Goal: Task Accomplishment & Management: Manage account settings

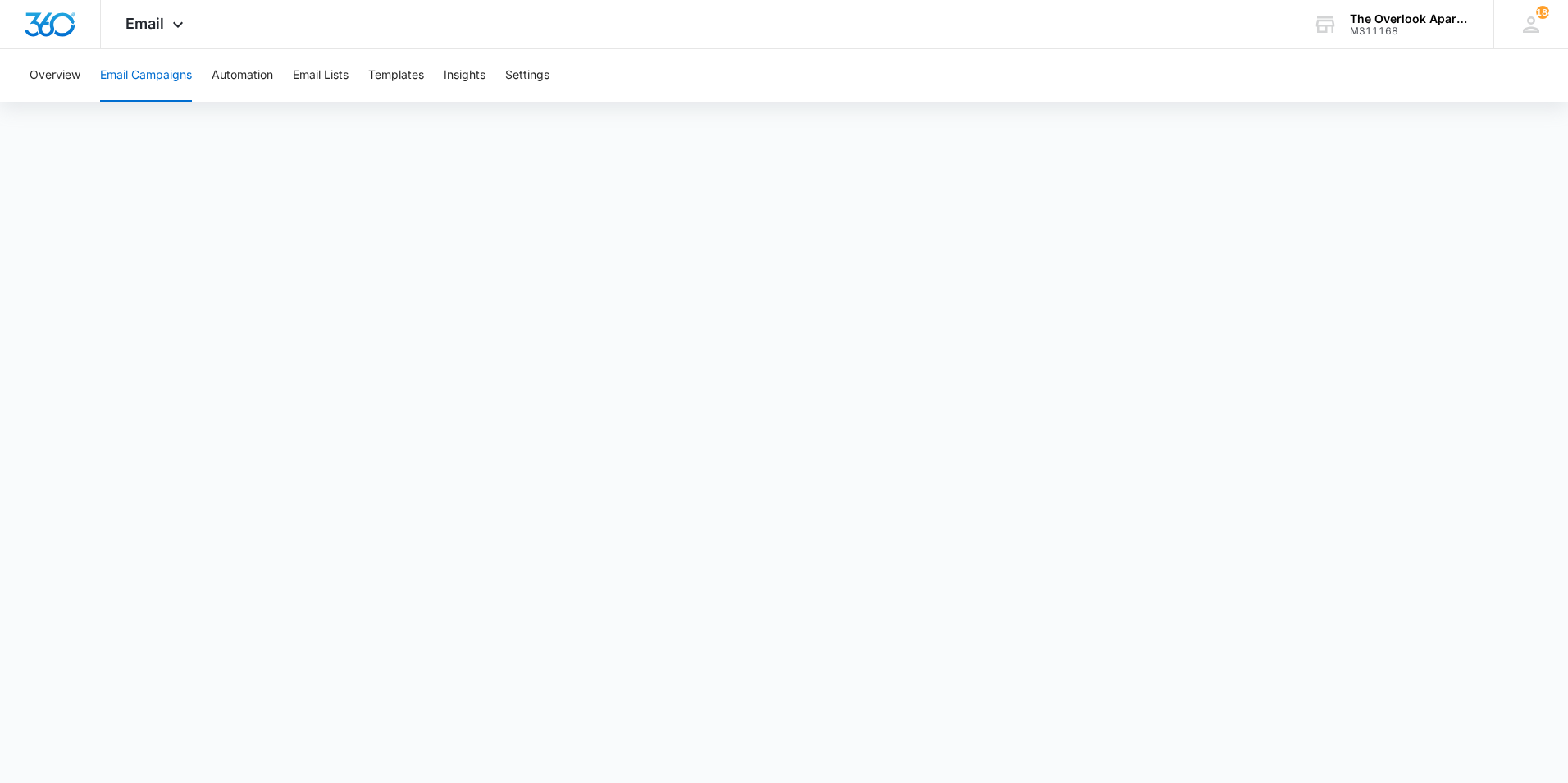
click at [156, 73] on button "Email Campaigns" at bounding box center [146, 76] width 92 height 53
click at [168, 22] on icon at bounding box center [178, 28] width 19 height 19
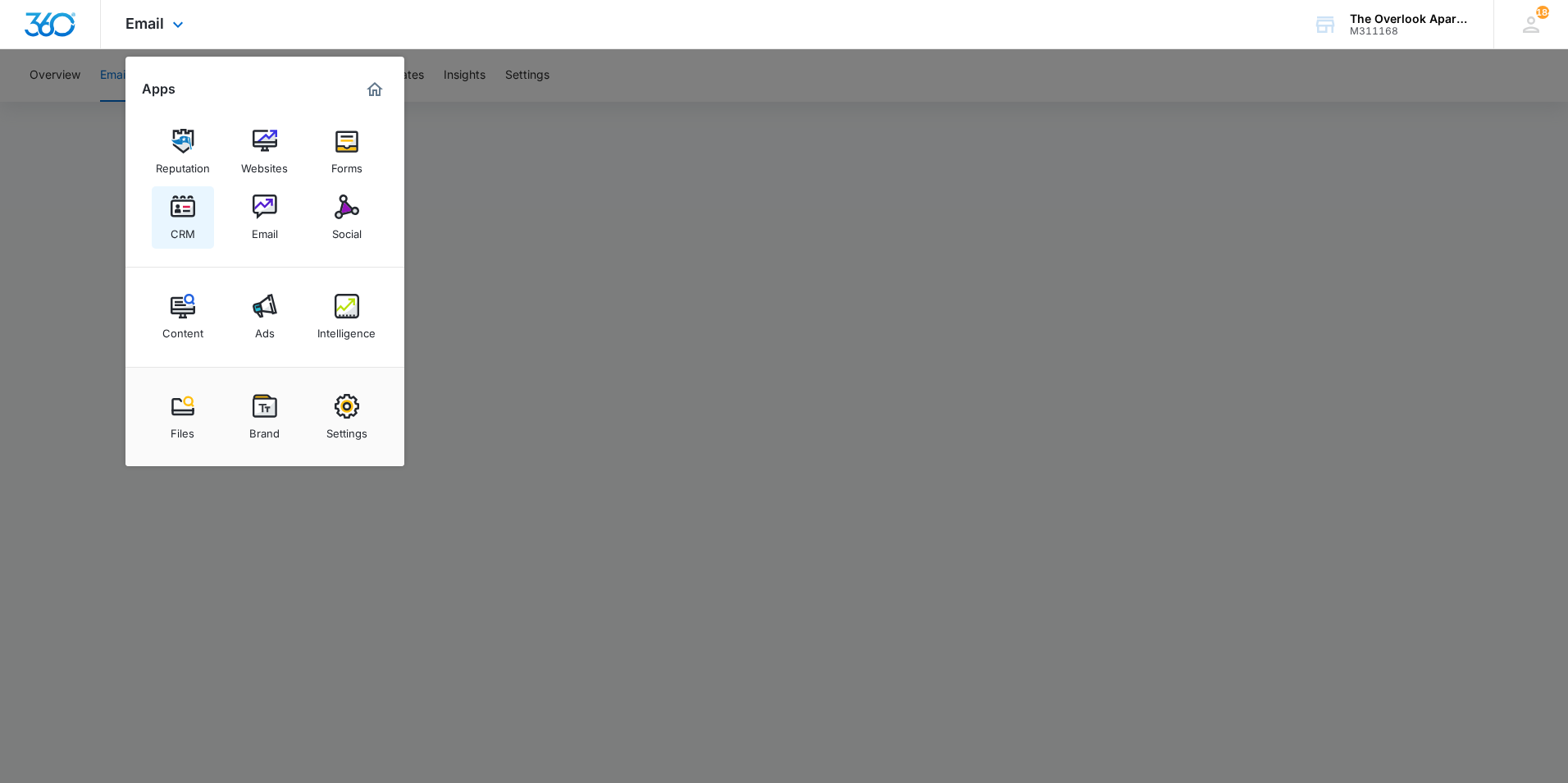
click at [189, 227] on div "CRM" at bounding box center [183, 229] width 25 height 21
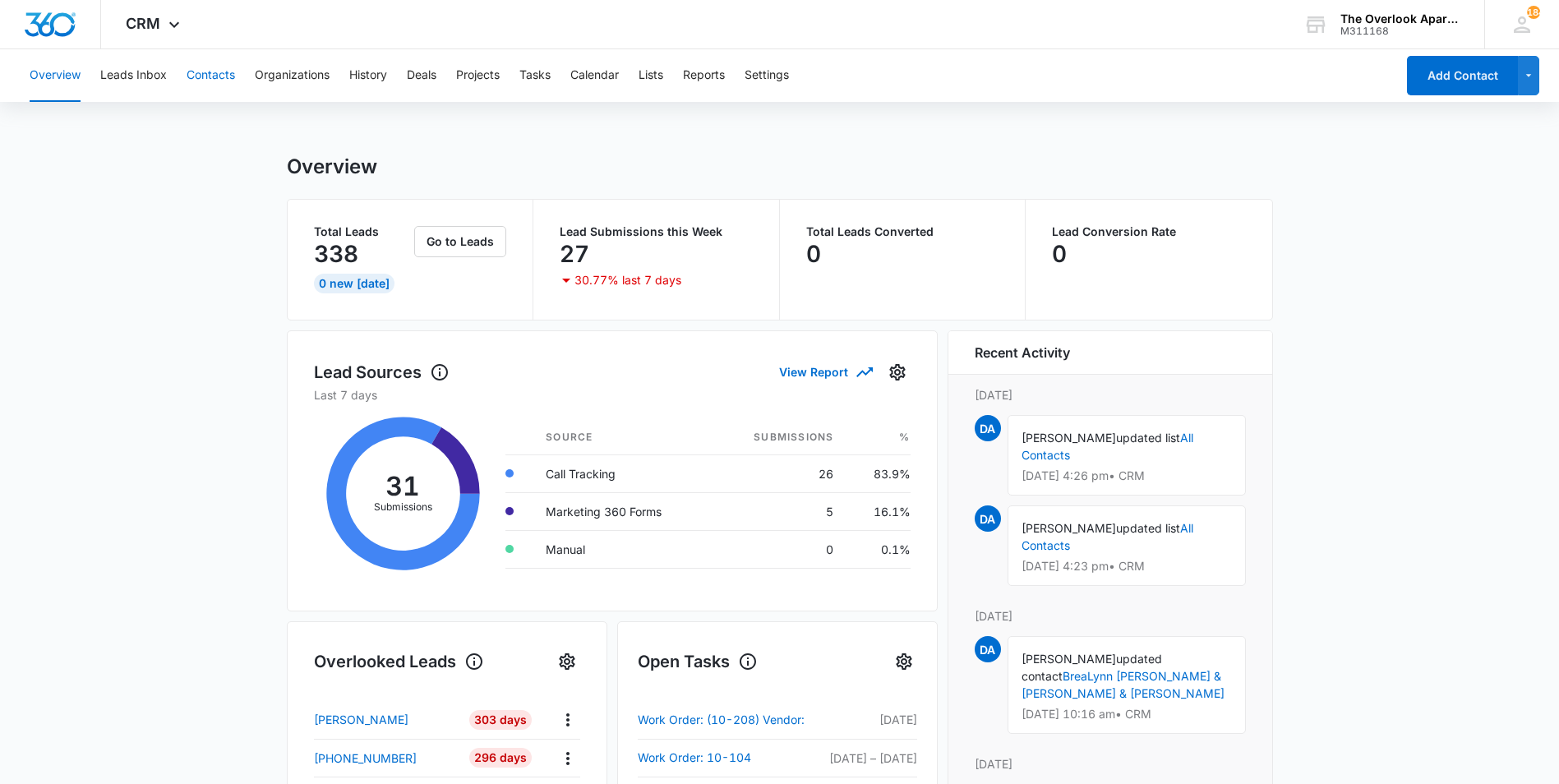
click at [194, 75] on button "Contacts" at bounding box center [210, 76] width 49 height 53
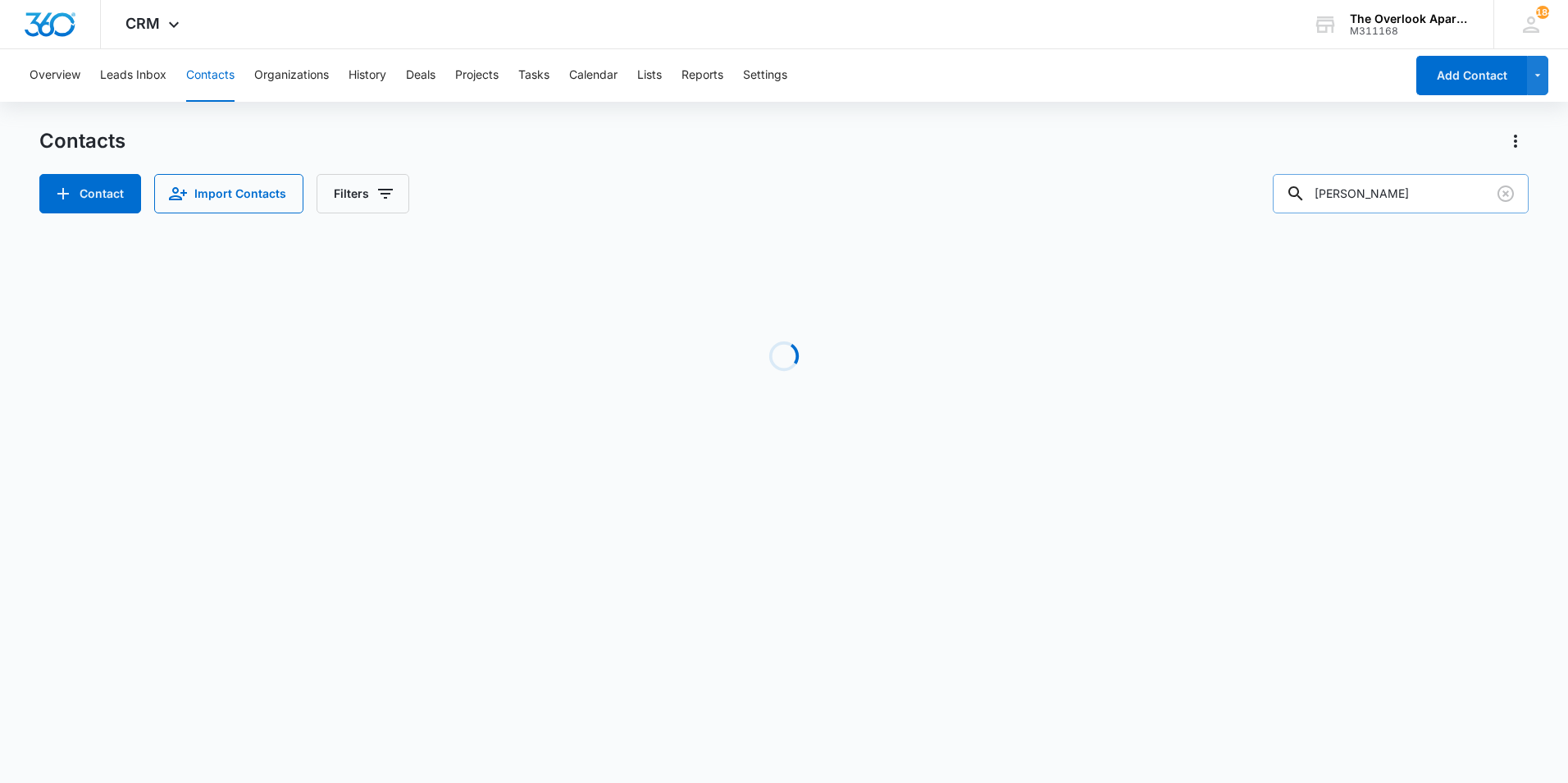
click at [1400, 200] on input "[PERSON_NAME]" at bounding box center [1401, 193] width 256 height 40
click at [1409, 187] on input "[PERSON_NAME]" at bounding box center [1401, 193] width 256 height 40
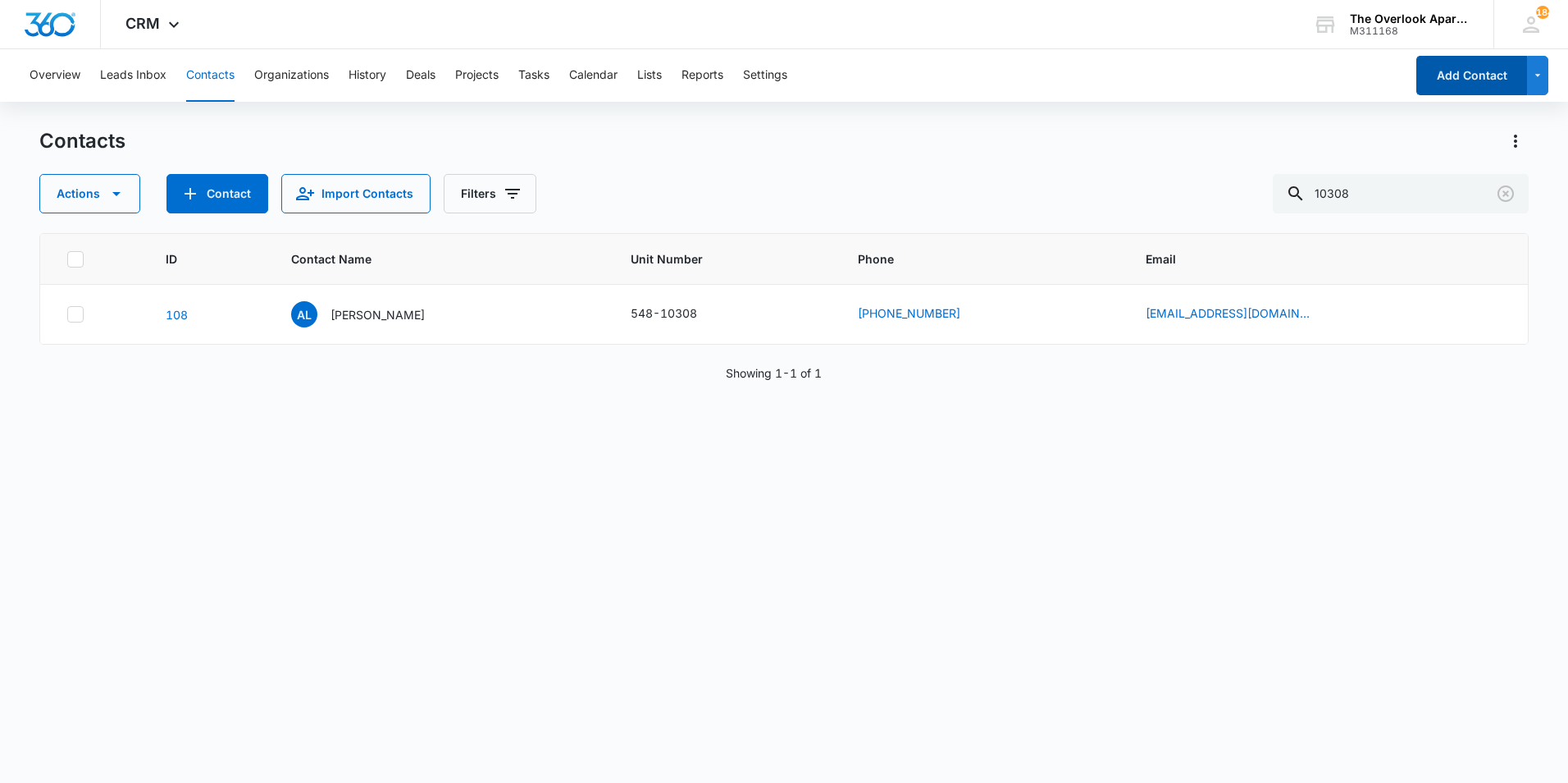
click at [1476, 75] on button "Add Contact" at bounding box center [1472, 75] width 111 height 40
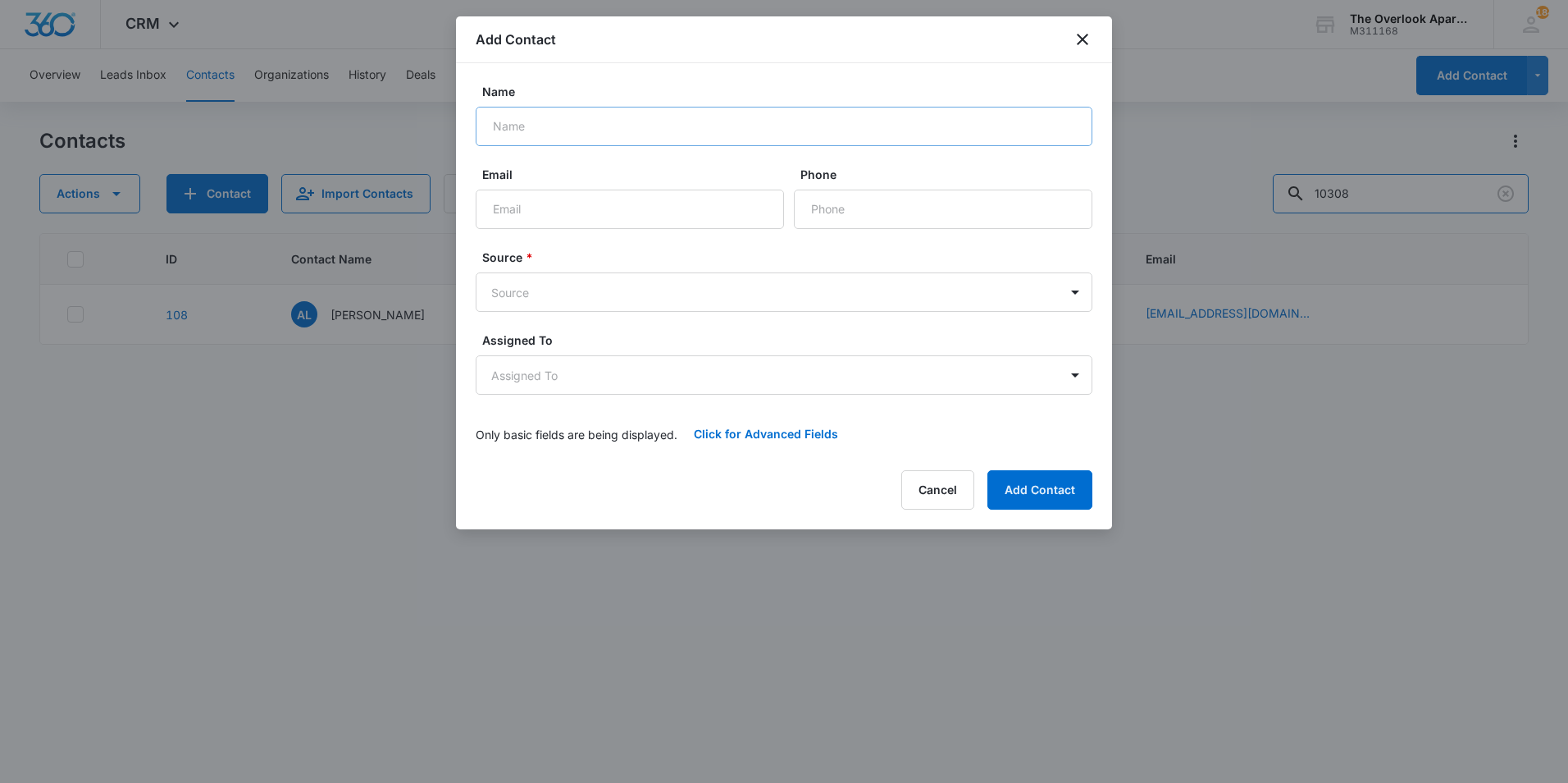
type input "[PERSON_NAME]"
paste input "[PERSON_NAME] & [PERSON_NAME] large if possible"
click at [539, 125] on input "[PERSON_NAME] & [PERSON_NAME] large if possible" at bounding box center [784, 126] width 617 height 40
click at [544, 123] on input "[PERSON_NAME] & [PERSON_NAME] large if possible" at bounding box center [784, 126] width 617 height 40
click at [630, 123] on input "[PERSON_NAME] & [PERSON_NAME] large if possible" at bounding box center [784, 126] width 617 height 40
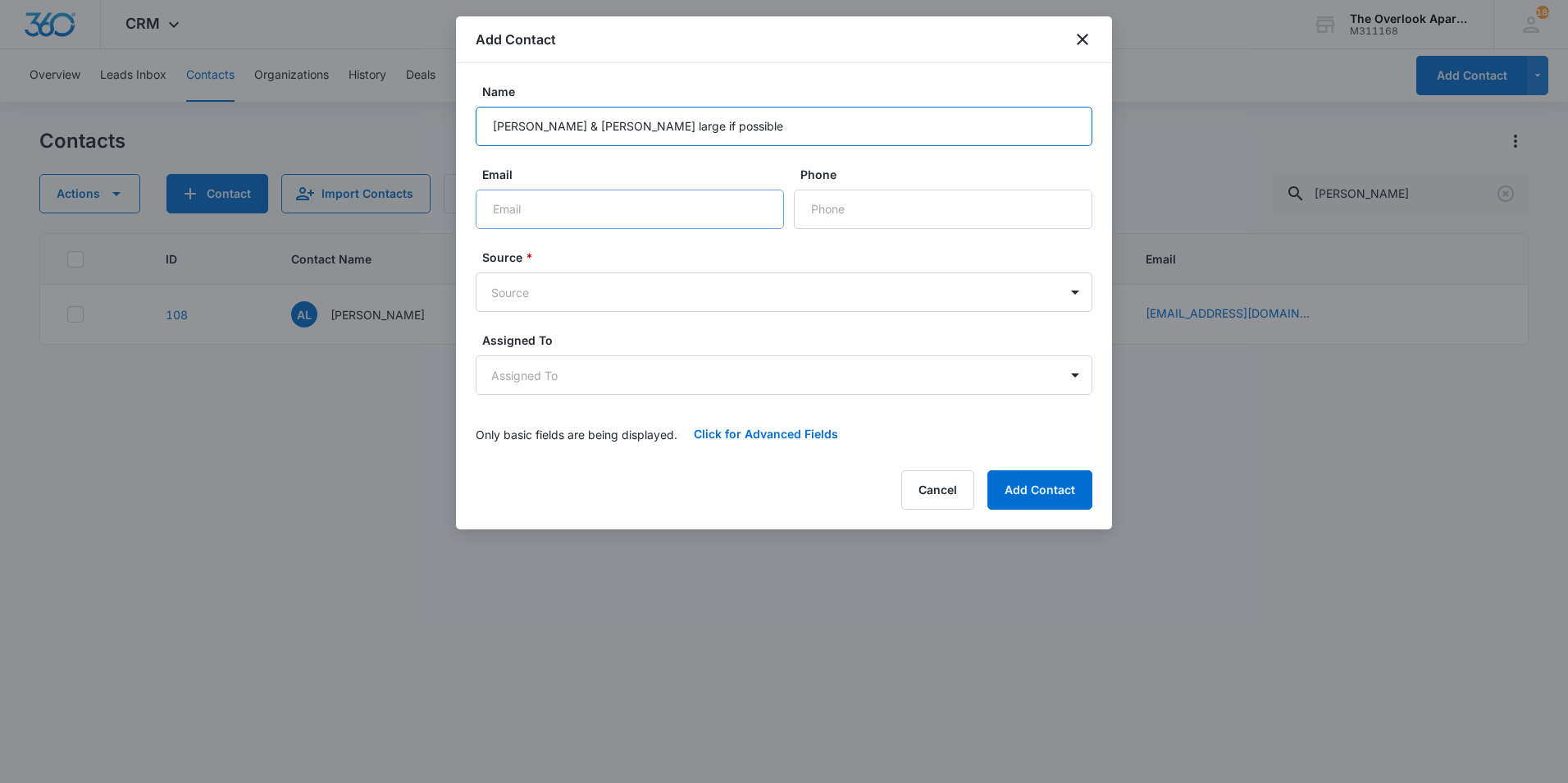
type input "[PERSON_NAME] & [PERSON_NAME] large if possible"
click at [566, 216] on input "Email" at bounding box center [630, 209] width 308 height 40
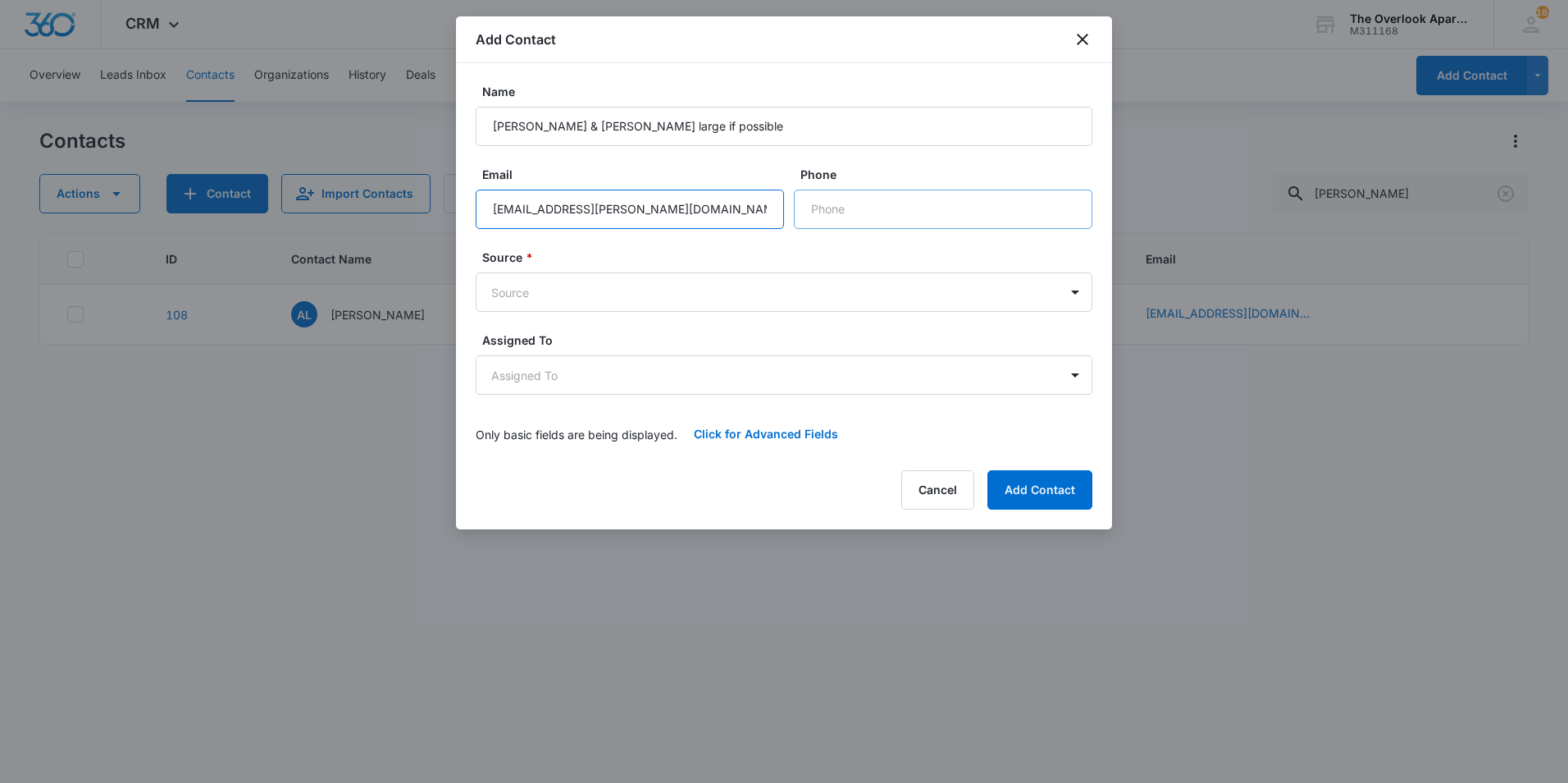
type input "[EMAIL_ADDRESS][PERSON_NAME][DOMAIN_NAME]"
click at [1002, 197] on input "Phone" at bounding box center [943, 209] width 299 height 40
type input "[PHONE_NUMBER]"
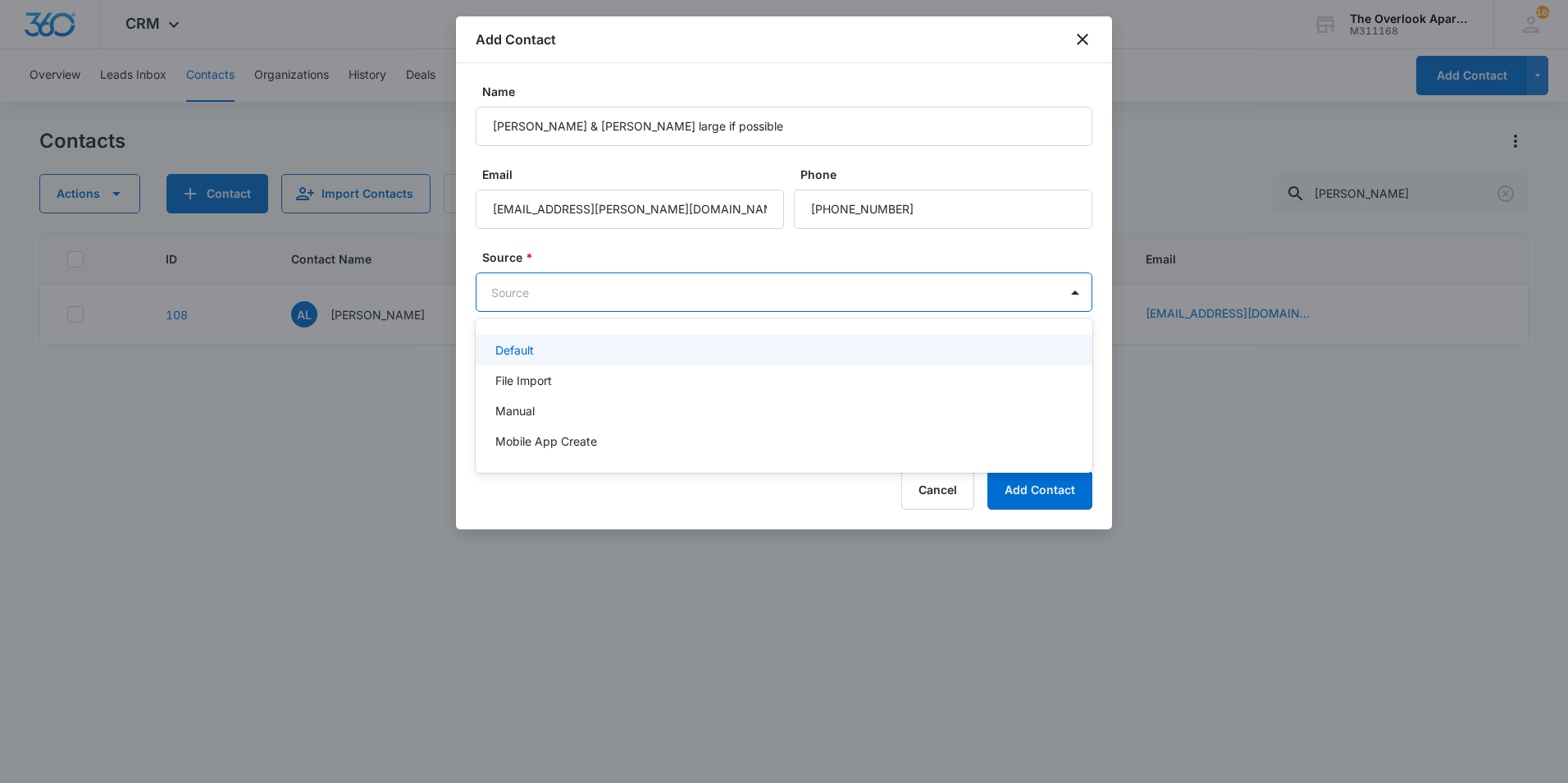
click at [885, 292] on body "CRM Apps Reputation Websites Forms CRM Email Social Content Ads Intelligence Fi…" at bounding box center [784, 392] width 1568 height 783
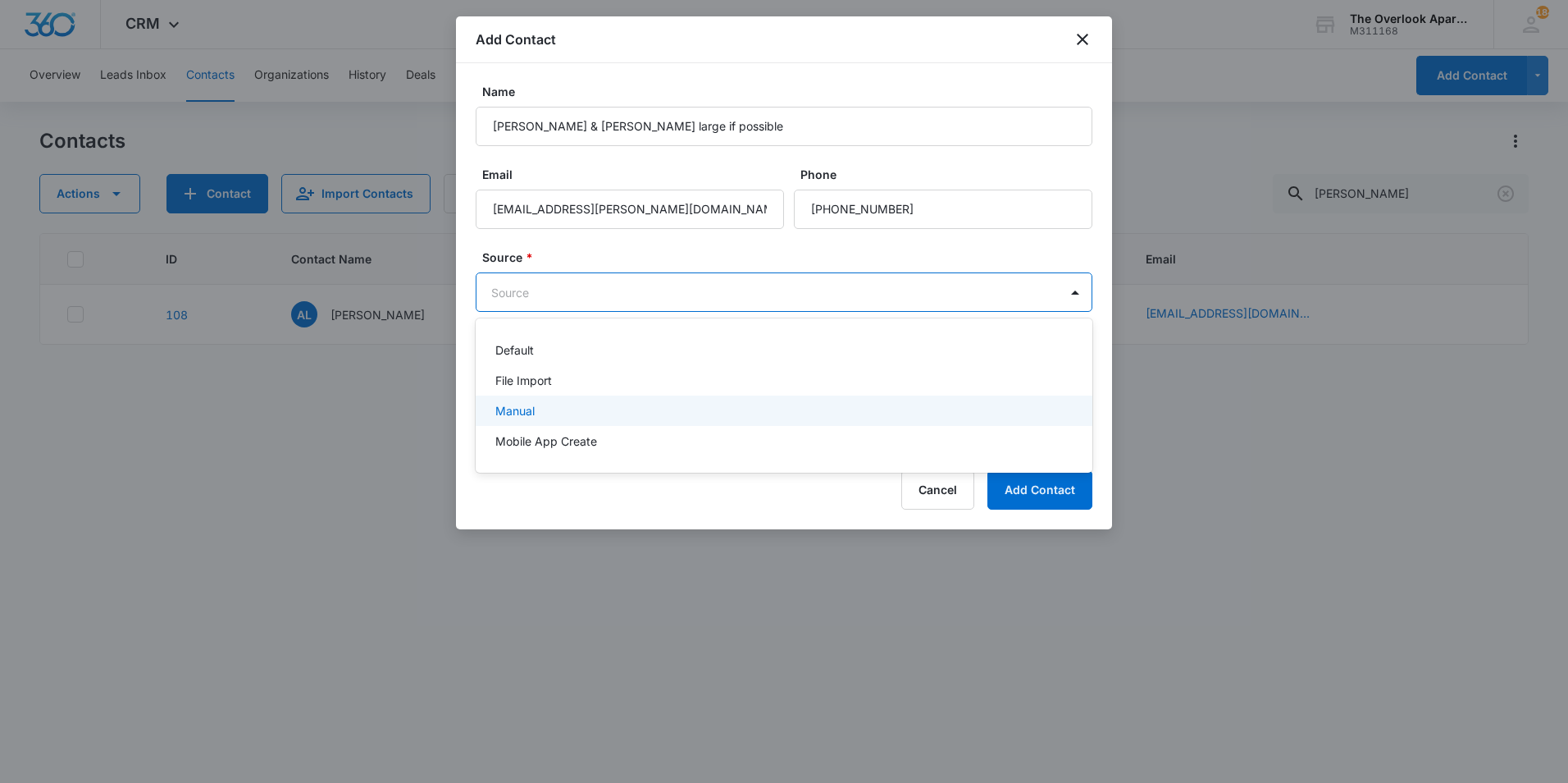
click at [584, 402] on div "Manual" at bounding box center [782, 411] width 574 height 18
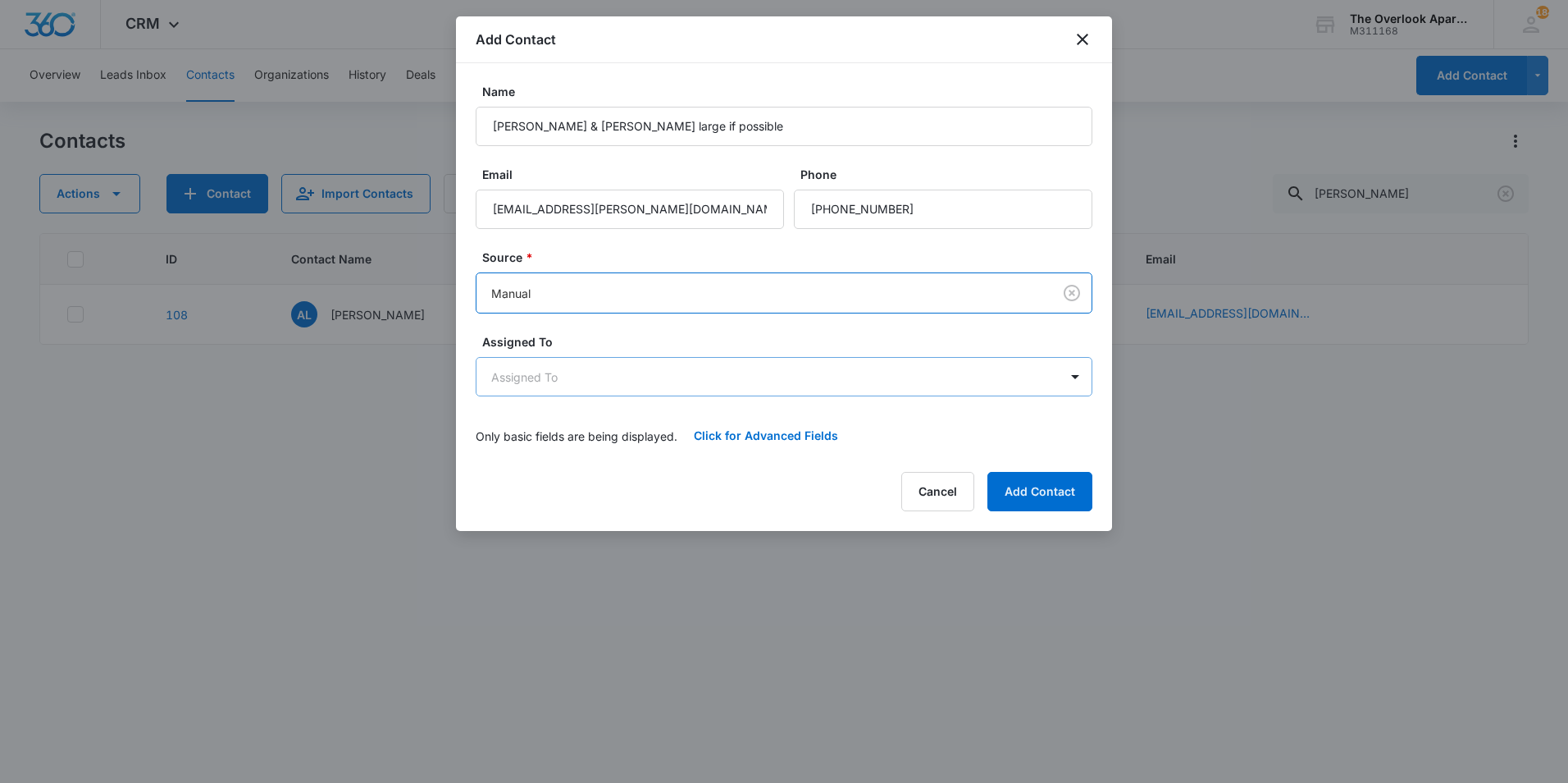
click at [612, 382] on body "CRM Apps Reputation Websites Forms CRM Email Social Content Ads Intelligence Fi…" at bounding box center [784, 392] width 1568 height 783
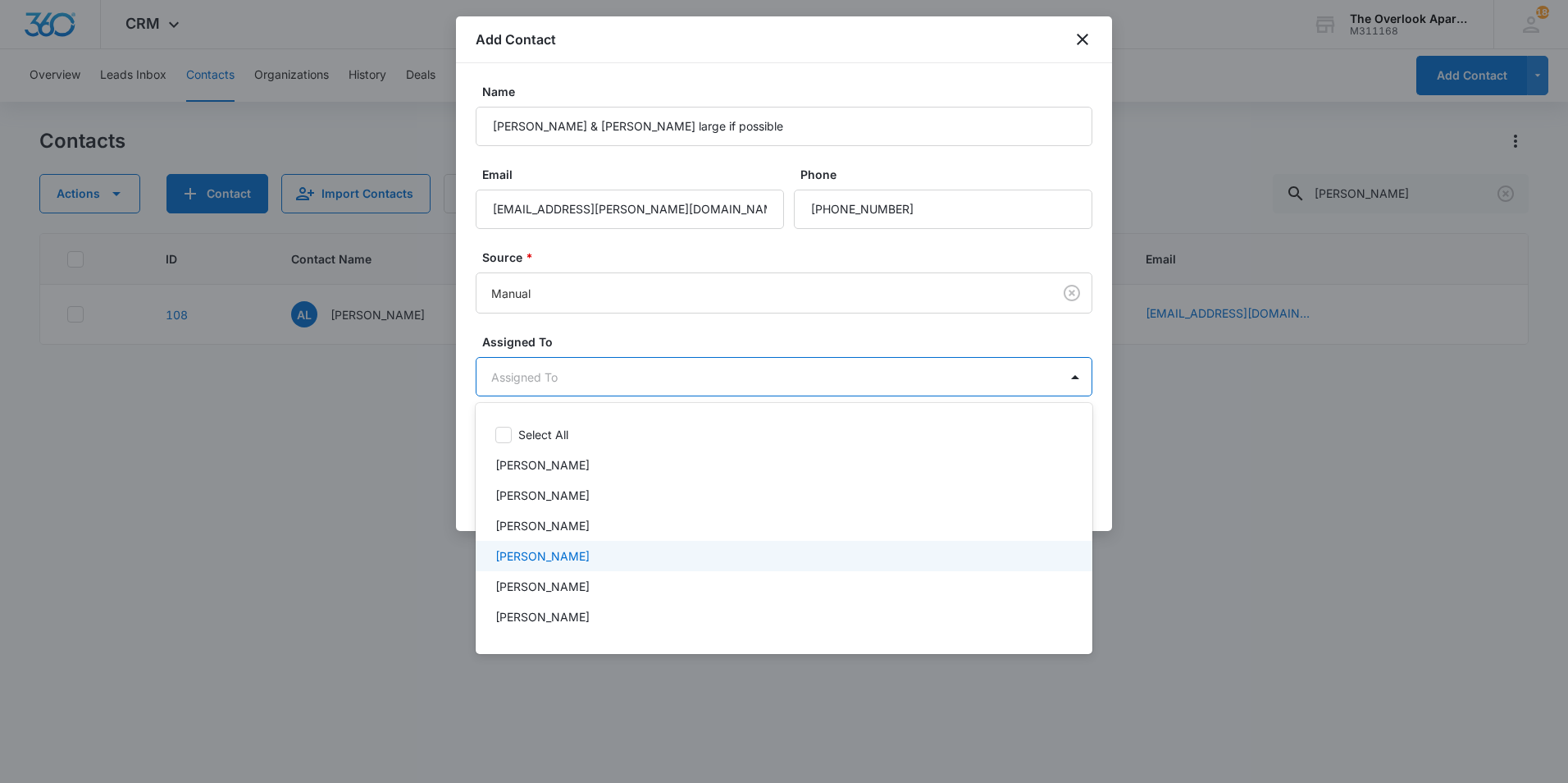
scroll to position [82, 0]
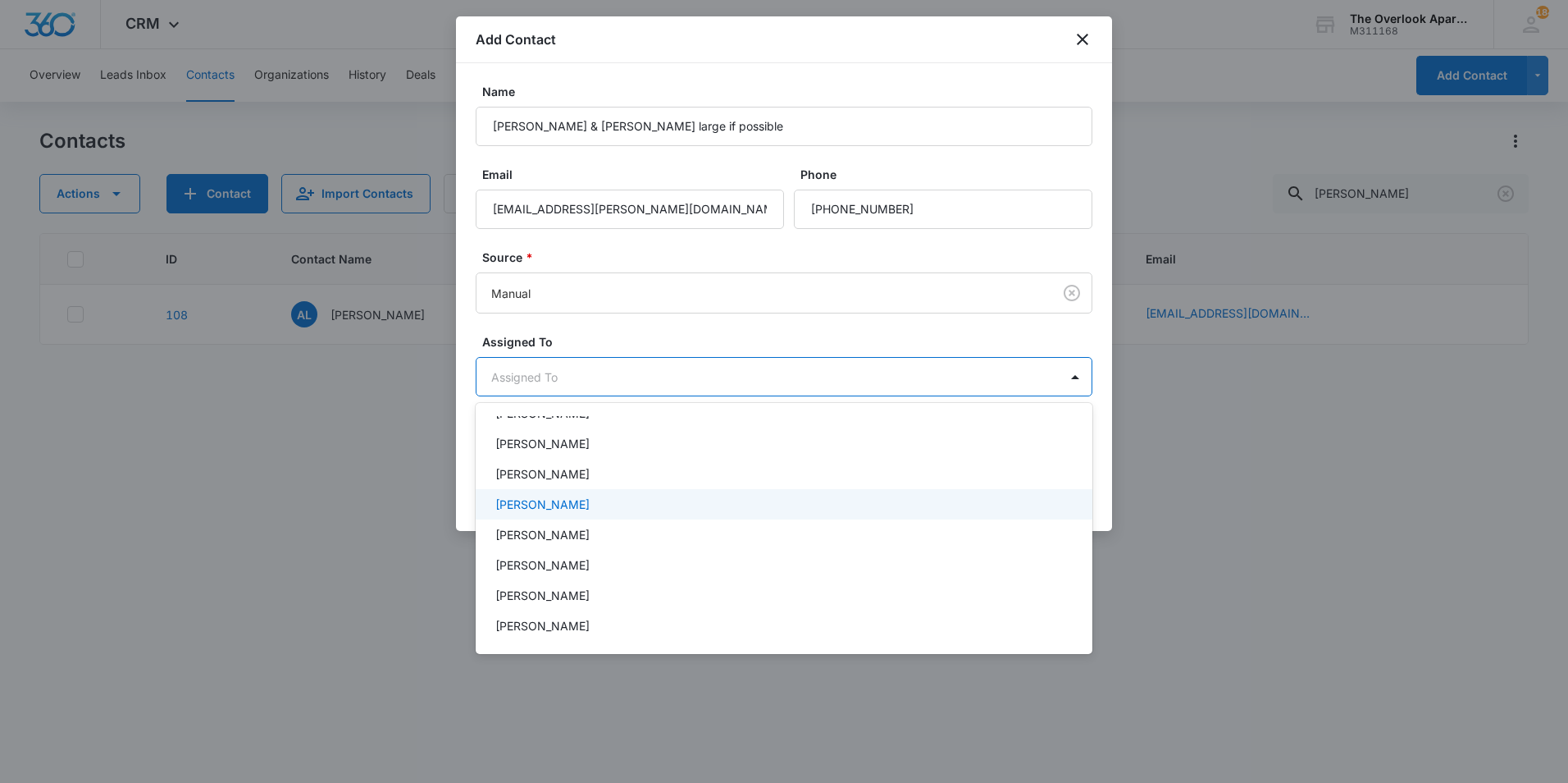
click at [589, 505] on p "[PERSON_NAME]" at bounding box center [542, 504] width 94 height 18
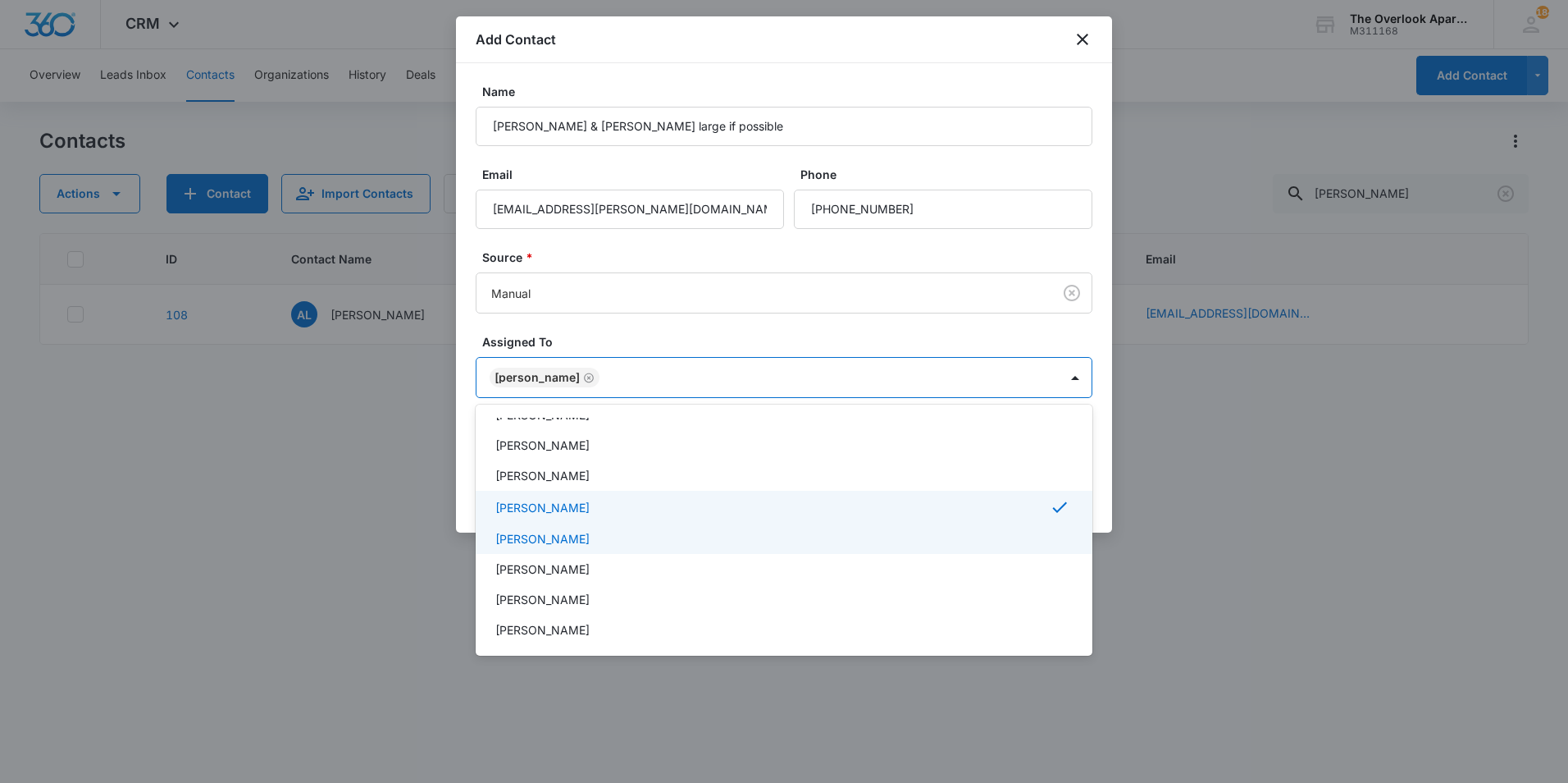
click at [1219, 530] on div at bounding box center [784, 392] width 1568 height 783
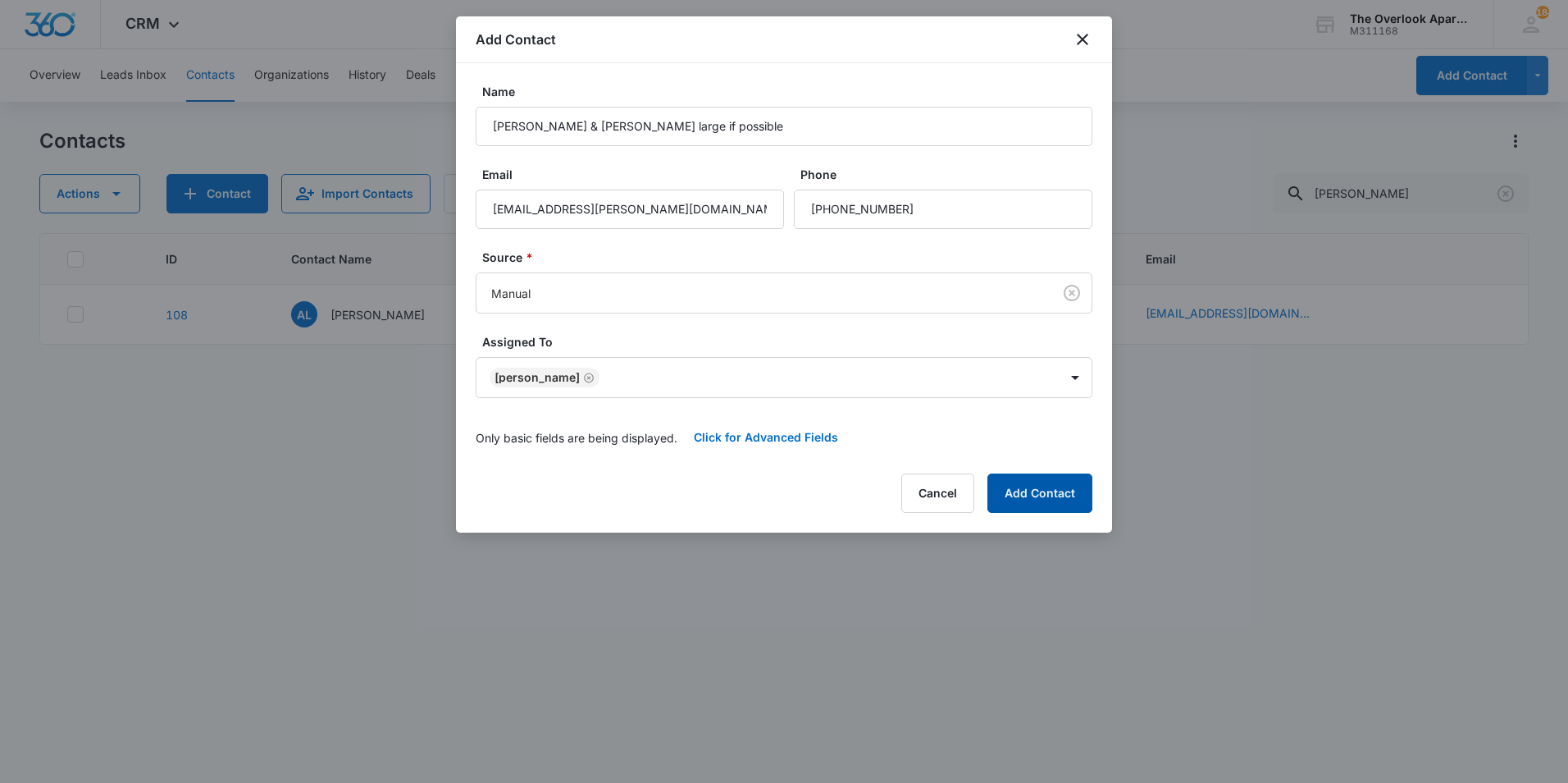
click at [1038, 480] on button "Add Contact" at bounding box center [1039, 493] width 105 height 40
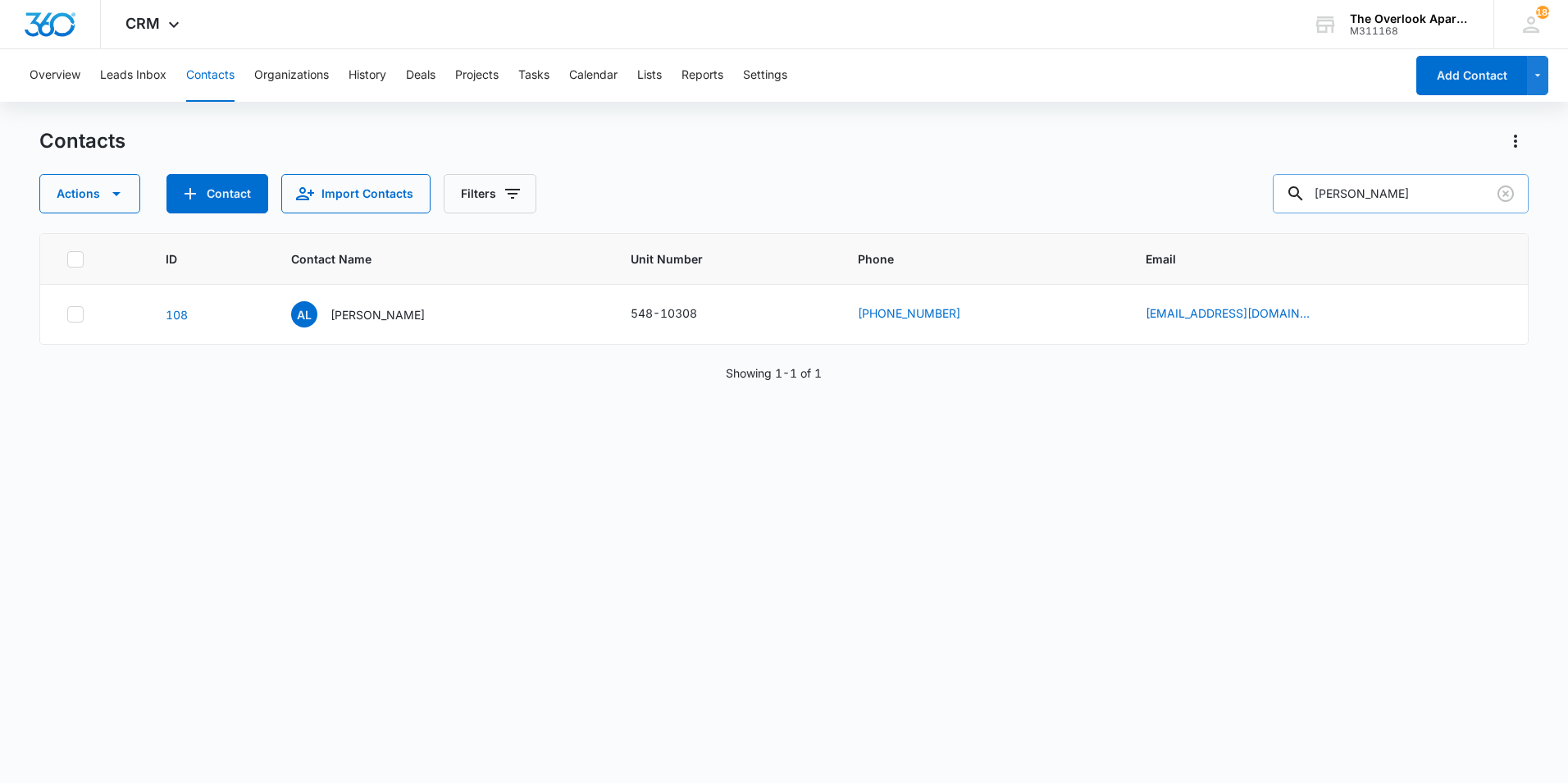
click at [1397, 189] on input "[PERSON_NAME]" at bounding box center [1401, 193] width 256 height 40
click at [1394, 191] on input "[PERSON_NAME]" at bounding box center [1401, 193] width 256 height 40
type input "[PERSON_NAME]"
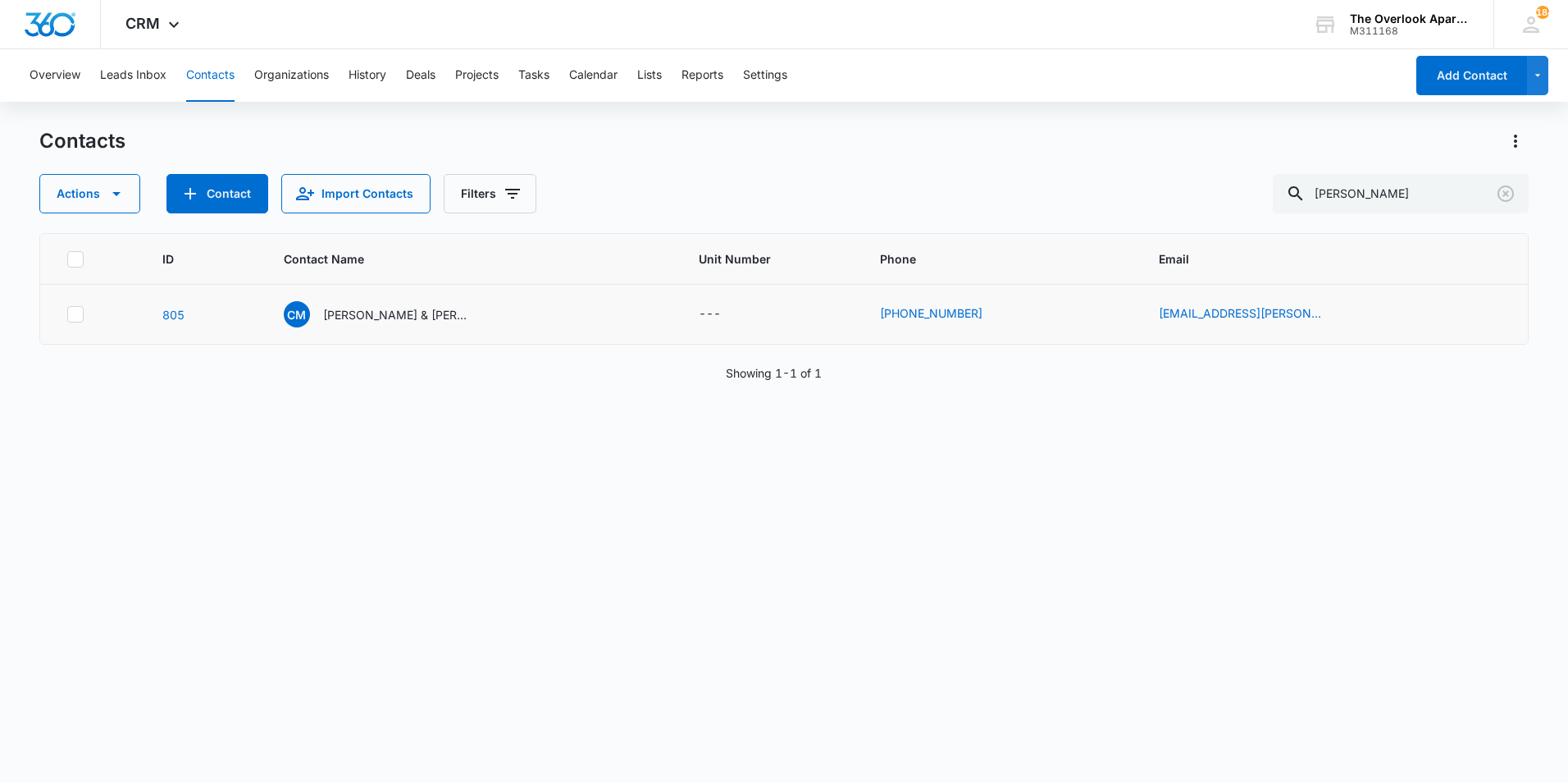
click at [396, 329] on td "CM [PERSON_NAME] & [PERSON_NAME] large if possible" at bounding box center [472, 315] width 416 height 60
click at [407, 316] on p "[PERSON_NAME] & [PERSON_NAME] large if possible" at bounding box center [397, 315] width 147 height 18
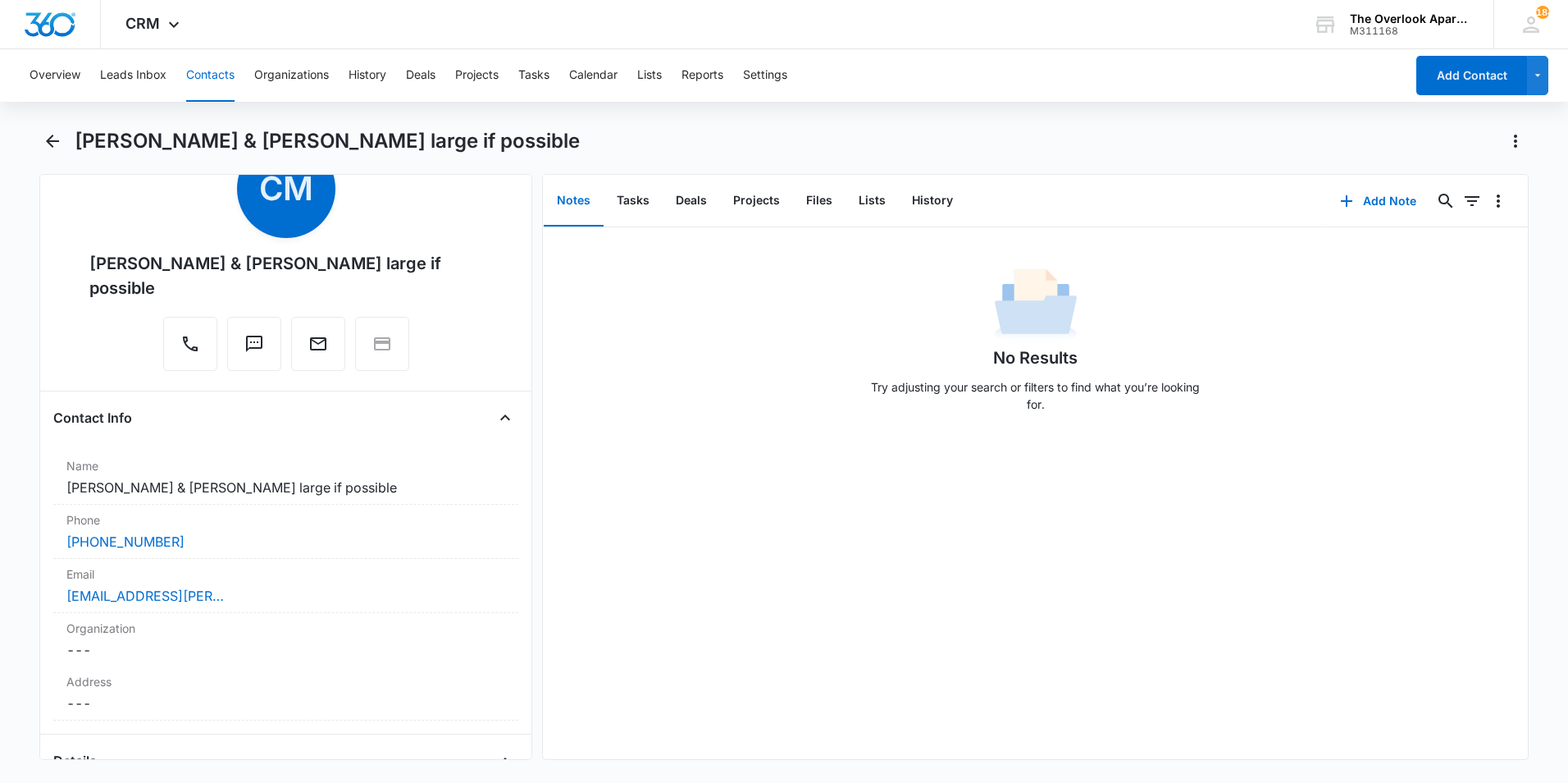
scroll to position [246, 0]
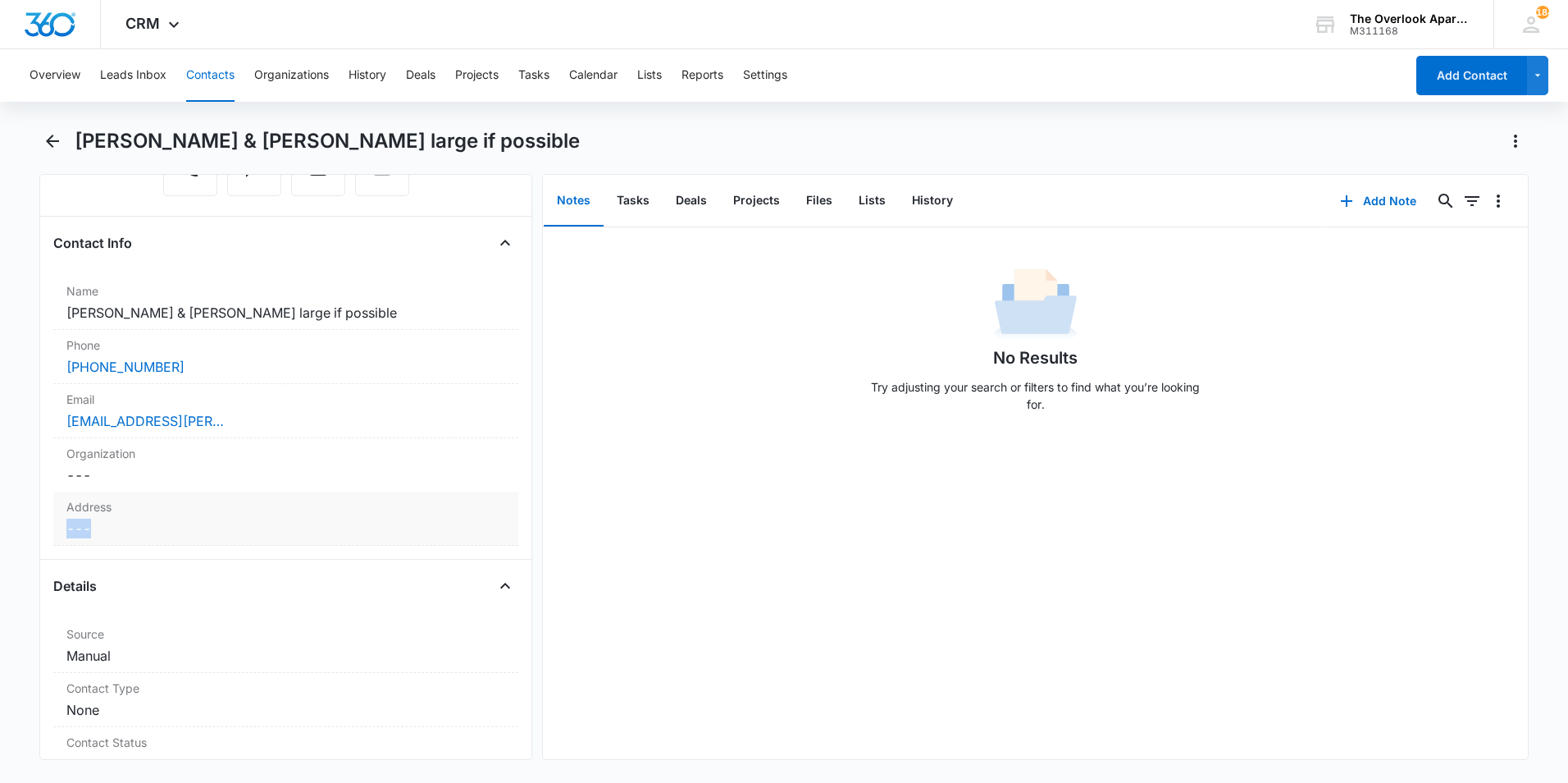
click at [120, 517] on div "Address Cancel Save Changes ---" at bounding box center [286, 518] width 465 height 54
drag, startPoint x: 120, startPoint y: 517, endPoint x: 128, endPoint y: 578, distance: 61.5
click at [130, 542] on input "text" at bounding box center [286, 562] width 411 height 40
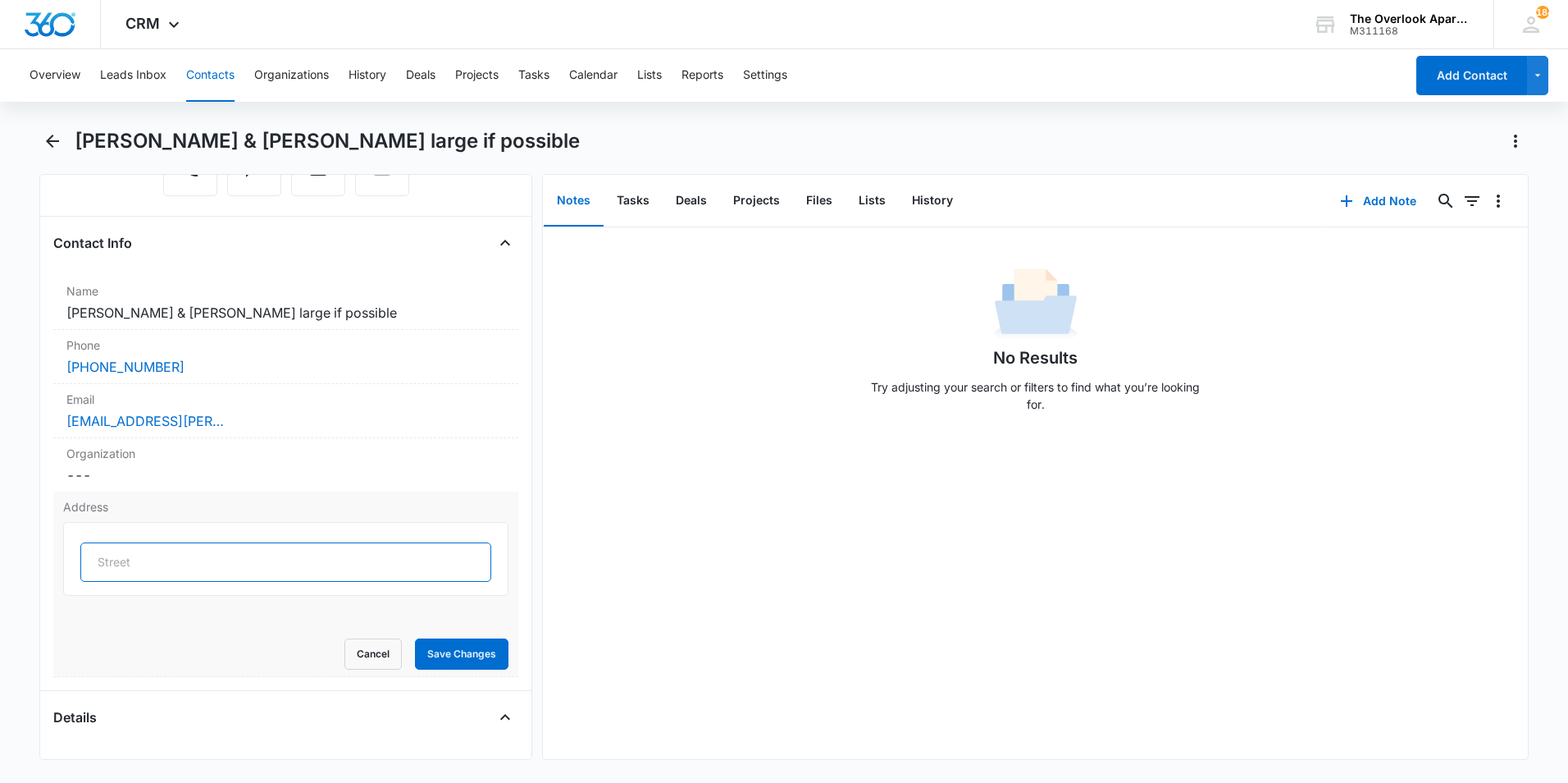
click at [136, 570] on input "text" at bounding box center [286, 562] width 411 height 40
click at [277, 558] on input "[STREET_ADDRESS]" at bounding box center [286, 562] width 411 height 40
type input "[STREET_ADDRESS]"
click at [415, 660] on button "Save Changes" at bounding box center [462, 653] width 93 height 31
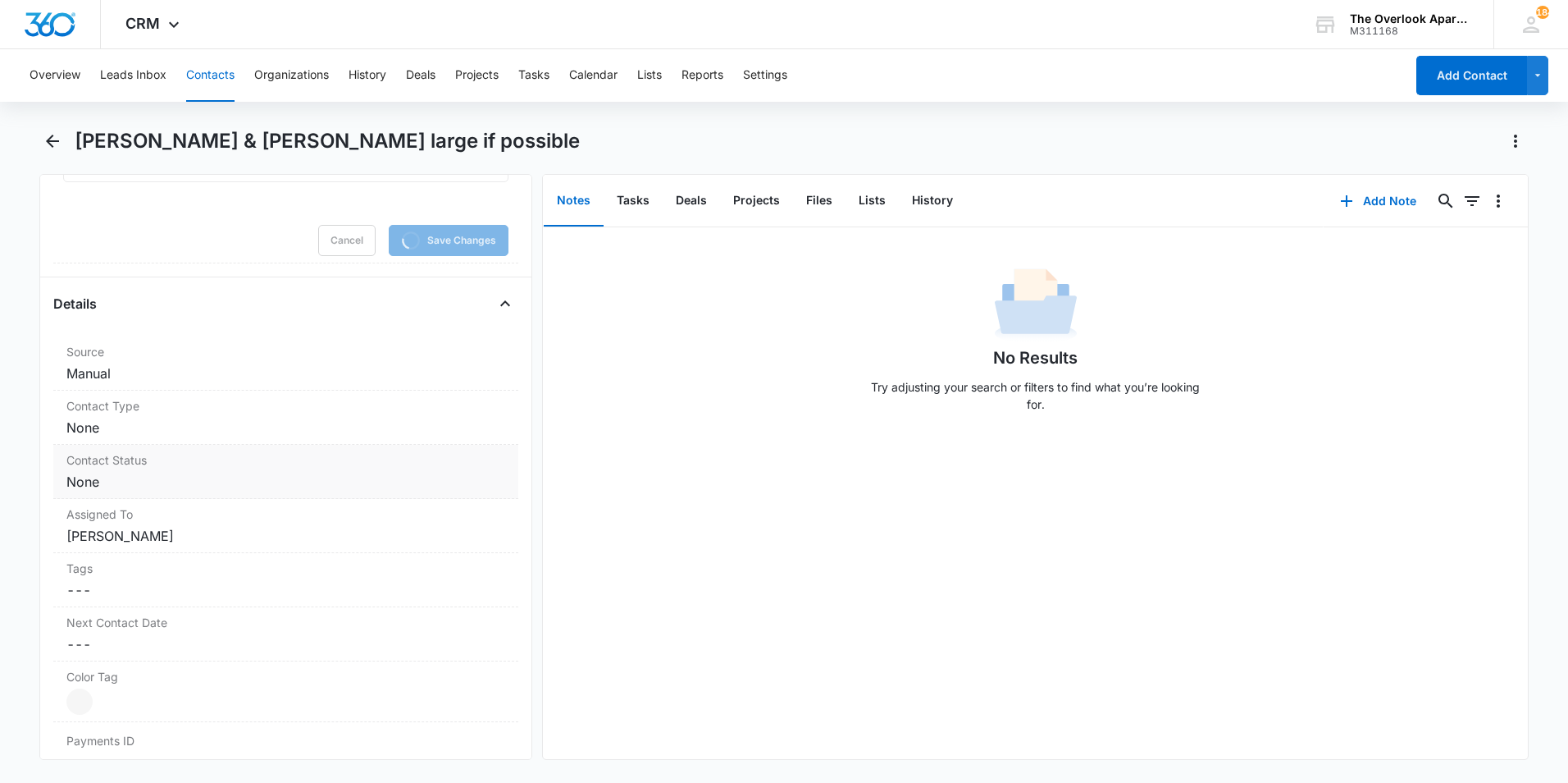
scroll to position [738, 0]
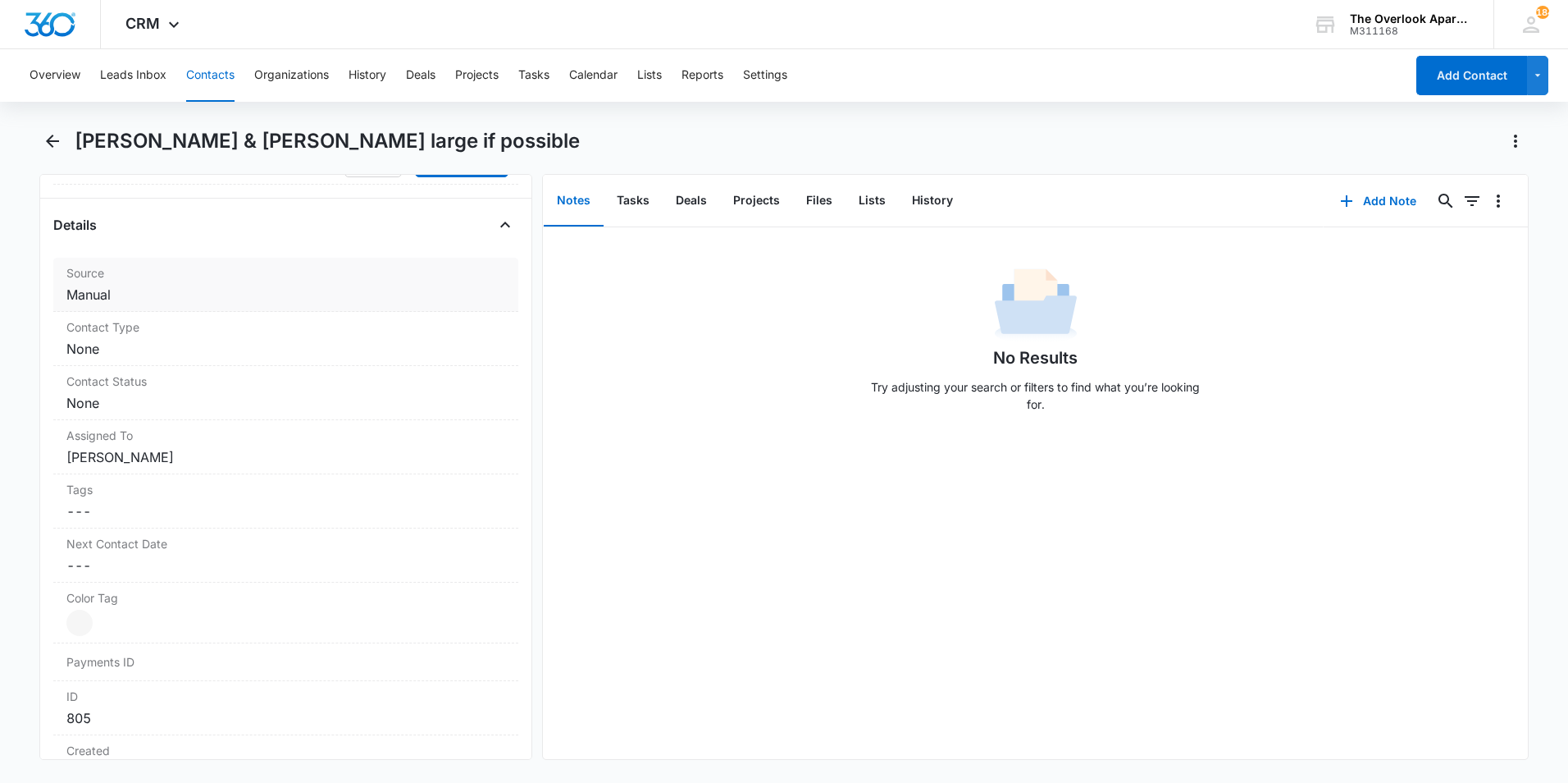
click at [165, 302] on dd "Cancel Save Changes Manual" at bounding box center [286, 295] width 439 height 19
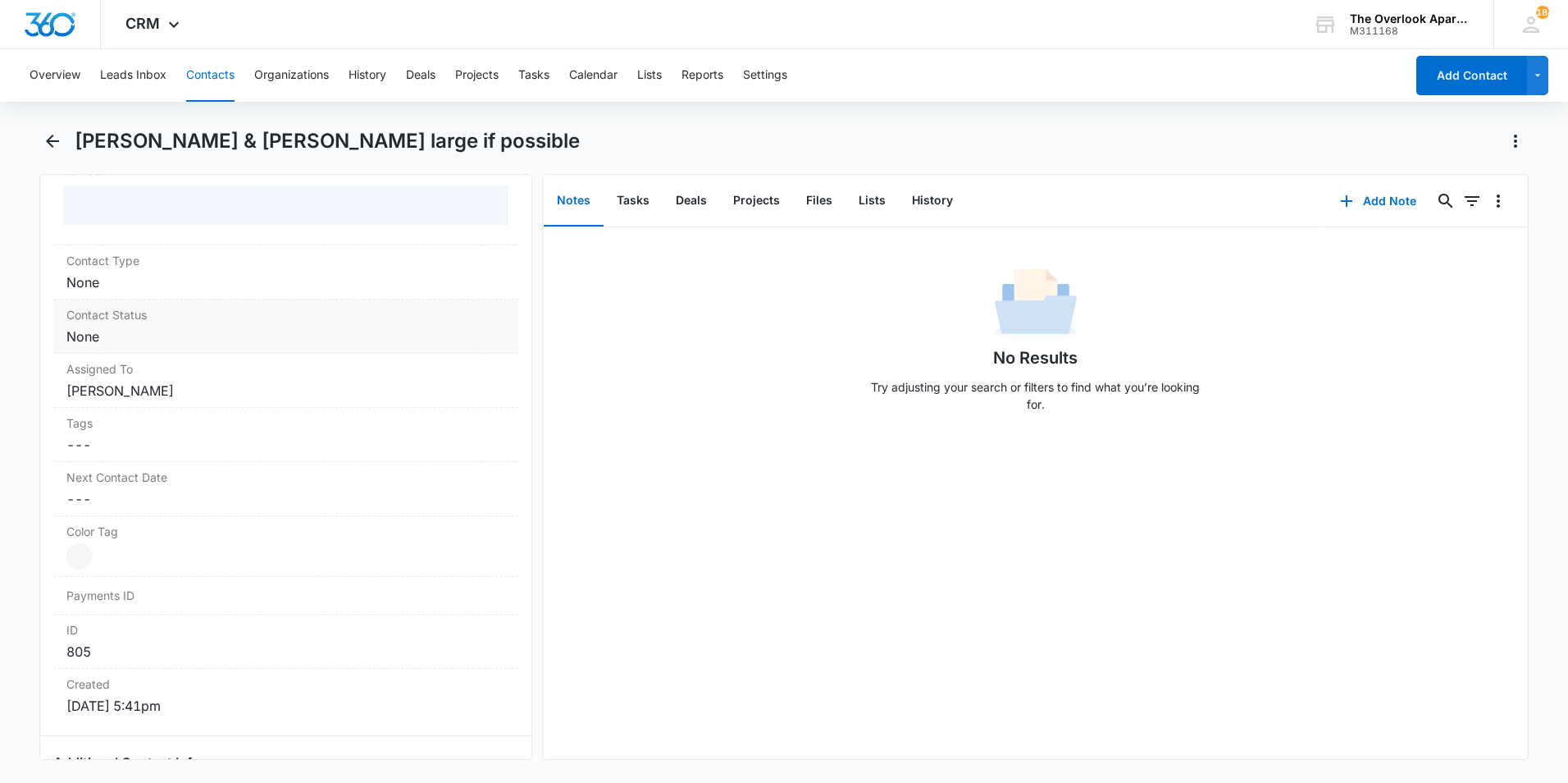
scroll to position [707, 0]
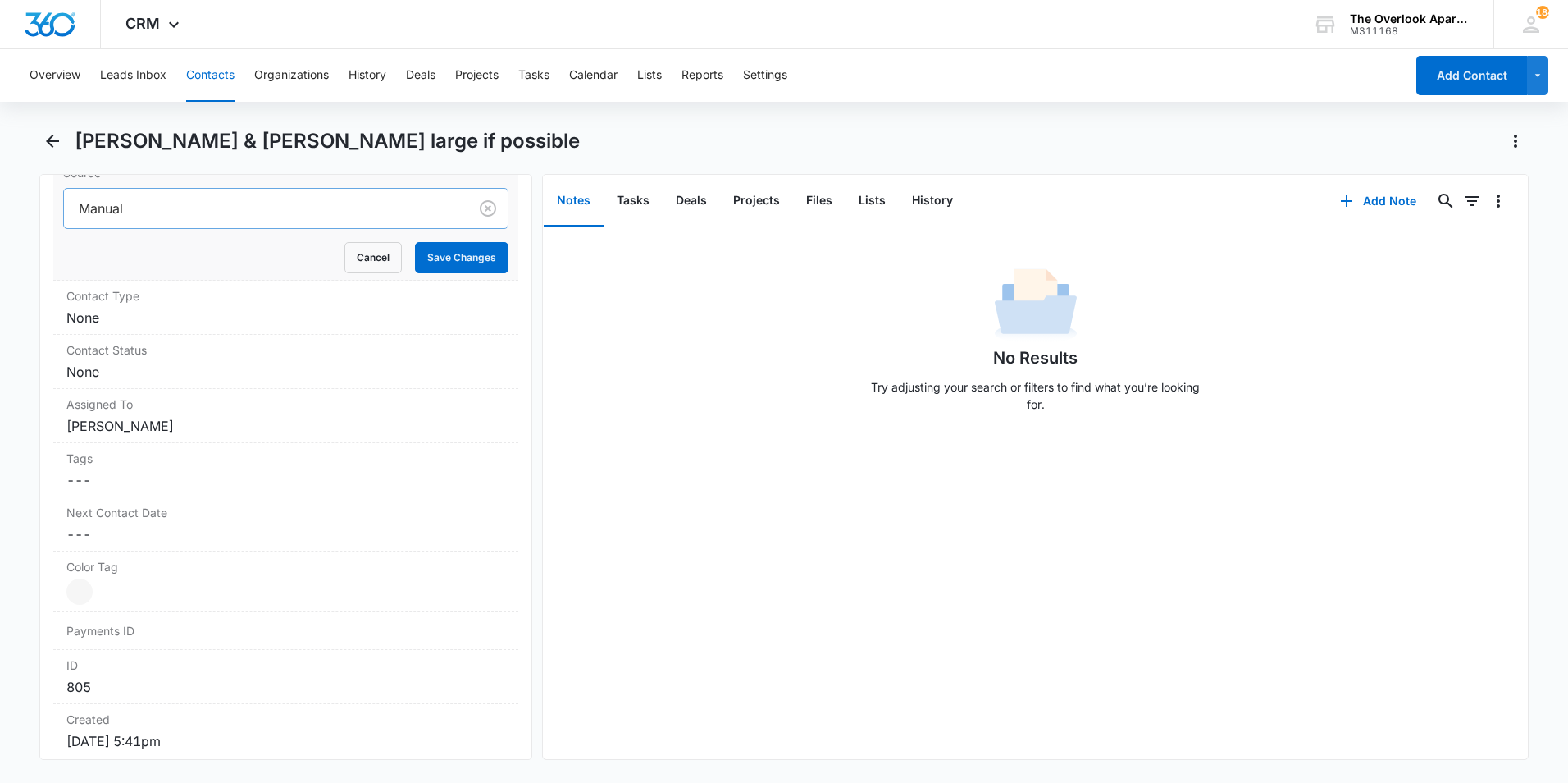
click at [301, 209] on div at bounding box center [263, 208] width 368 height 23
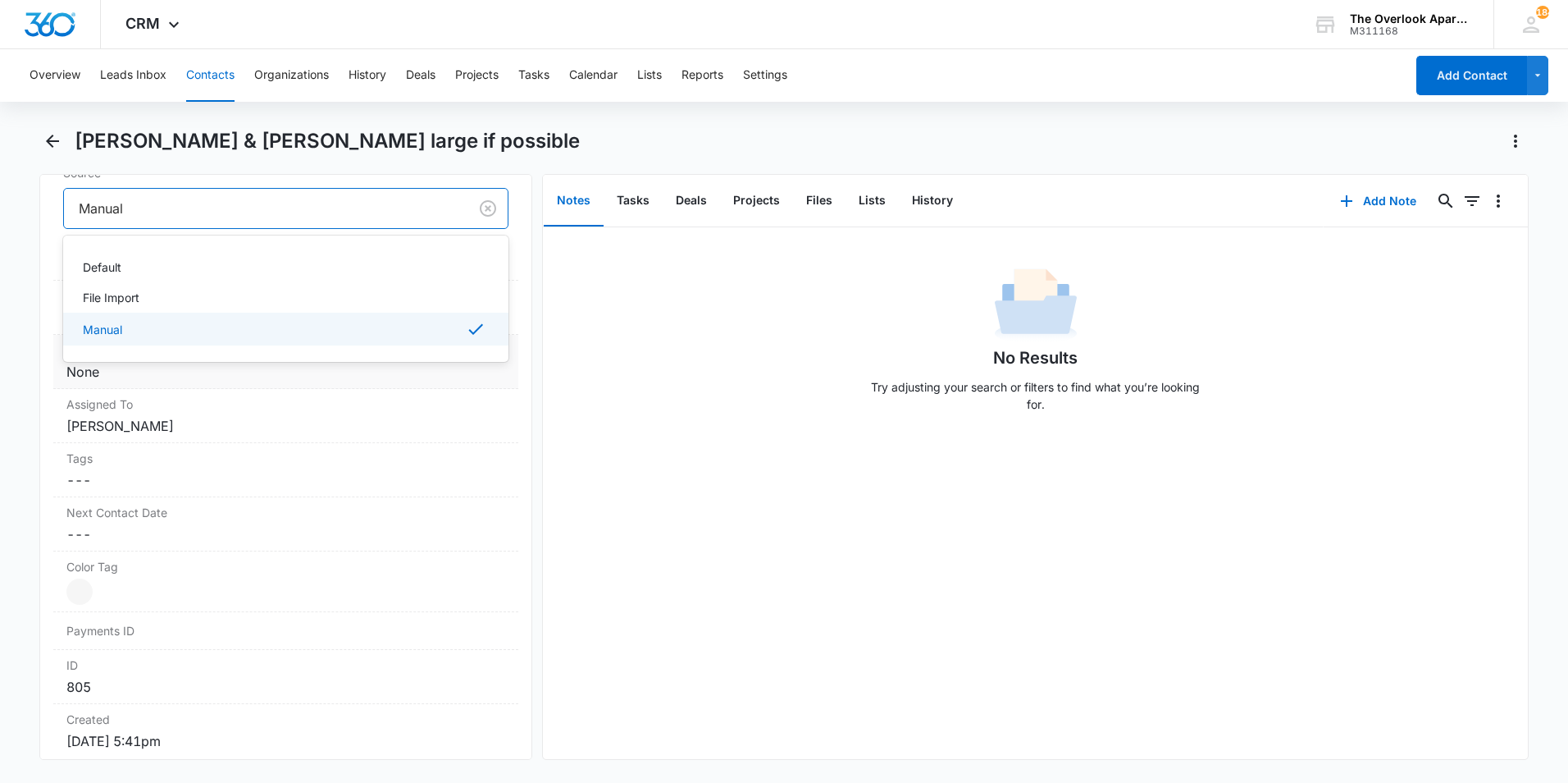
click at [160, 392] on div "Assigned To Cancel Save Changes [PERSON_NAME]" at bounding box center [286, 415] width 465 height 54
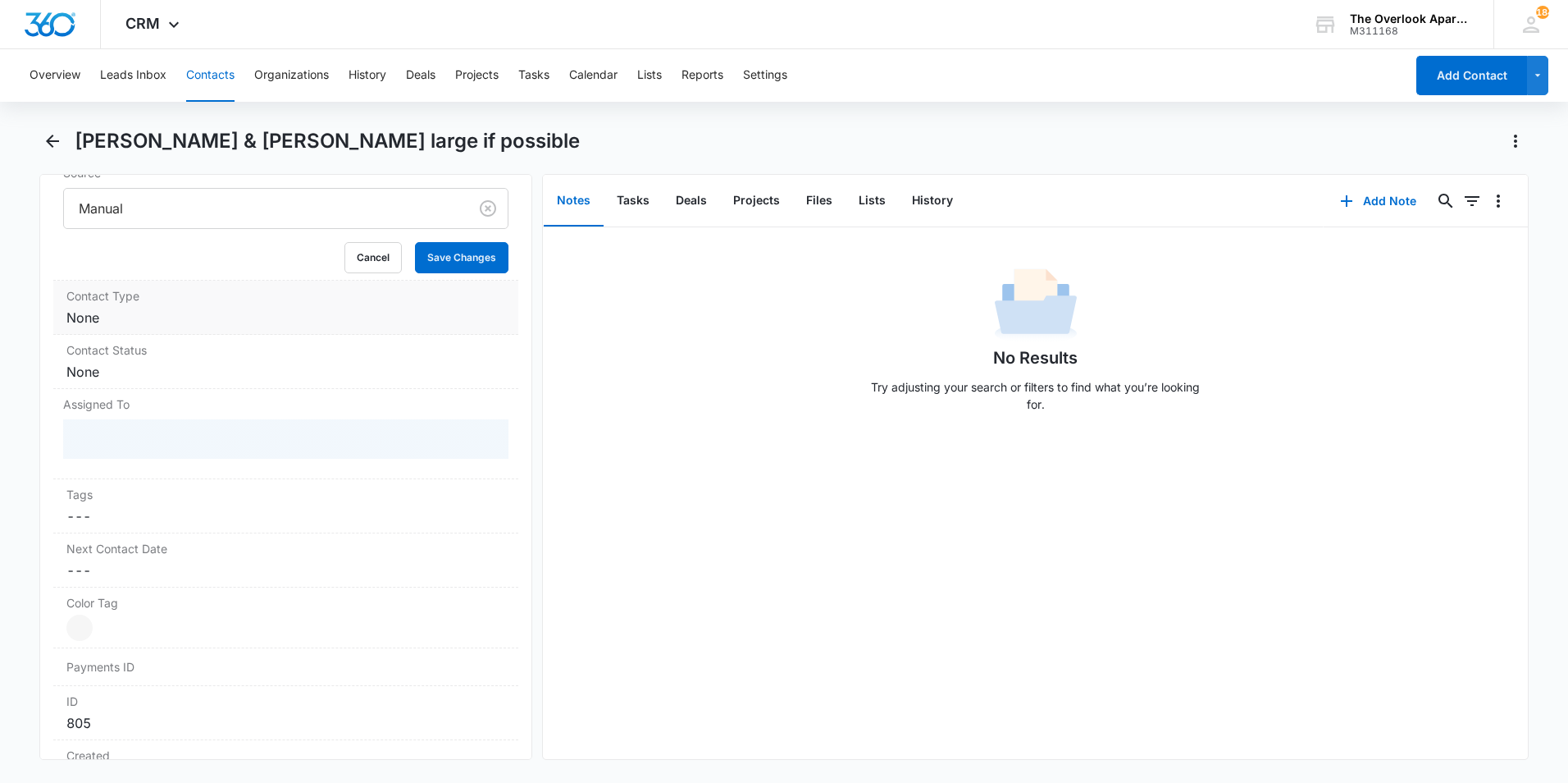
click at [154, 311] on dd "Cancel Save Changes None" at bounding box center [286, 317] width 439 height 19
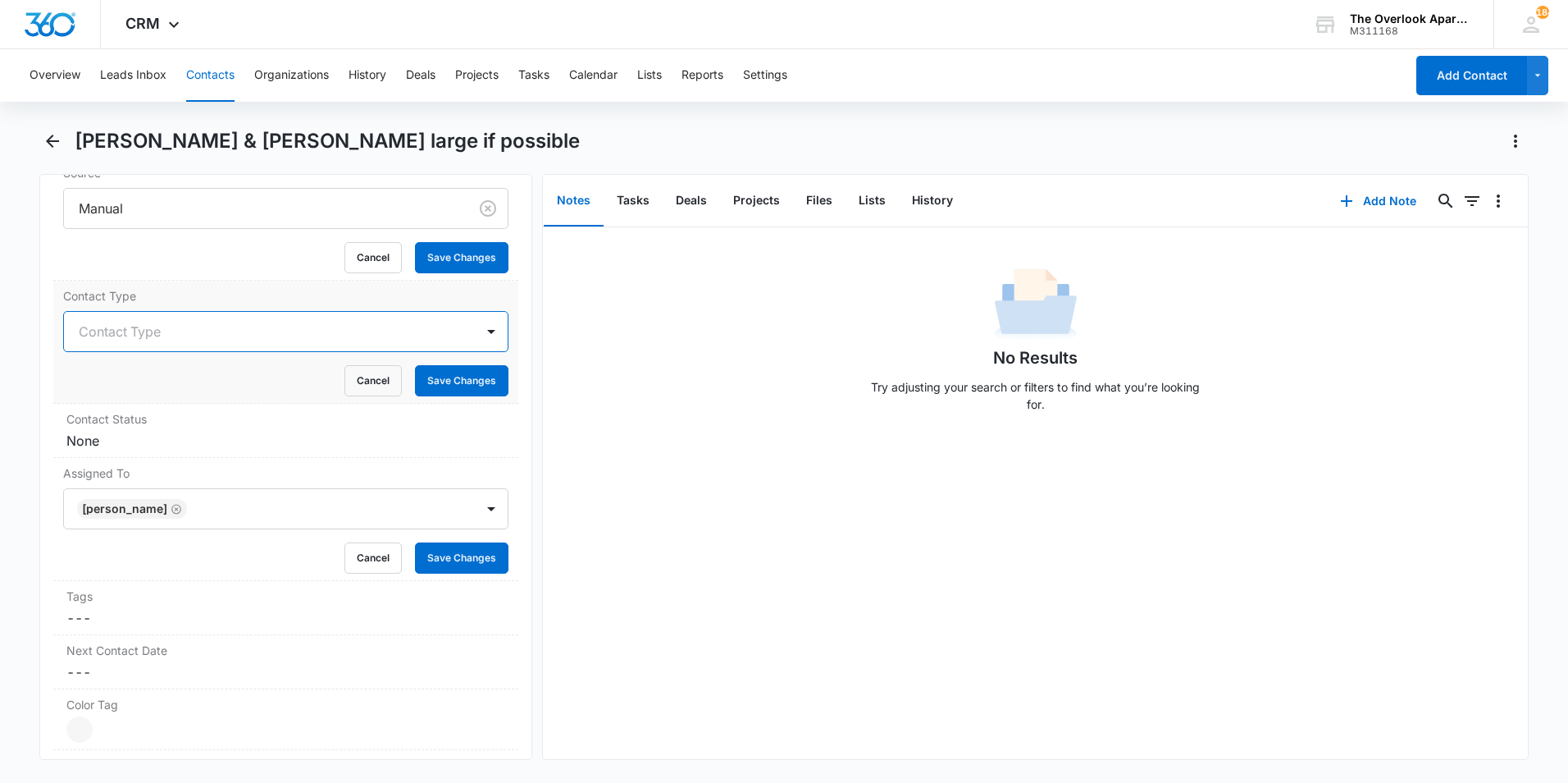
drag, startPoint x: 158, startPoint y: 324, endPoint x: 160, endPoint y: 344, distance: 20.1
click at [160, 324] on div at bounding box center [265, 332] width 375 height 23
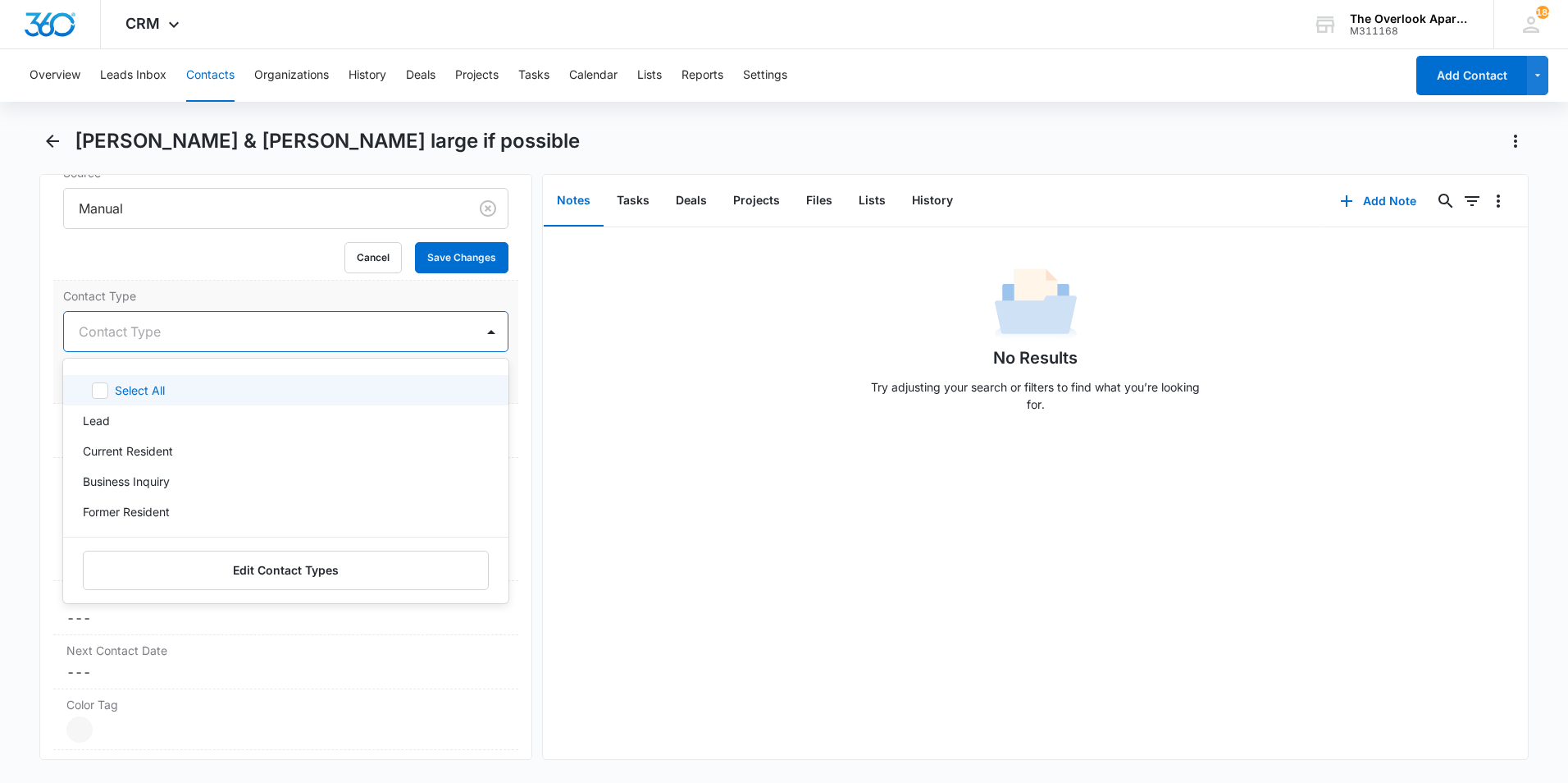
drag, startPoint x: 180, startPoint y: 325, endPoint x: 182, endPoint y: 337, distance: 12.2
click at [181, 325] on div at bounding box center [265, 332] width 375 height 23
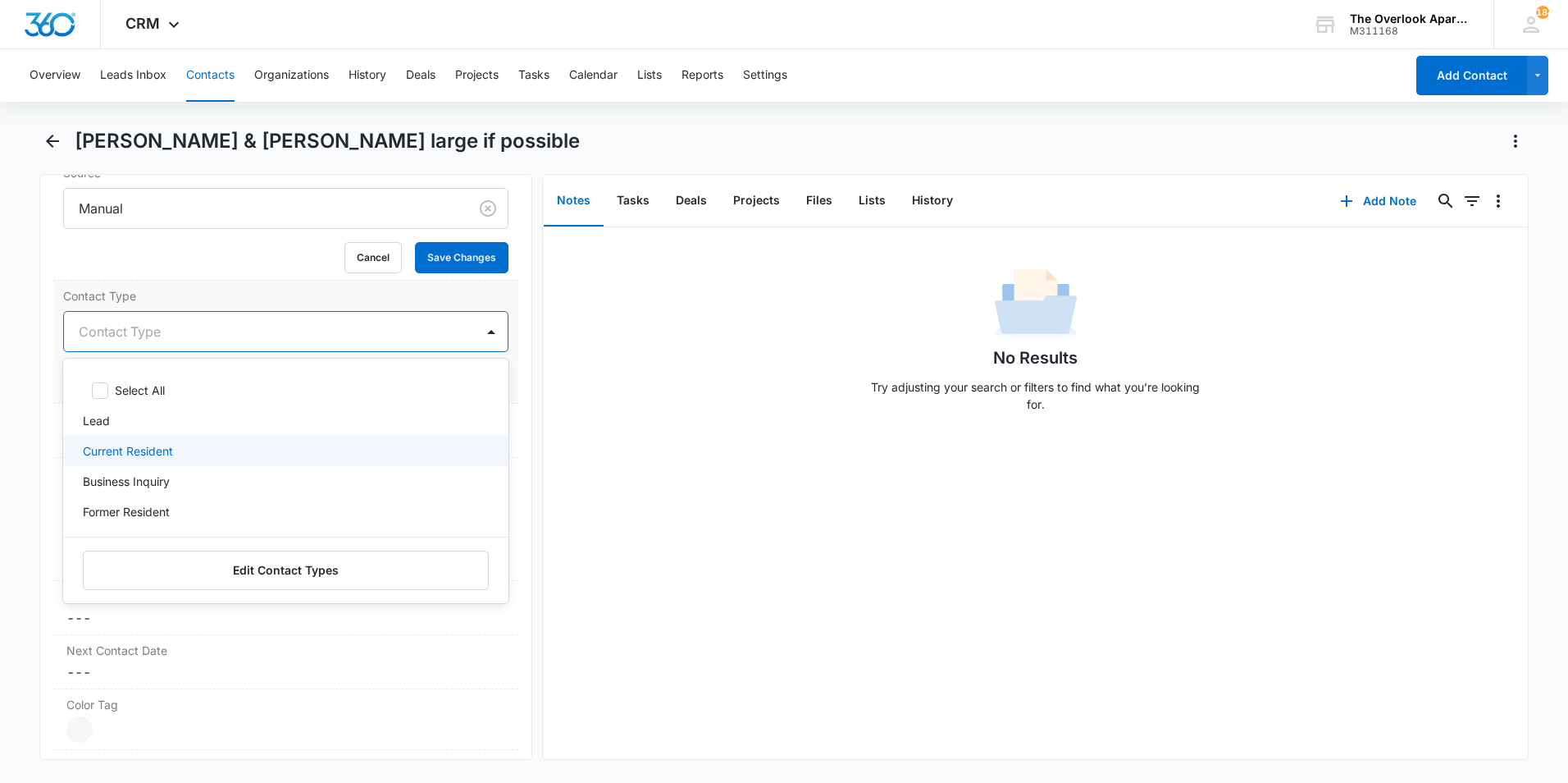
click at [196, 454] on div "Current Resident" at bounding box center [284, 451] width 403 height 18
click at [684, 341] on div "No Results Try adjusting your search or filters to find what you’re looking for." at bounding box center [1036, 345] width 985 height 162
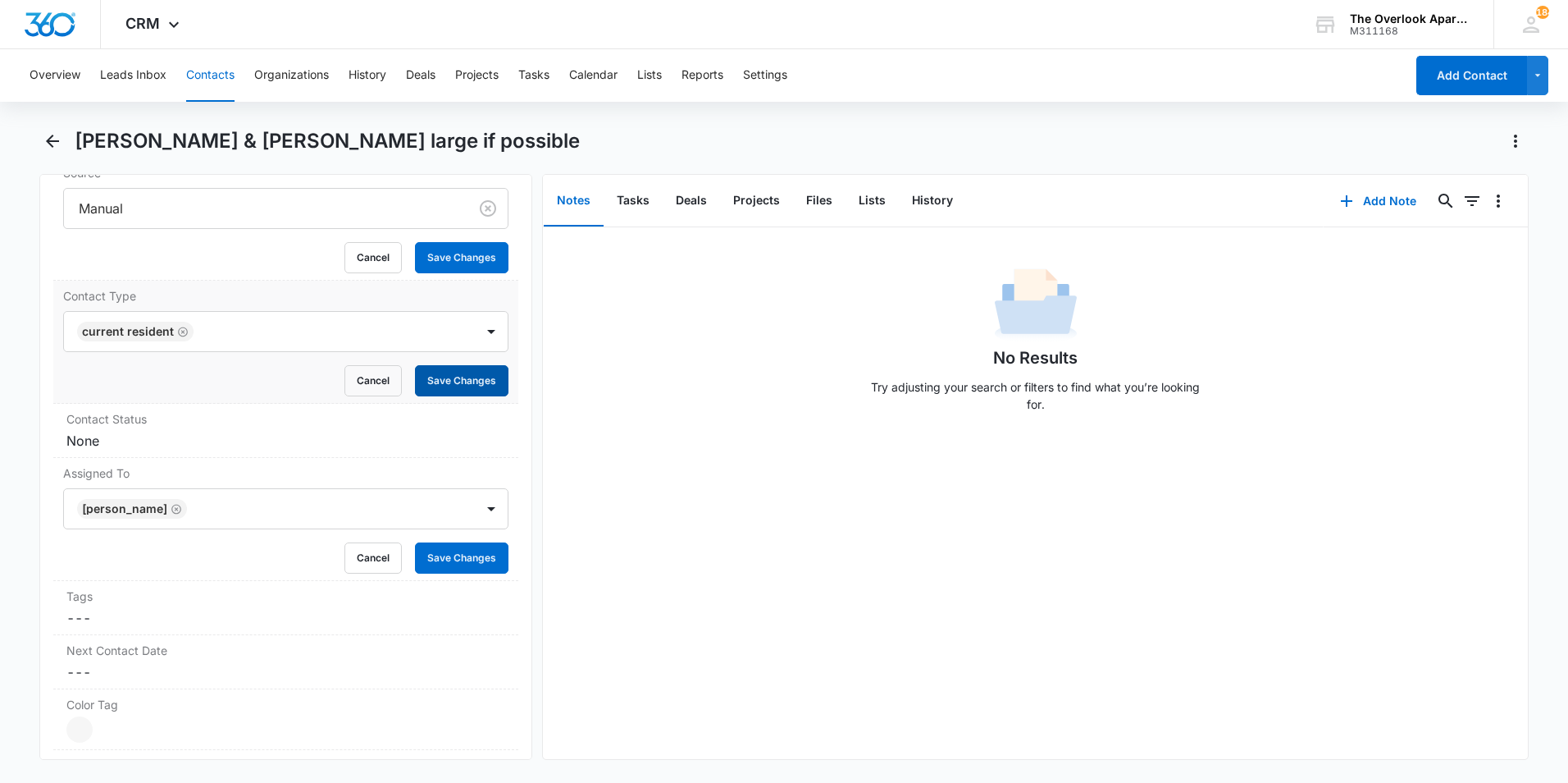
click at [453, 379] on button "Save Changes" at bounding box center [462, 380] width 93 height 31
click at [193, 439] on dd "Cancel Save Changes None" at bounding box center [286, 441] width 439 height 19
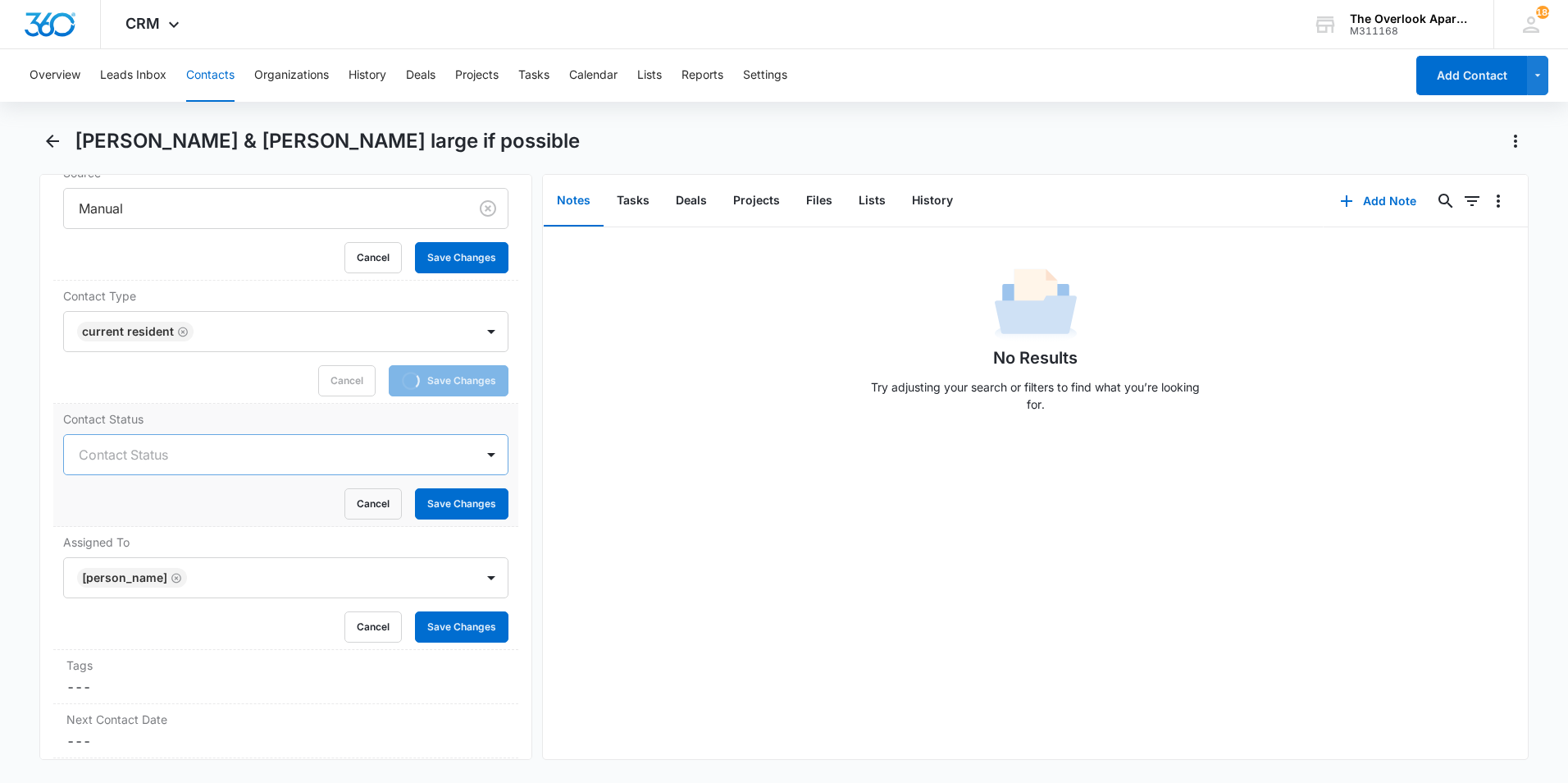
click at [152, 441] on div "Contact Status" at bounding box center [270, 454] width 411 height 40
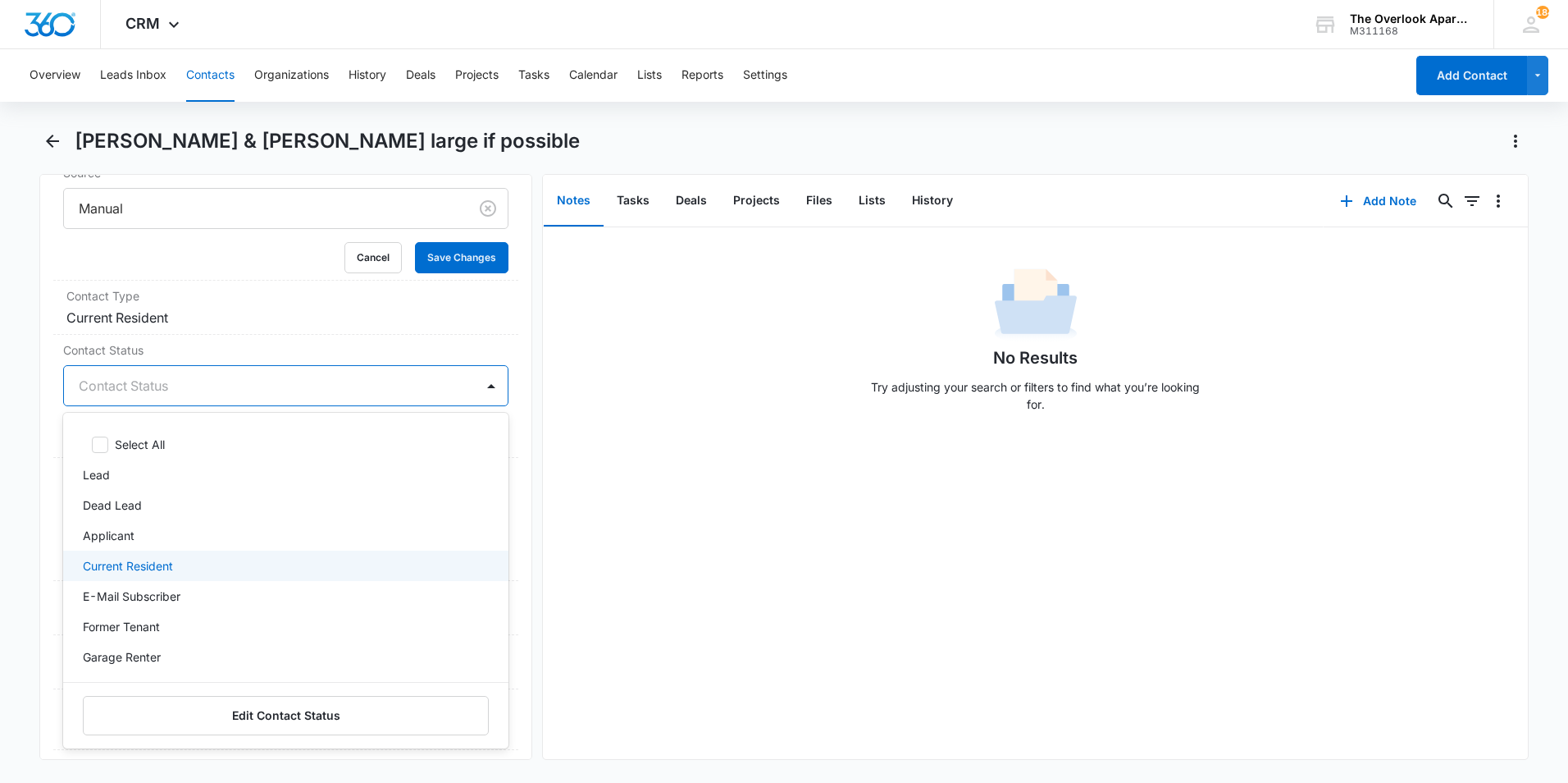
click at [179, 561] on div "Current Resident" at bounding box center [284, 566] width 403 height 18
click at [847, 457] on div "No Results Try adjusting your search or filters to find what you’re looking for." at bounding box center [1036, 493] width 985 height 532
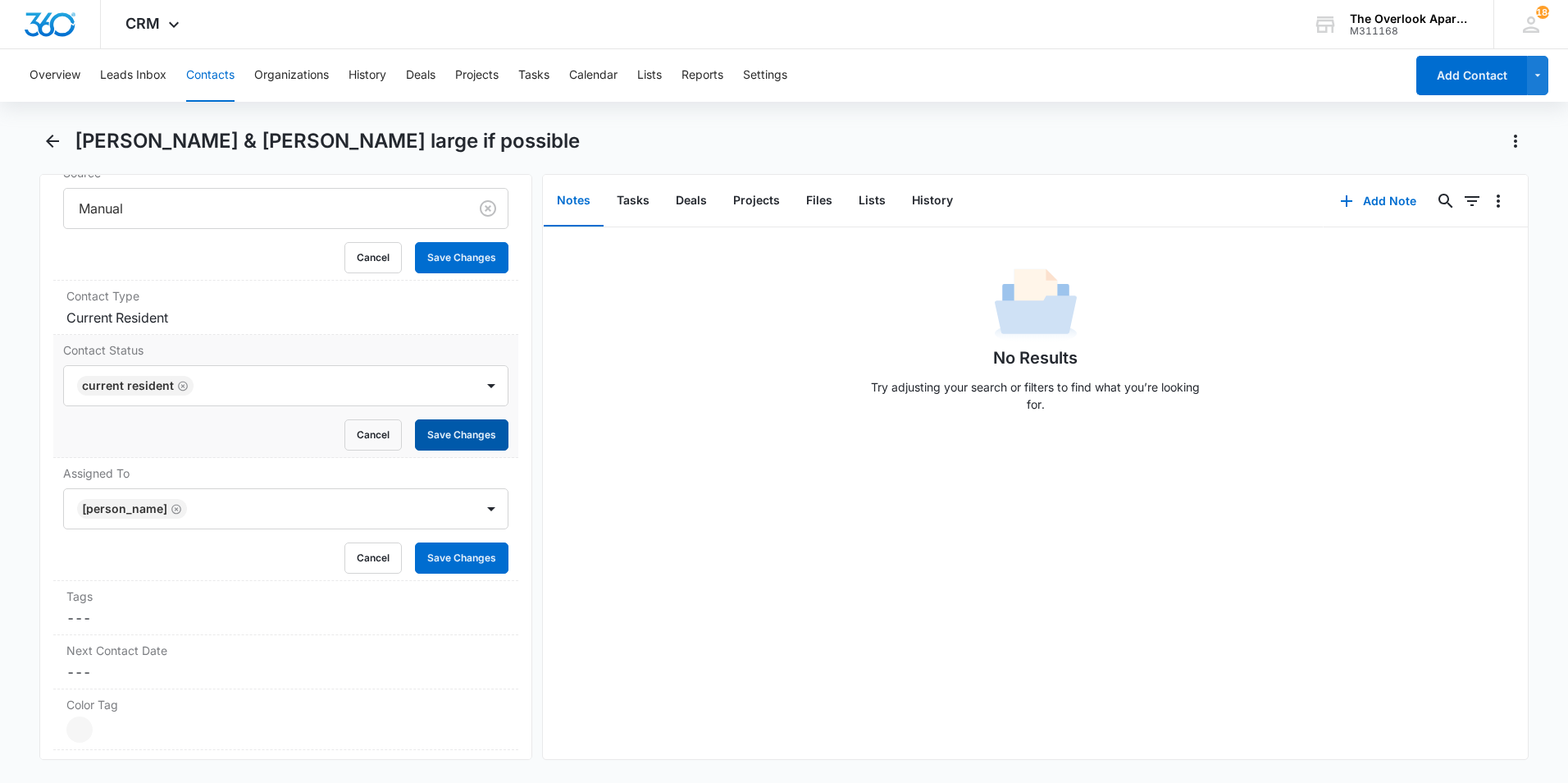
click at [438, 436] on button "Save Changes" at bounding box center [462, 435] width 93 height 31
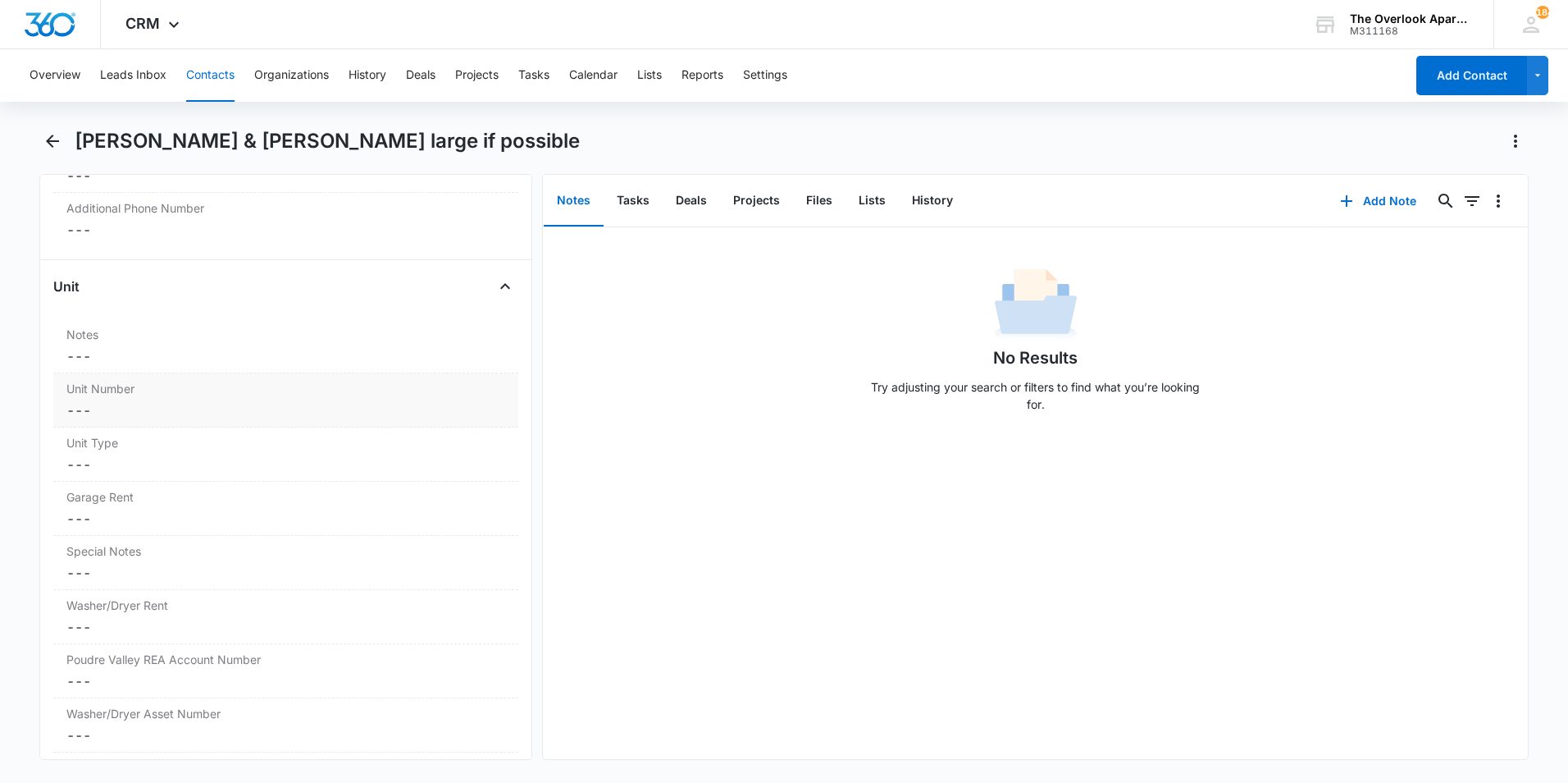
click at [132, 397] on label "Unit Number" at bounding box center [286, 389] width 439 height 18
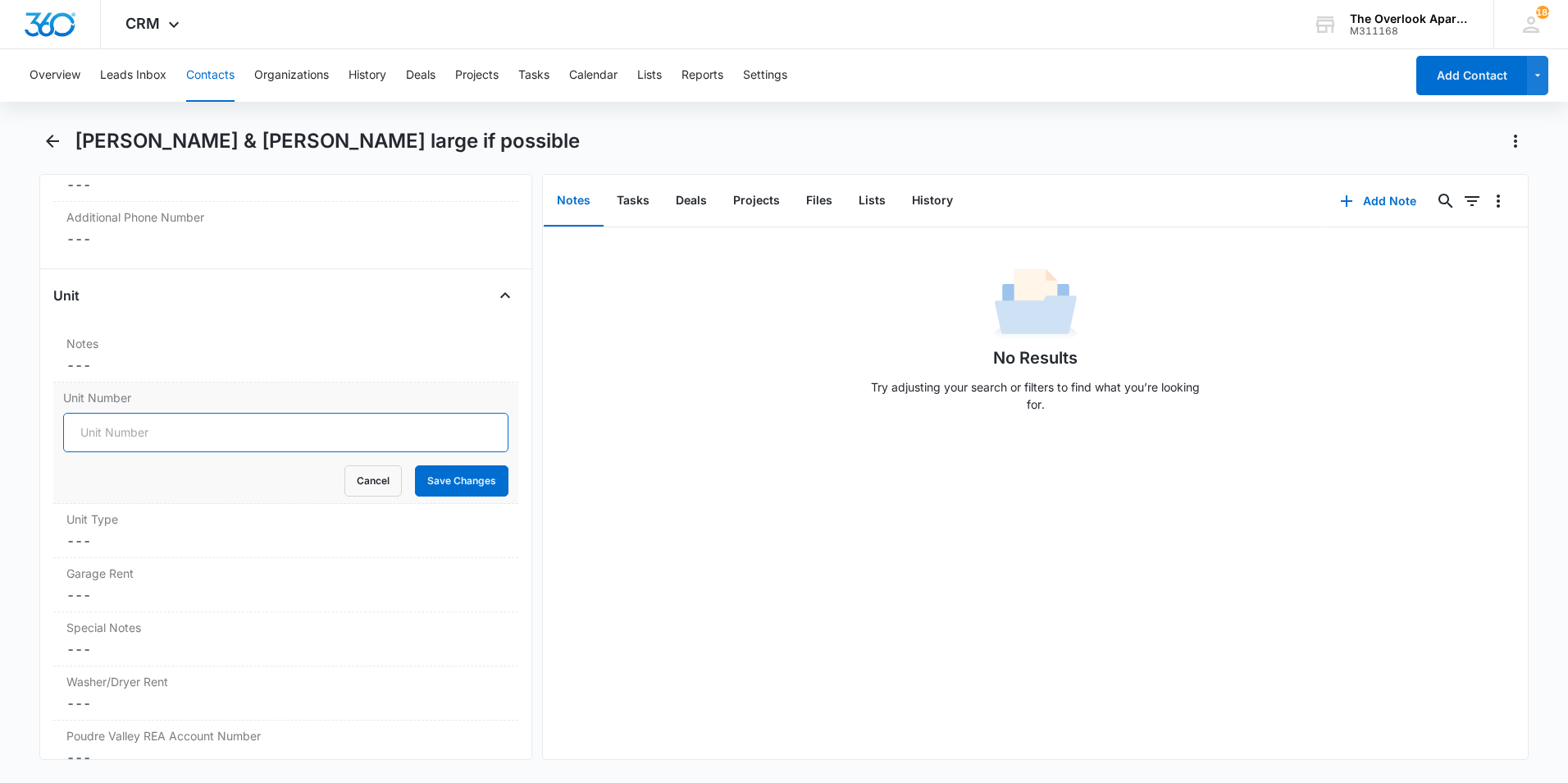
drag, startPoint x: 115, startPoint y: 428, endPoint x: 129, endPoint y: 413, distance: 20.5
click at [118, 428] on input "Unit Number" at bounding box center [286, 432] width 445 height 40
type input "548-10308"
click at [464, 465] on form "548-10308 Cancel Save Changes" at bounding box center [286, 454] width 445 height 84
click at [464, 474] on button "Save Changes" at bounding box center [462, 481] width 93 height 31
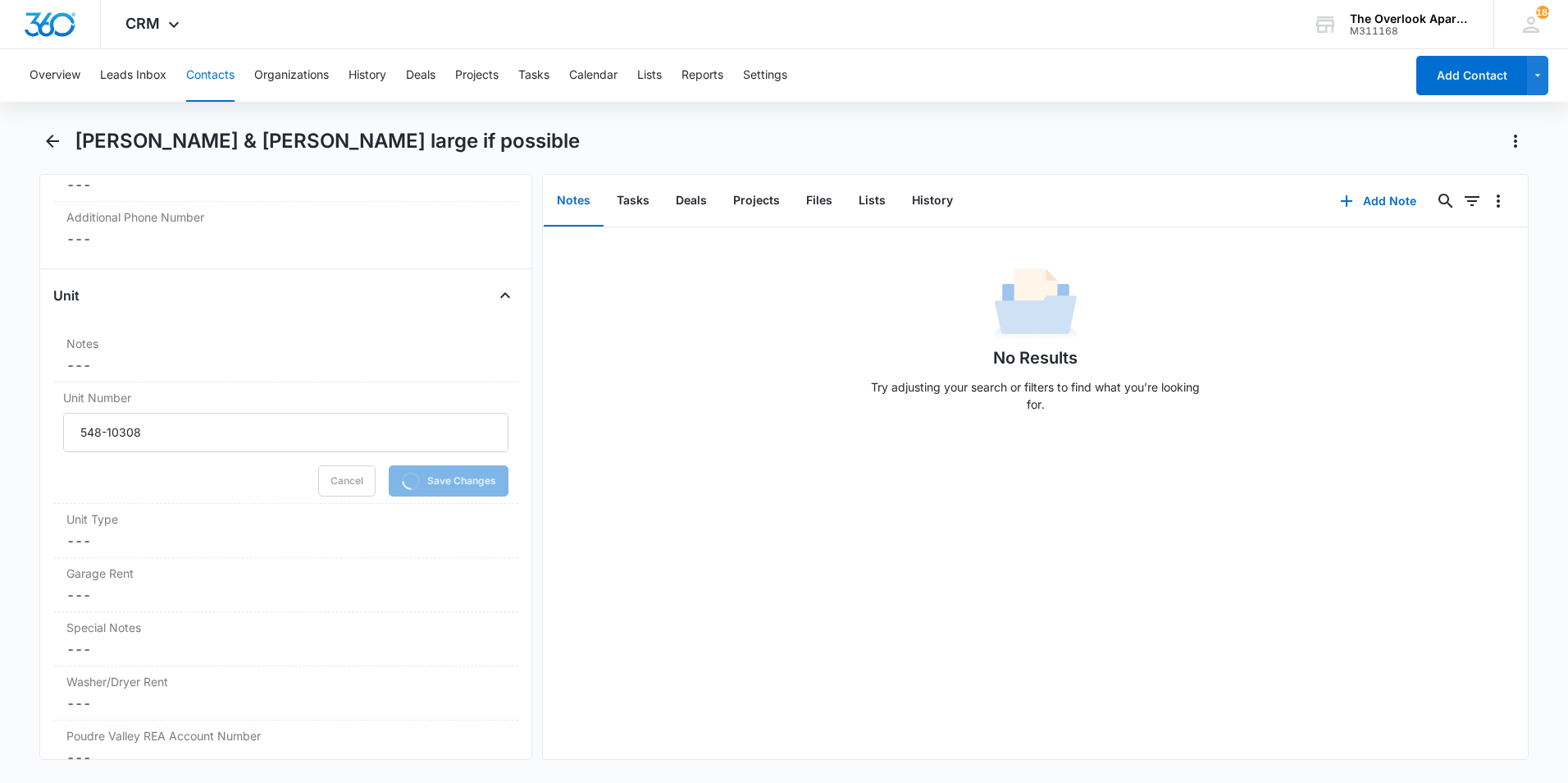
scroll to position [1541, 0]
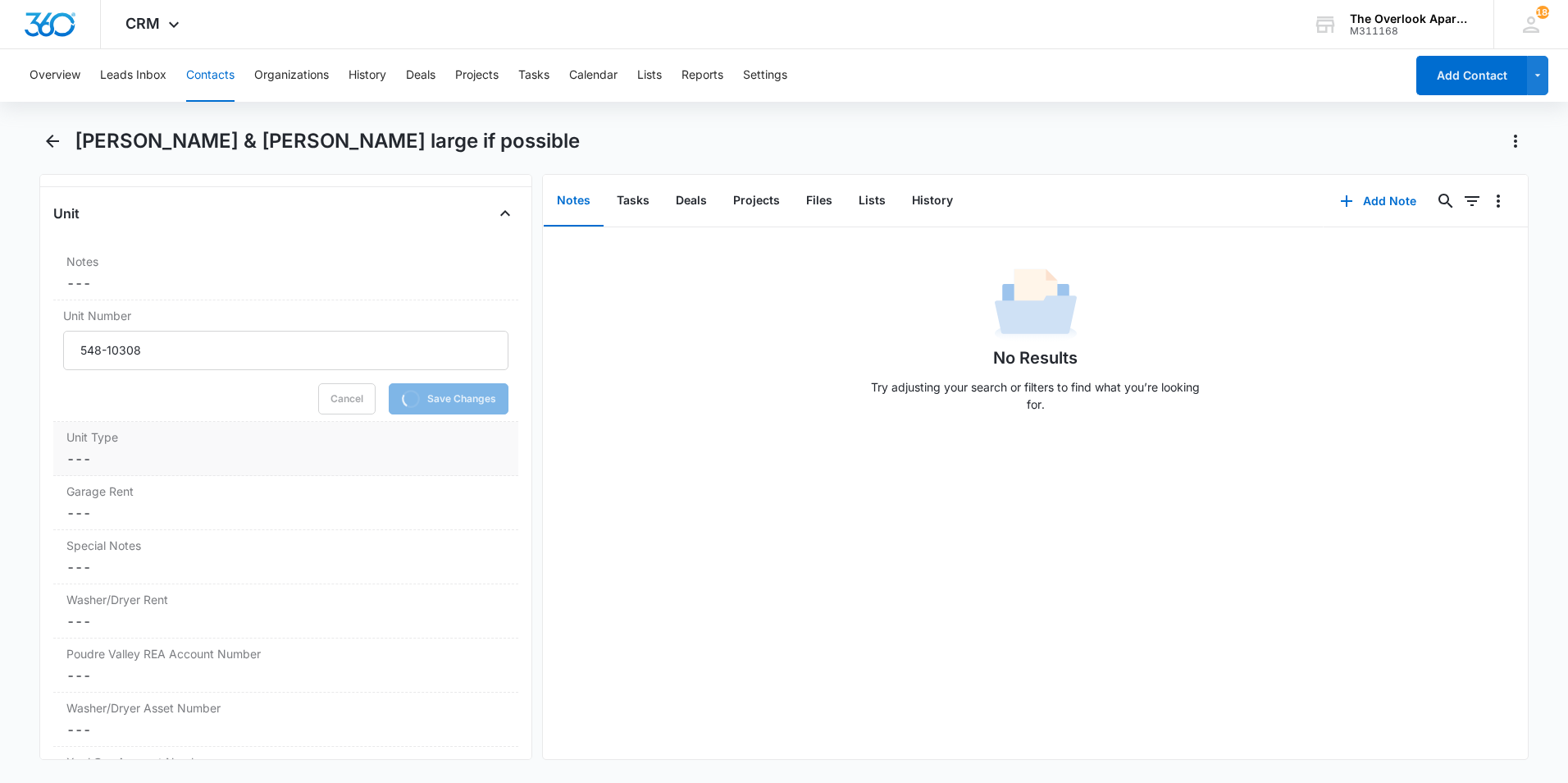
click at [134, 436] on label "Unit Type" at bounding box center [286, 437] width 439 height 18
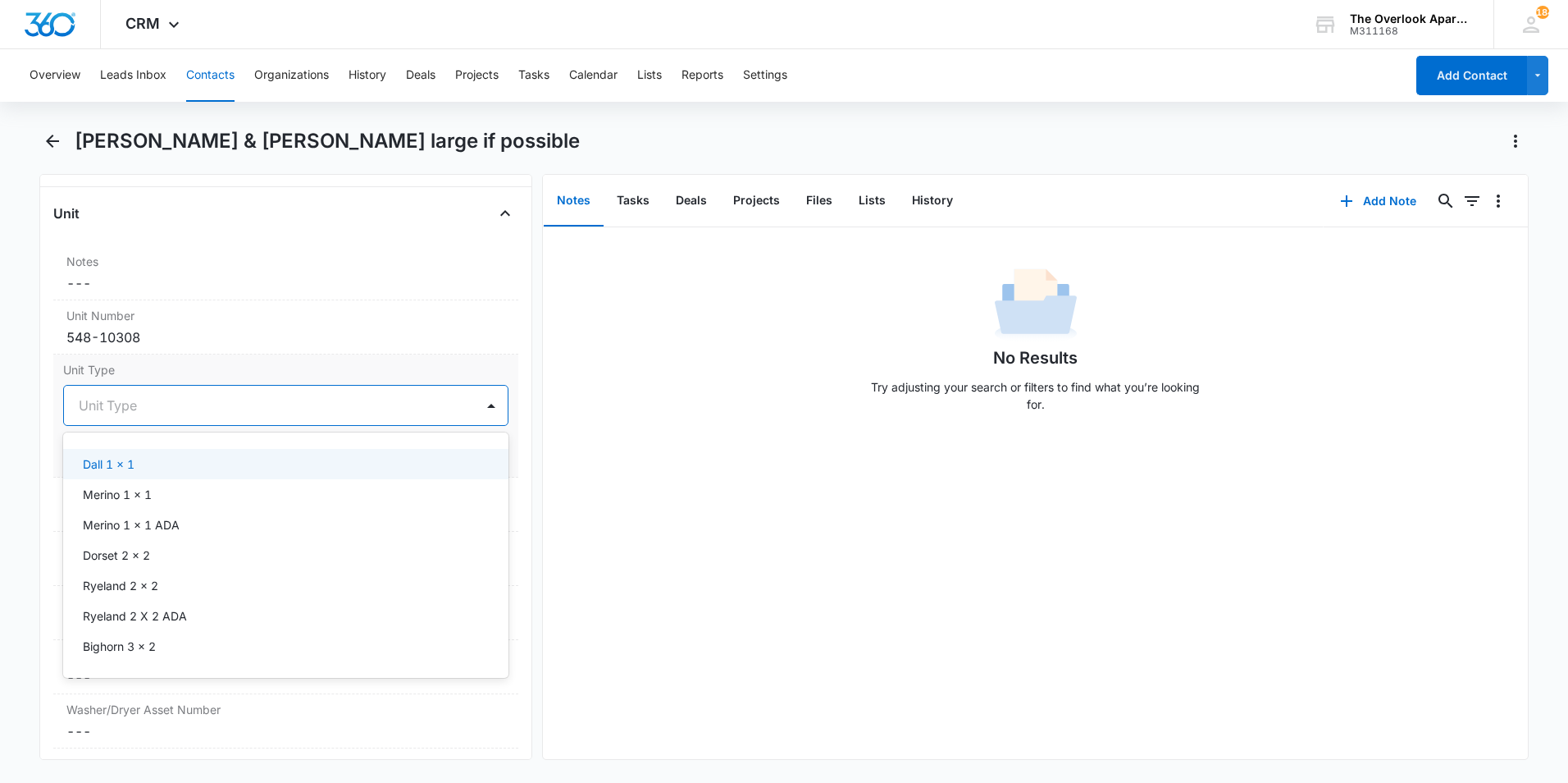
drag, startPoint x: 132, startPoint y: 418, endPoint x: 130, endPoint y: 429, distance: 11.2
click at [133, 418] on div "Unit Type" at bounding box center [270, 405] width 411 height 40
drag, startPoint x: 145, startPoint y: 612, endPoint x: 145, endPoint y: 646, distance: 34.0
click at [145, 646] on div "Dall 1 x 1 Merino 1 x 1 Merino 1 x 1 ADA Dorset 2 x 2 Ryeland 2 x 2 Ryeland 2 X…" at bounding box center [286, 555] width 445 height 219
click at [145, 646] on p "Bighorn 3 x 2" at bounding box center [119, 646] width 73 height 18
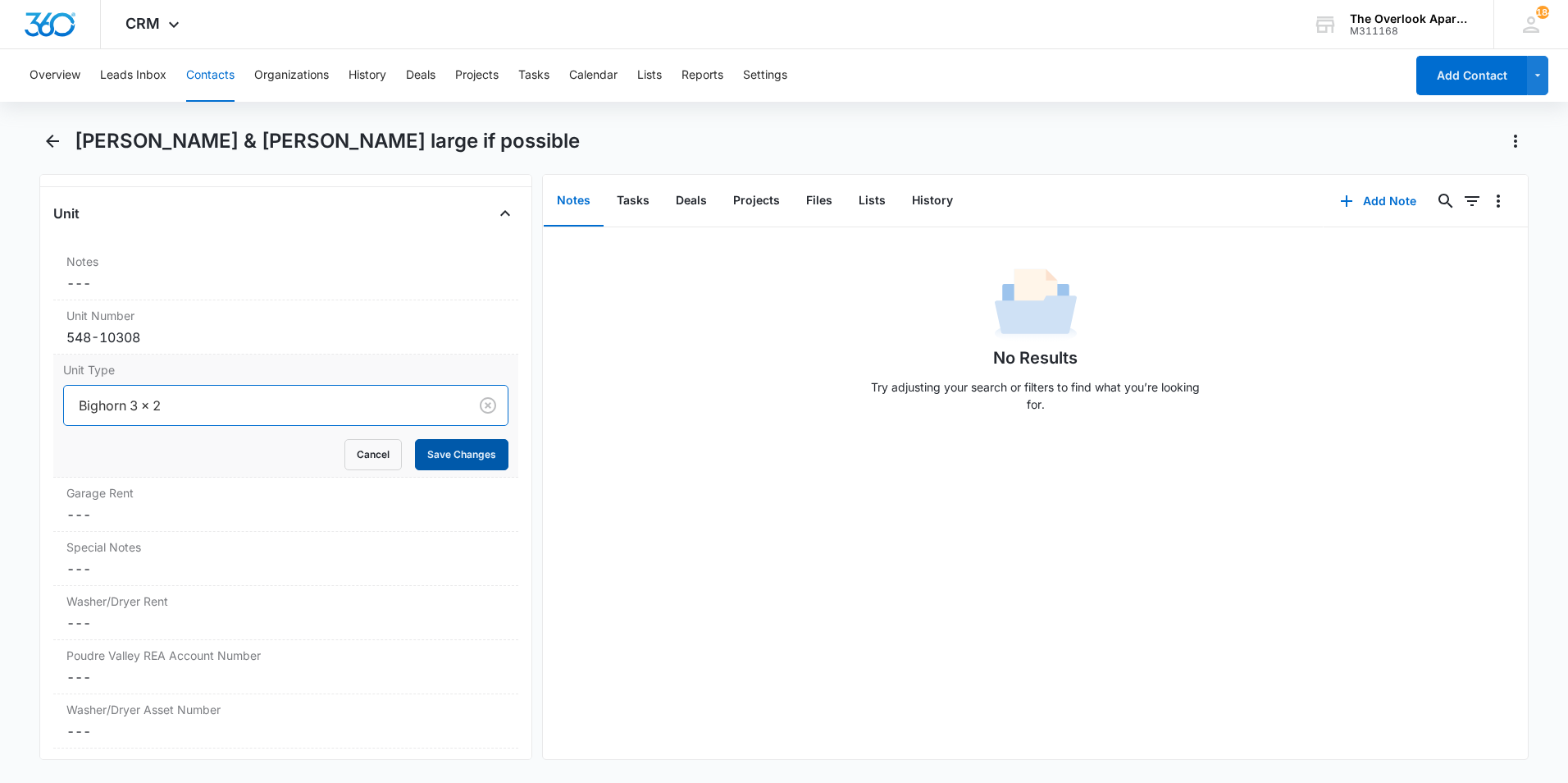
click at [452, 459] on button "Save Changes" at bounding box center [462, 454] width 93 height 31
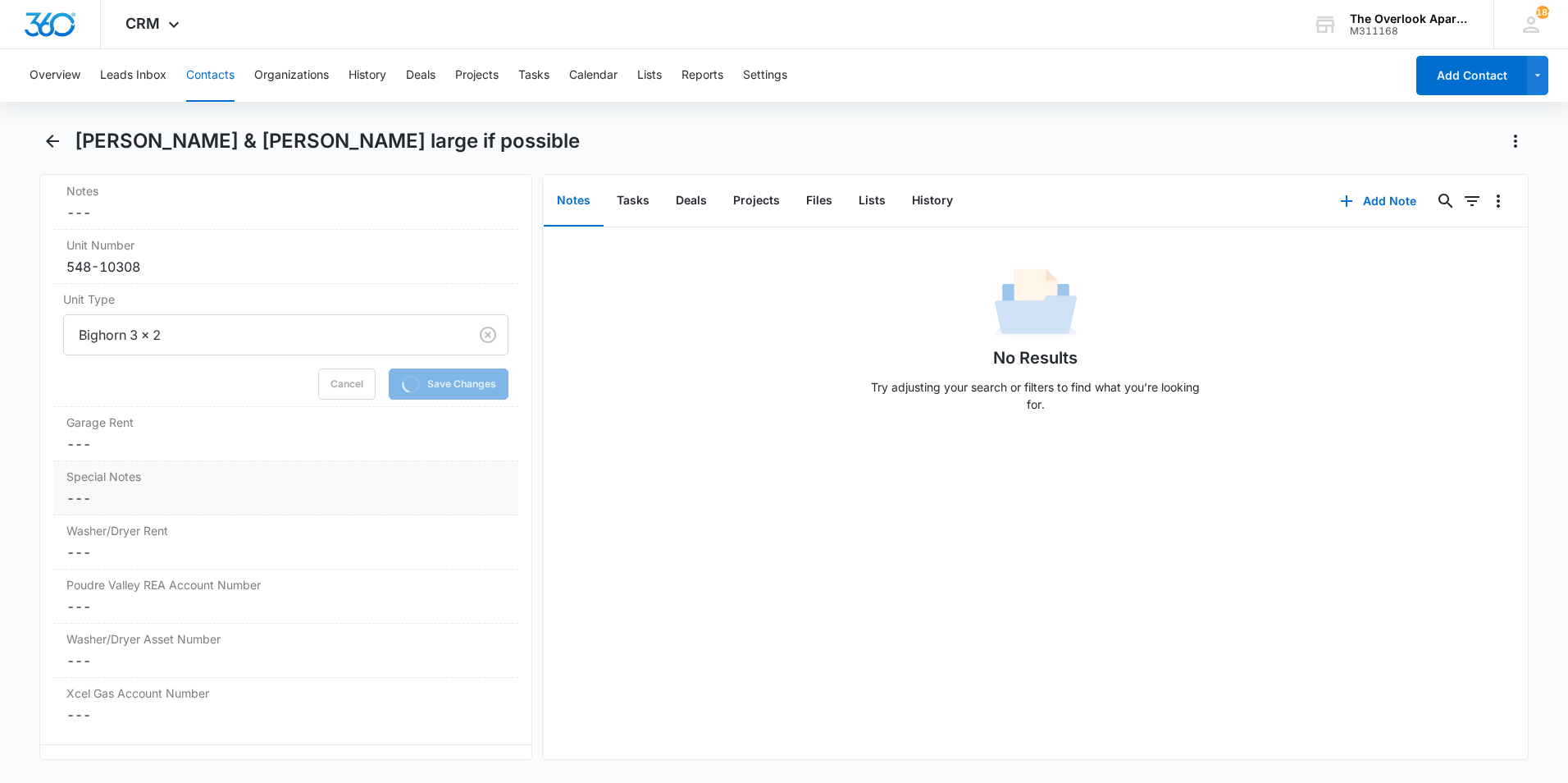
scroll to position [1705, 0]
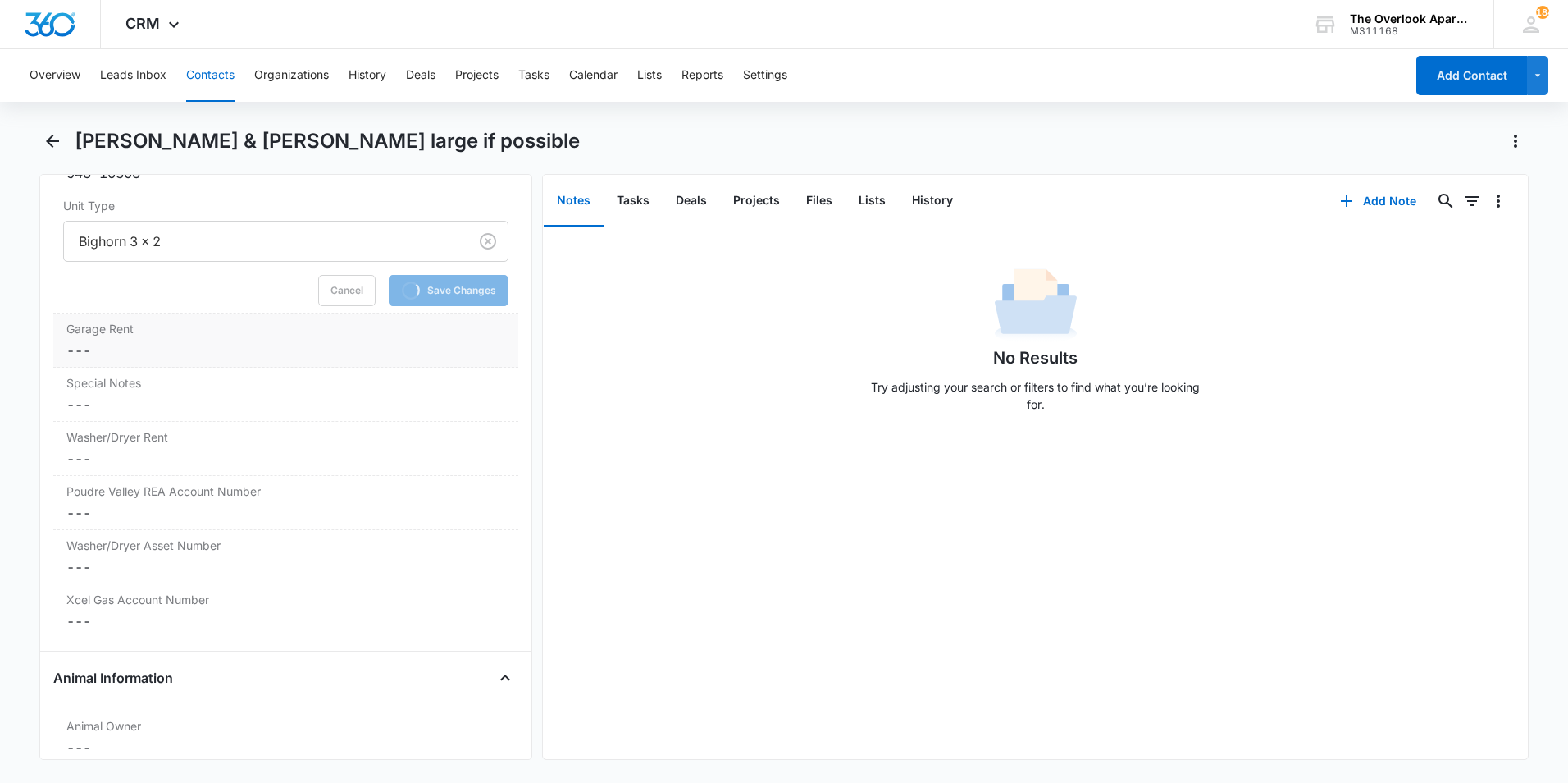
click at [148, 342] on dd "Cancel Save Changes ---" at bounding box center [286, 350] width 439 height 19
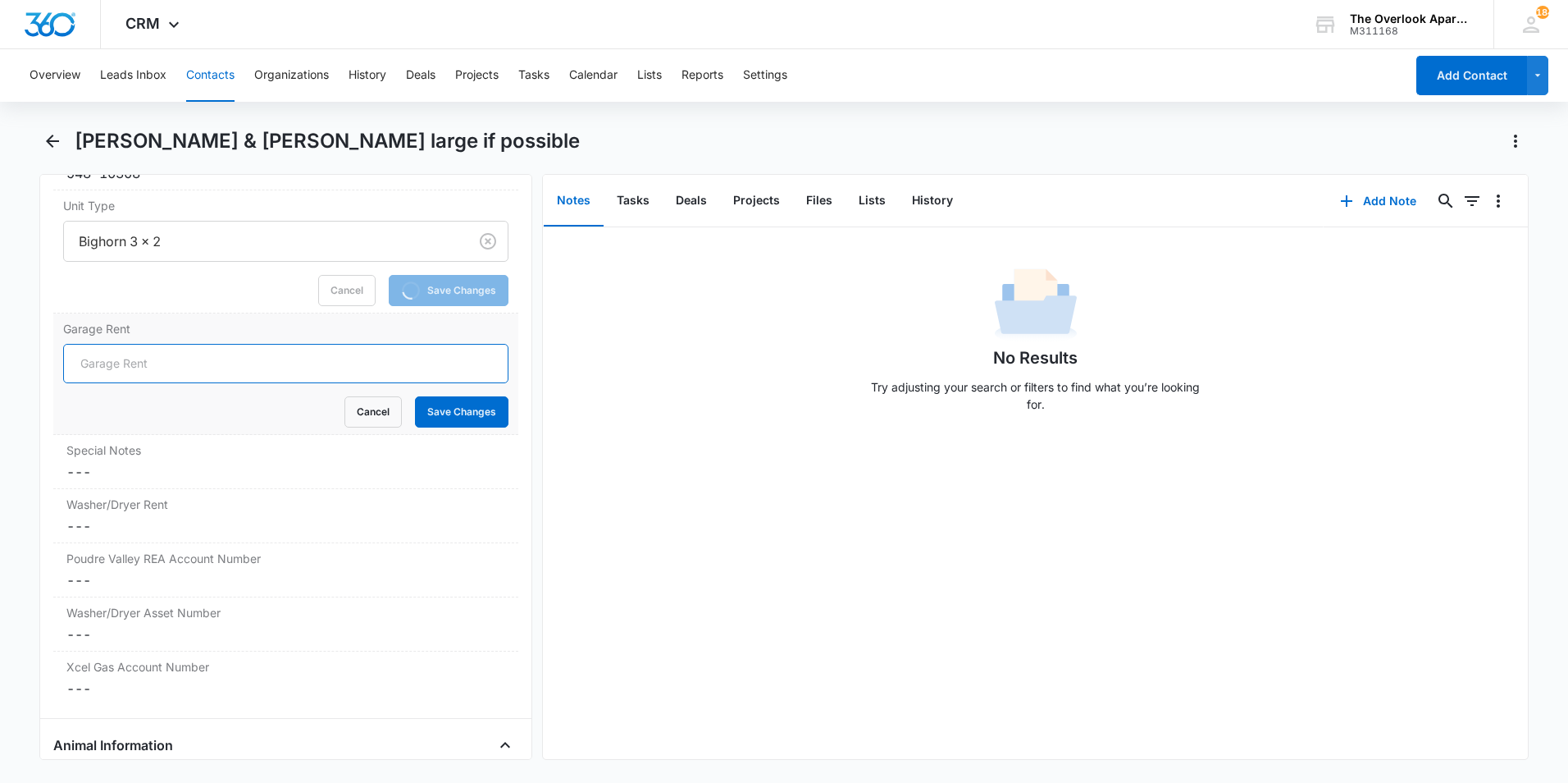
click at [112, 368] on input "Garage Rent" at bounding box center [286, 363] width 445 height 40
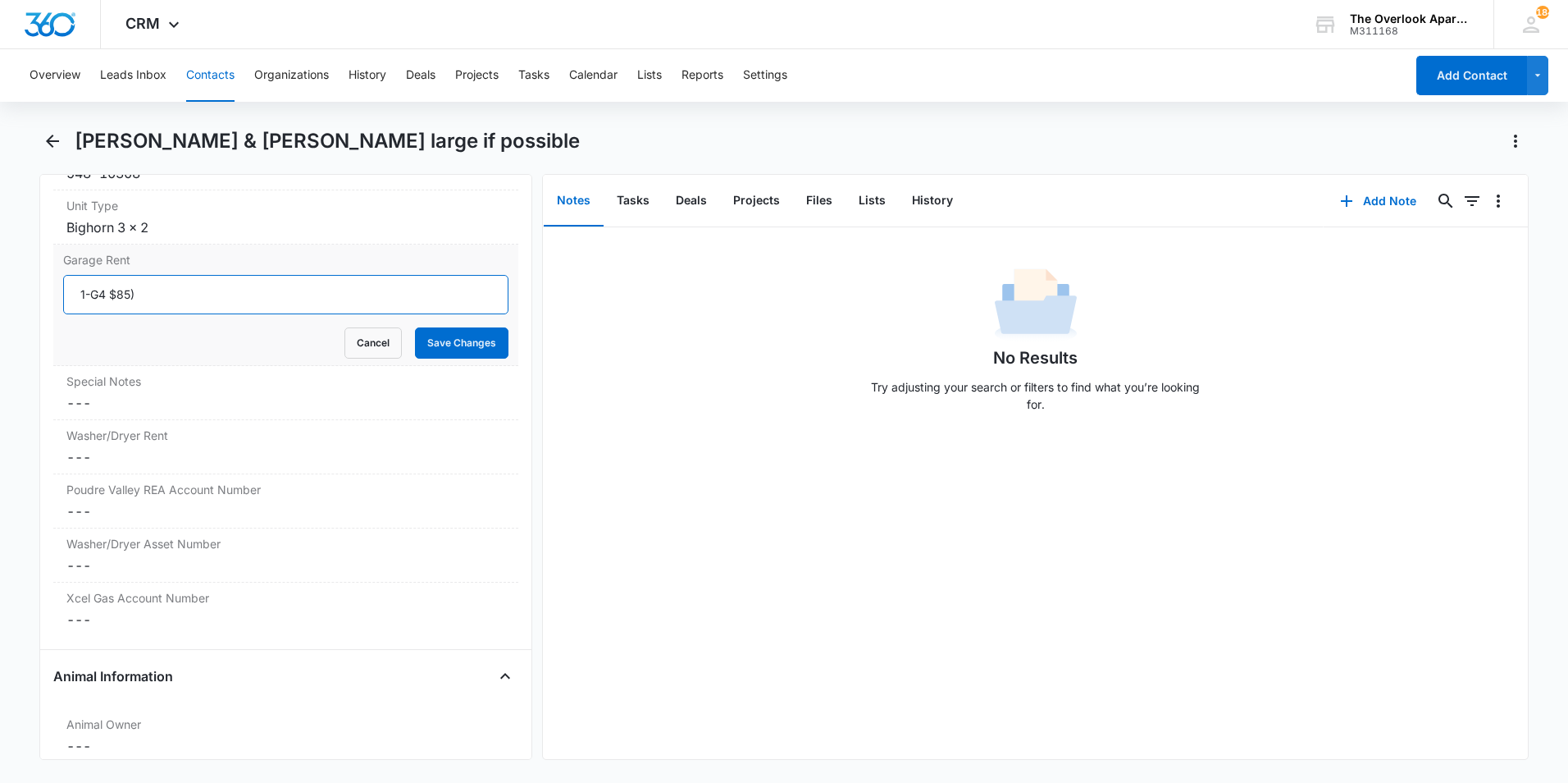
drag, startPoint x: 108, startPoint y: 287, endPoint x: 120, endPoint y: 302, distance: 19.2
click at [109, 287] on input "1-G4 $85)" at bounding box center [286, 295] width 445 height 40
click at [108, 288] on input "1-G4 $85)" at bounding box center [286, 295] width 445 height 40
type input "1-G4 ($85)"
click at [1350, 454] on div "No Results Try adjusting your search or filters to find what you’re looking for." at bounding box center [1036, 493] width 985 height 532
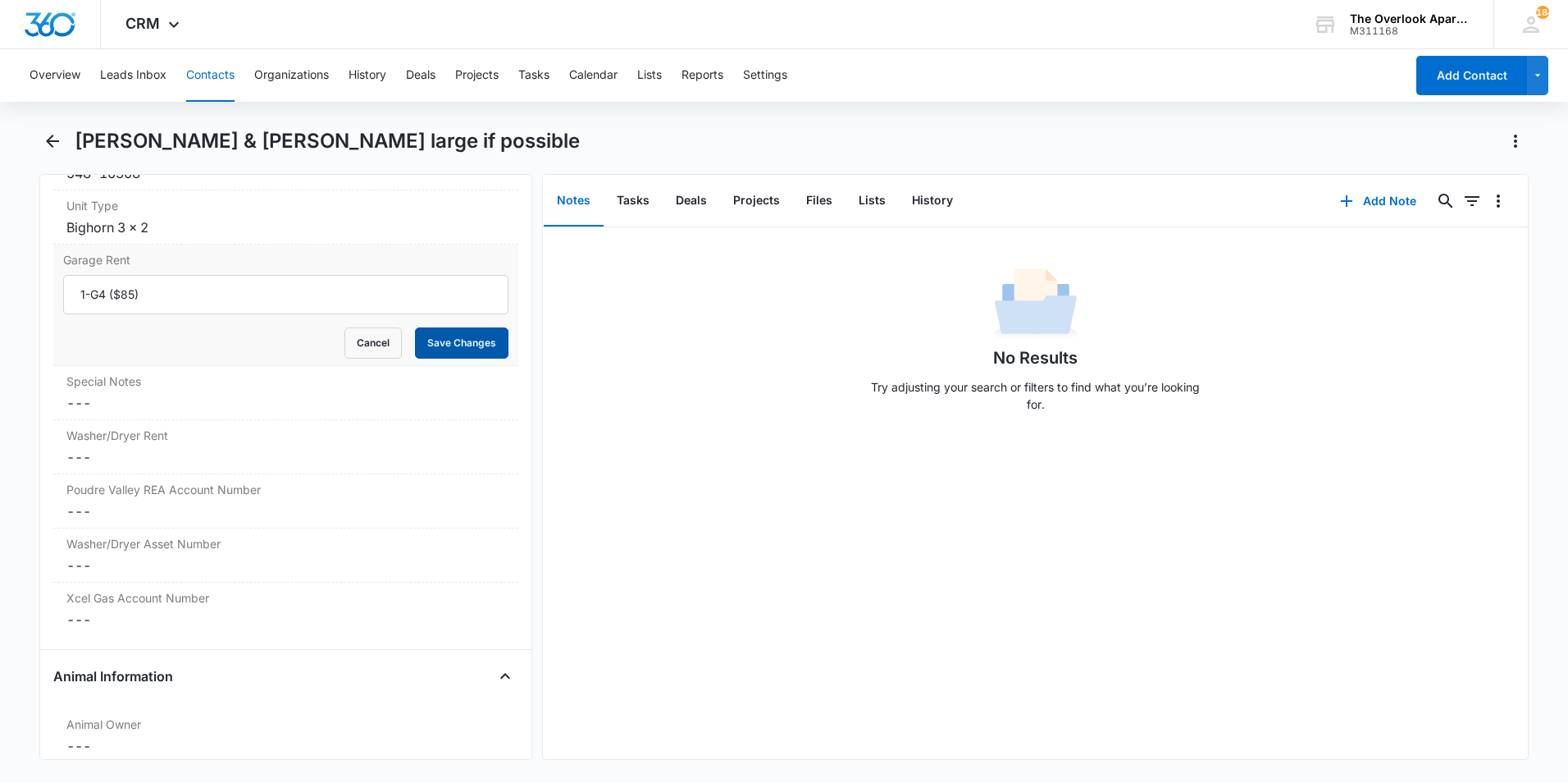
click at [432, 331] on button "Save Changes" at bounding box center [462, 342] width 93 height 31
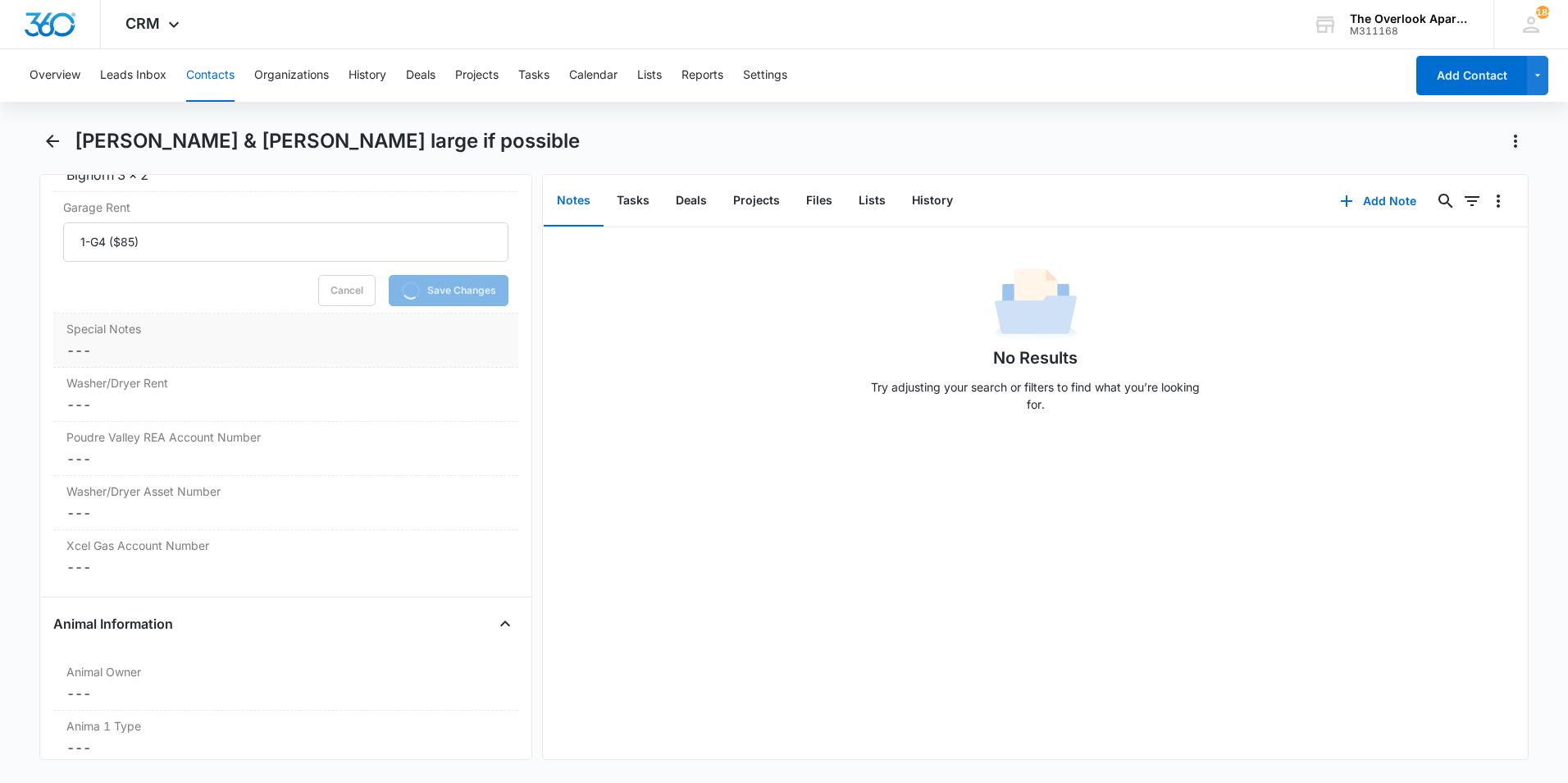
scroll to position [1787, 0]
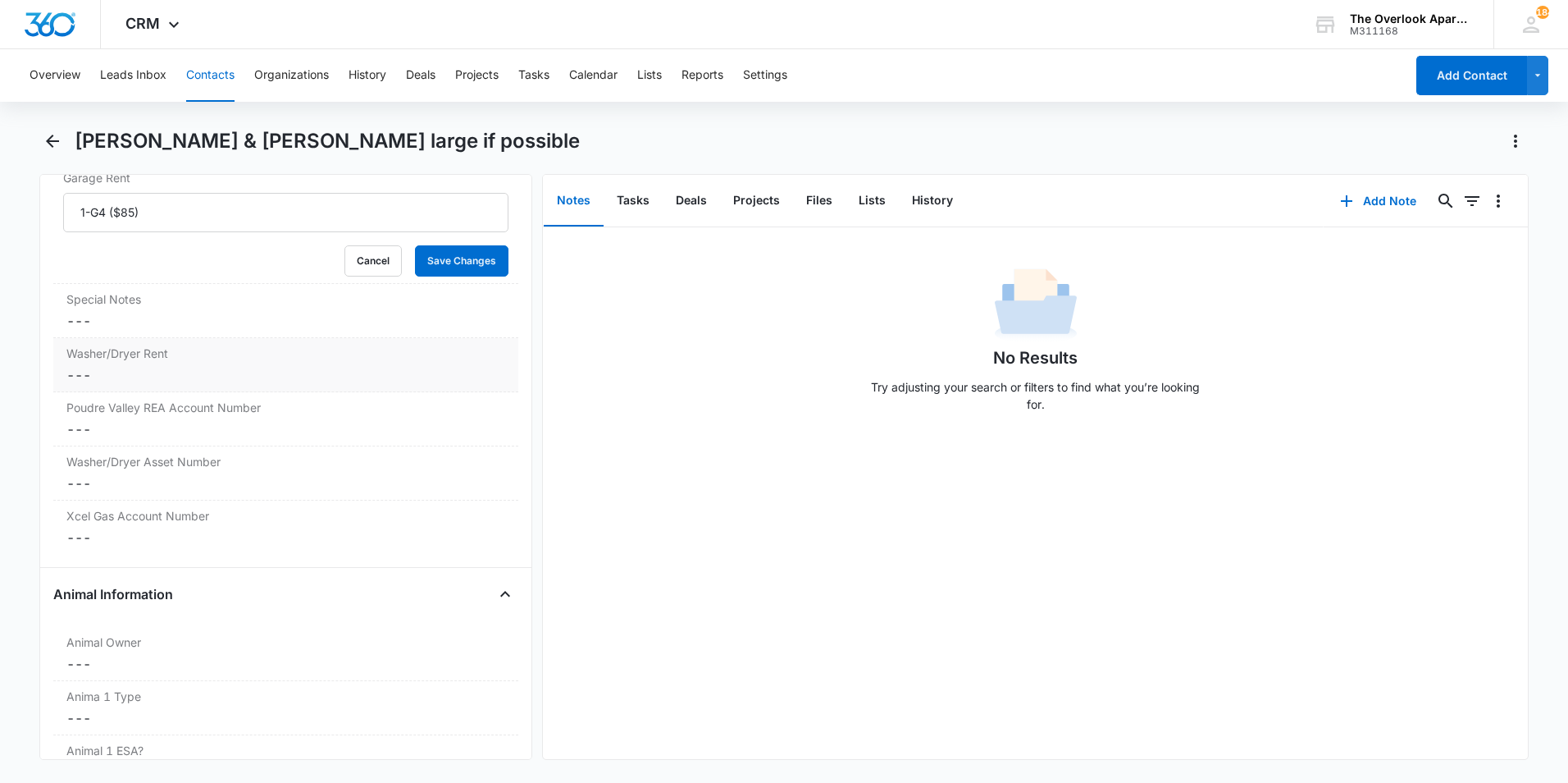
click at [93, 374] on dd "Cancel Save Changes ---" at bounding box center [286, 375] width 439 height 19
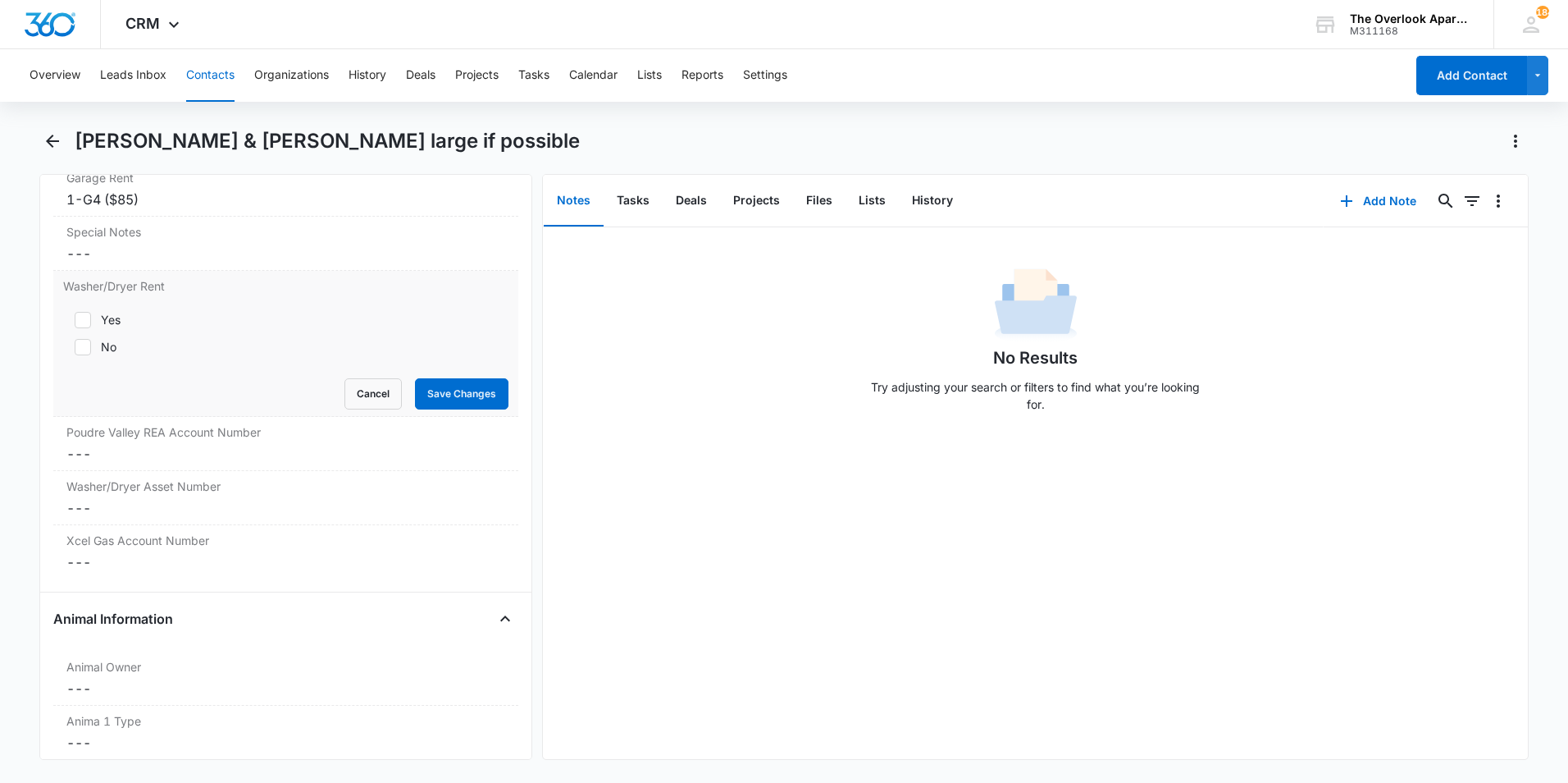
click at [90, 345] on div at bounding box center [83, 347] width 17 height 17
click at [75, 345] on input "No" at bounding box center [69, 347] width 11 height 11
checkbox input "true"
click at [426, 389] on button "Save Changes" at bounding box center [462, 393] width 93 height 31
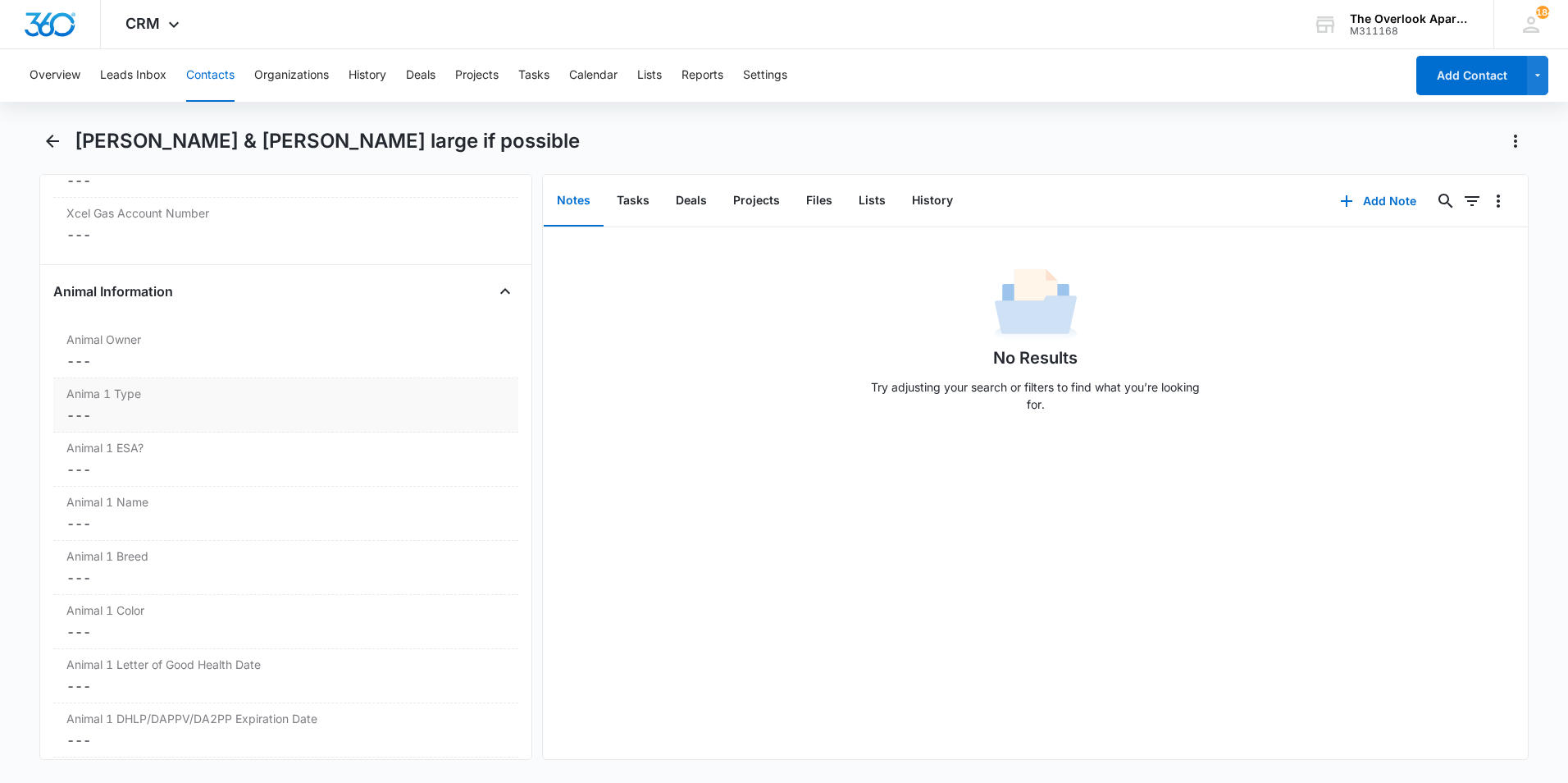
scroll to position [2115, 0]
click at [127, 360] on dd "Cancel Save Changes ---" at bounding box center [286, 360] width 439 height 19
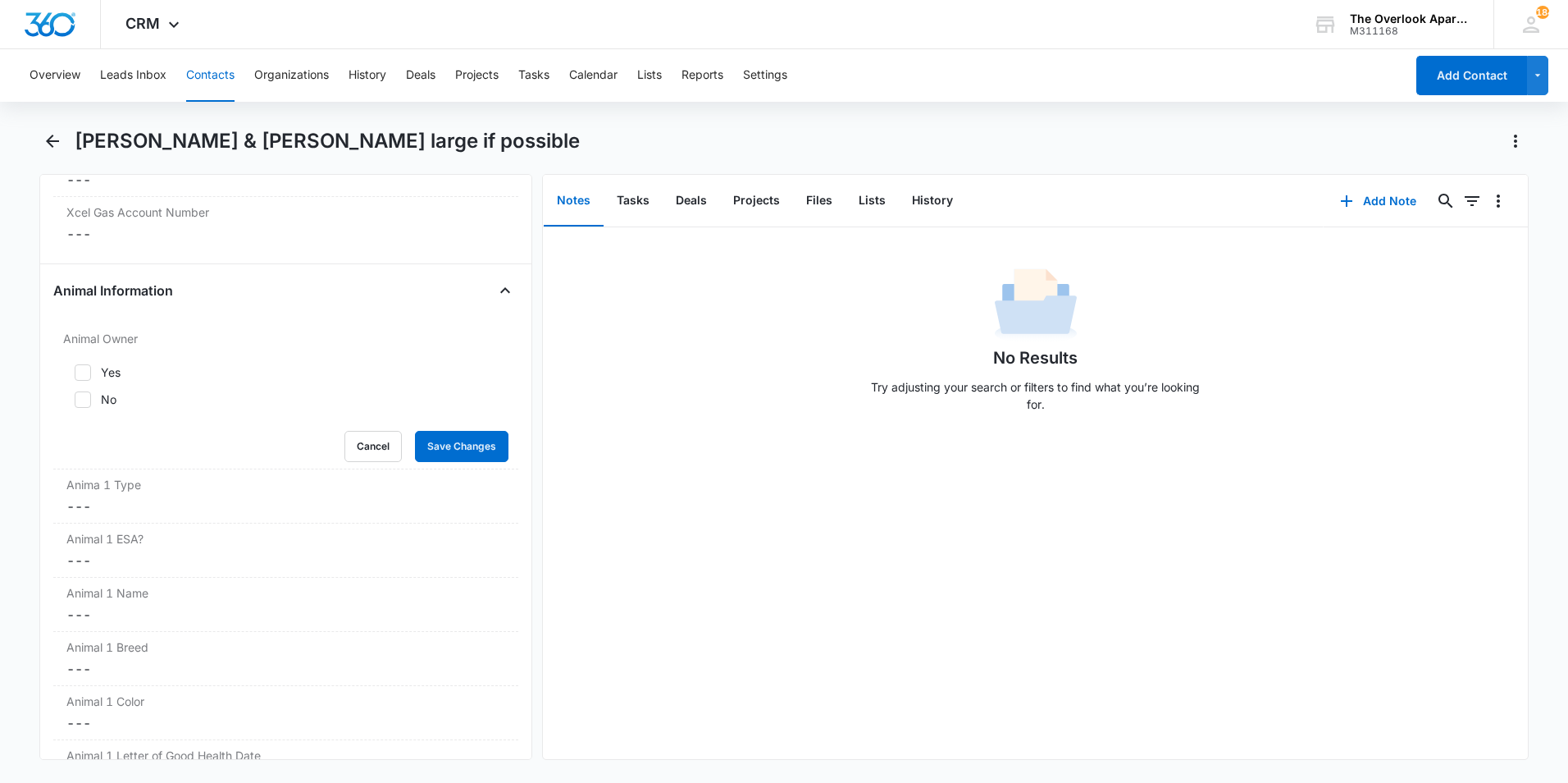
scroll to position [2024, 0]
click at [85, 373] on icon at bounding box center [83, 372] width 15 height 15
click at [75, 373] on input "Yes" at bounding box center [69, 372] width 11 height 11
checkbox input "true"
click at [87, 402] on icon at bounding box center [83, 399] width 15 height 15
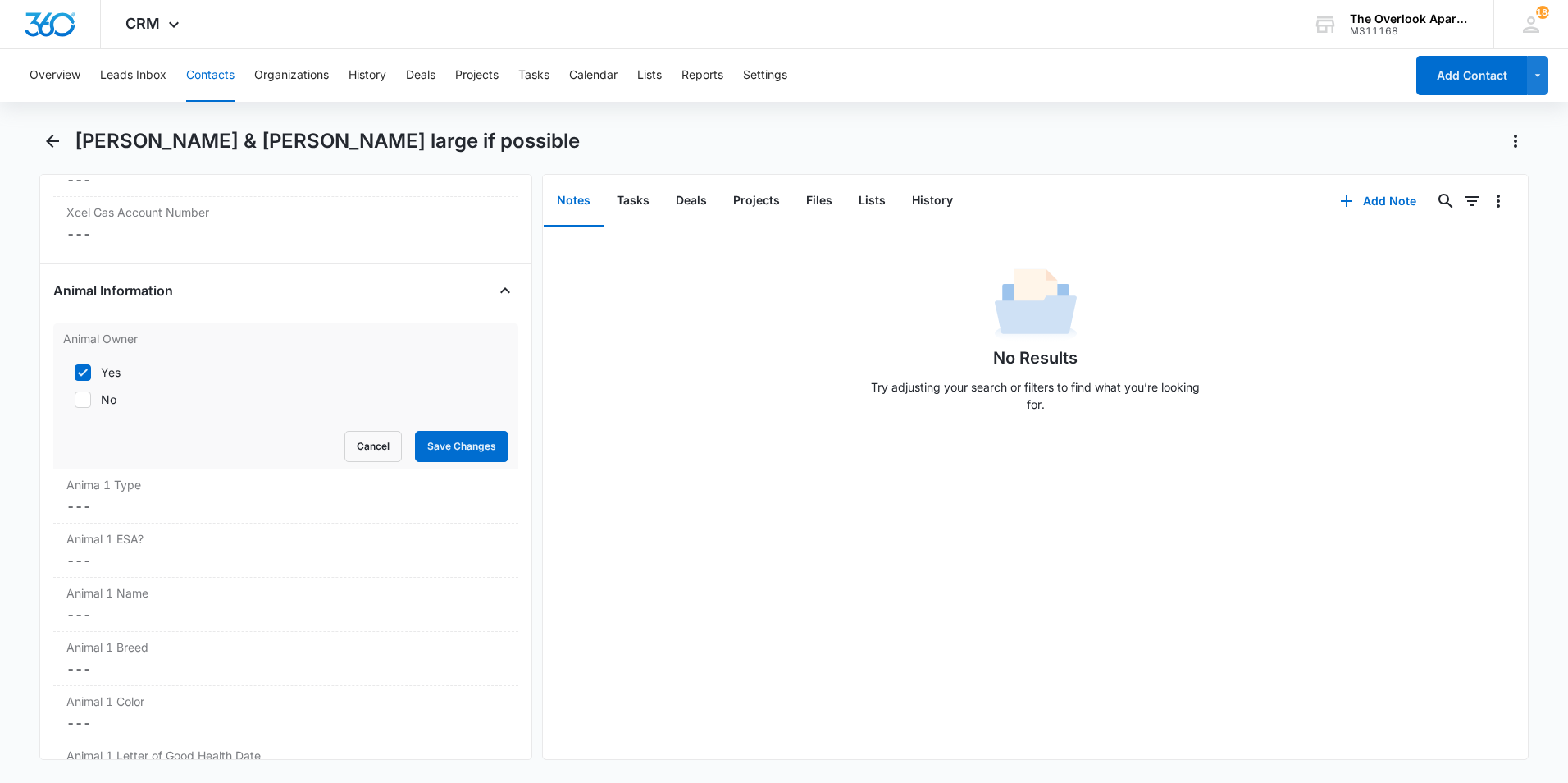
click at [75, 402] on input "No" at bounding box center [69, 399] width 11 height 11
checkbox input "true"
click at [87, 372] on icon at bounding box center [83, 372] width 15 height 15
click at [75, 372] on input "Yes" at bounding box center [69, 372] width 11 height 11
checkbox input "false"
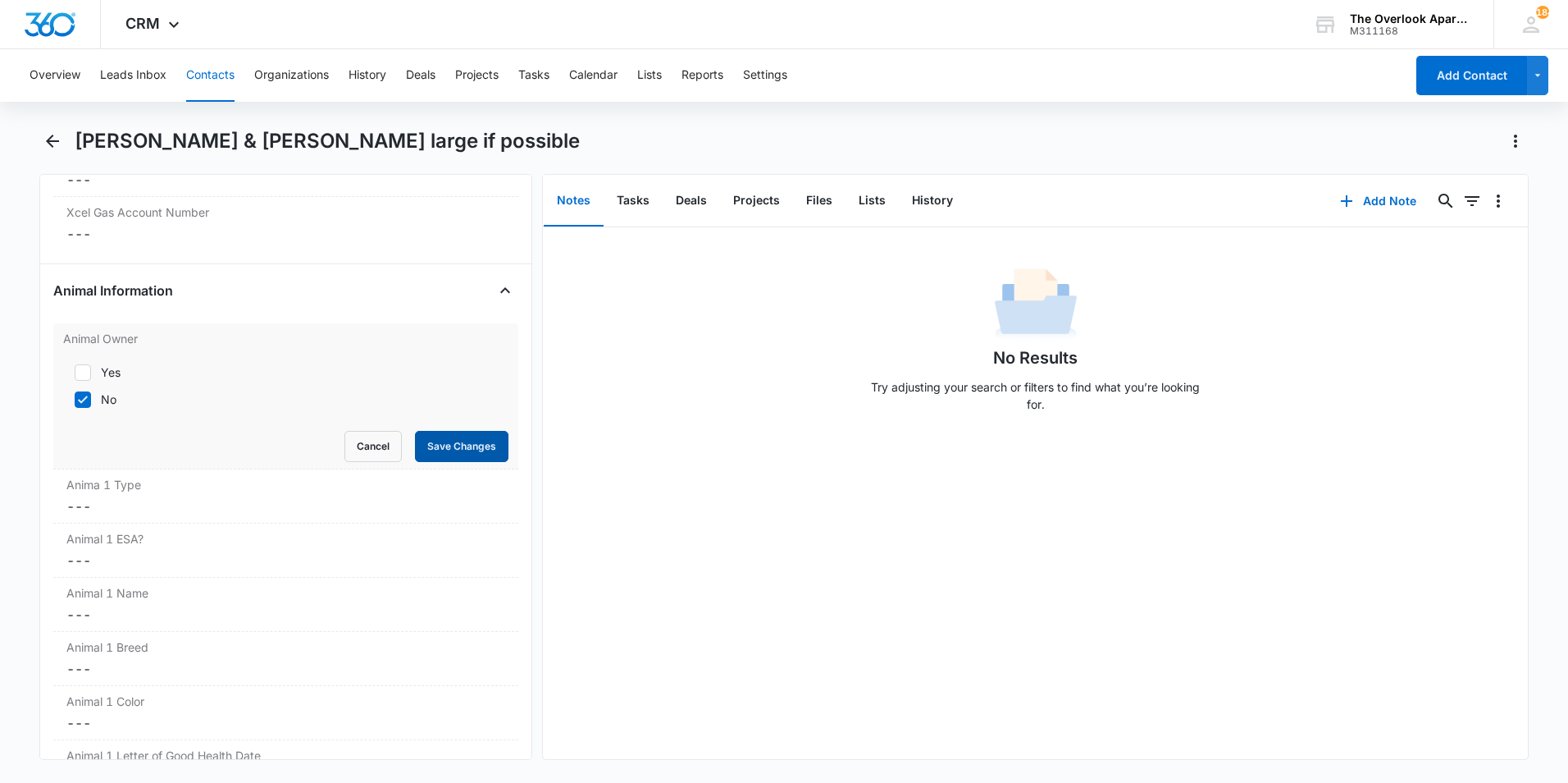
click at [463, 455] on button "Save Changes" at bounding box center [462, 446] width 93 height 31
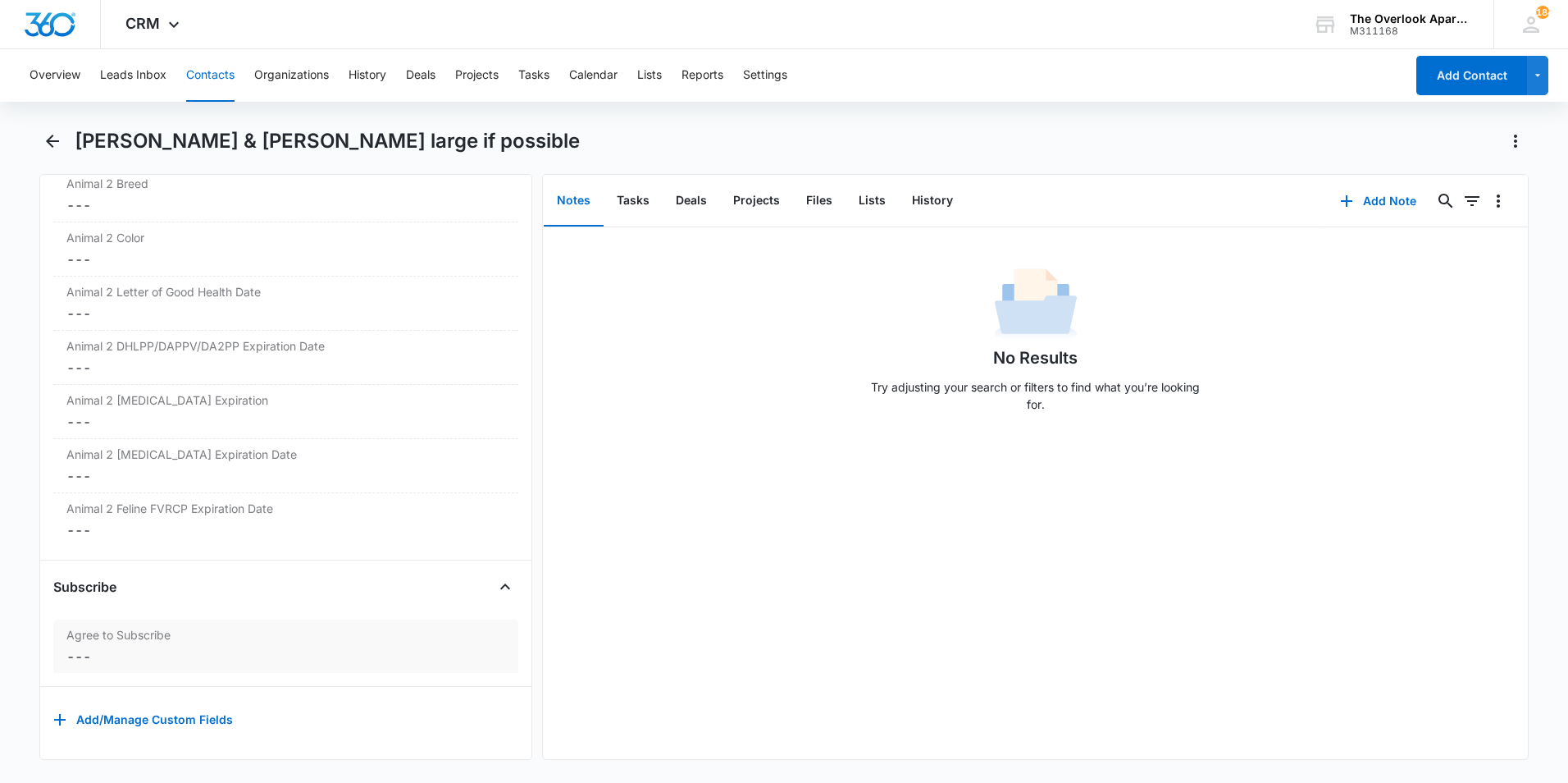
click at [155, 646] on dd "Cancel Save Changes ---" at bounding box center [286, 656] width 439 height 19
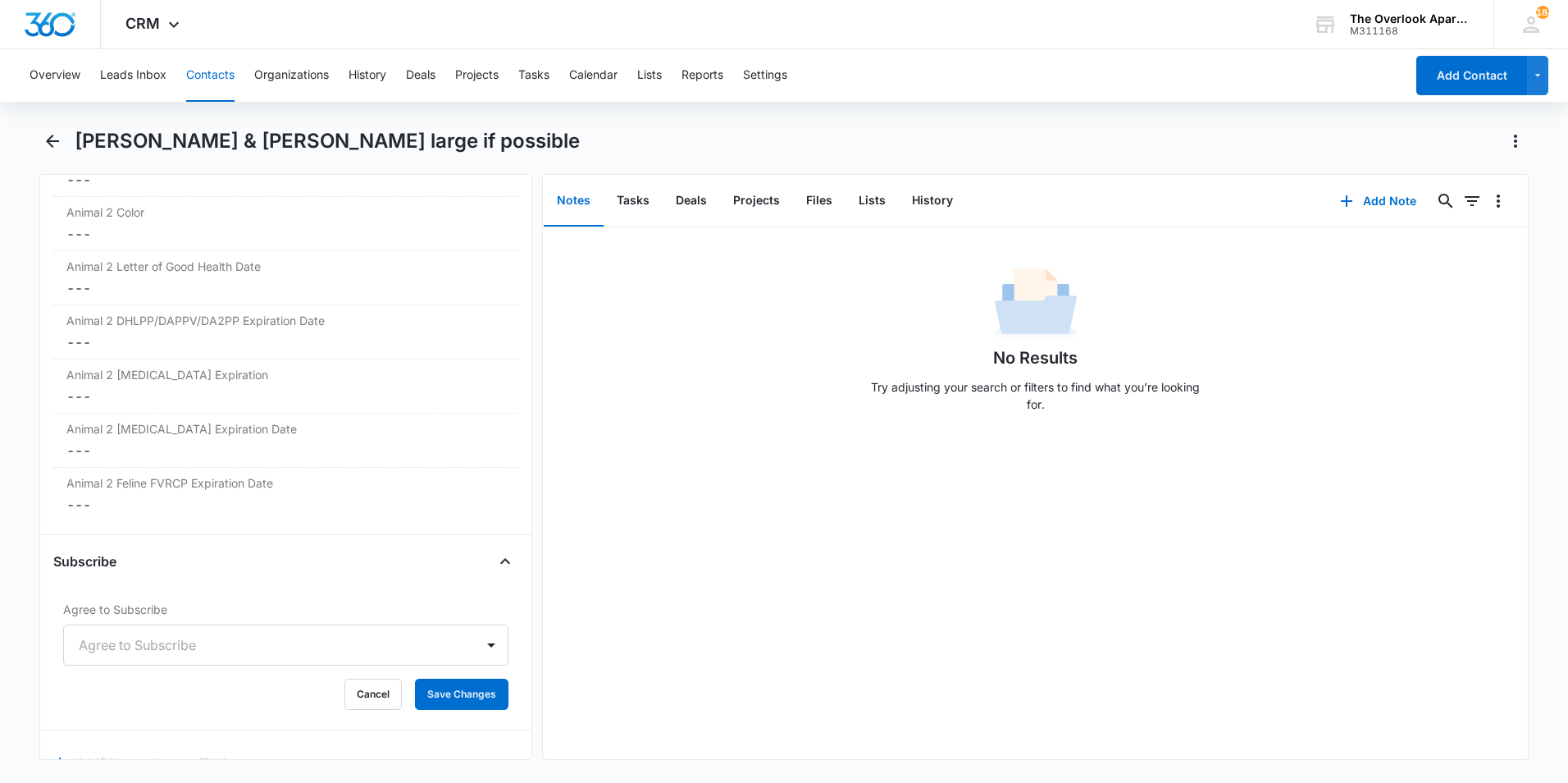
scroll to position [2895, 0]
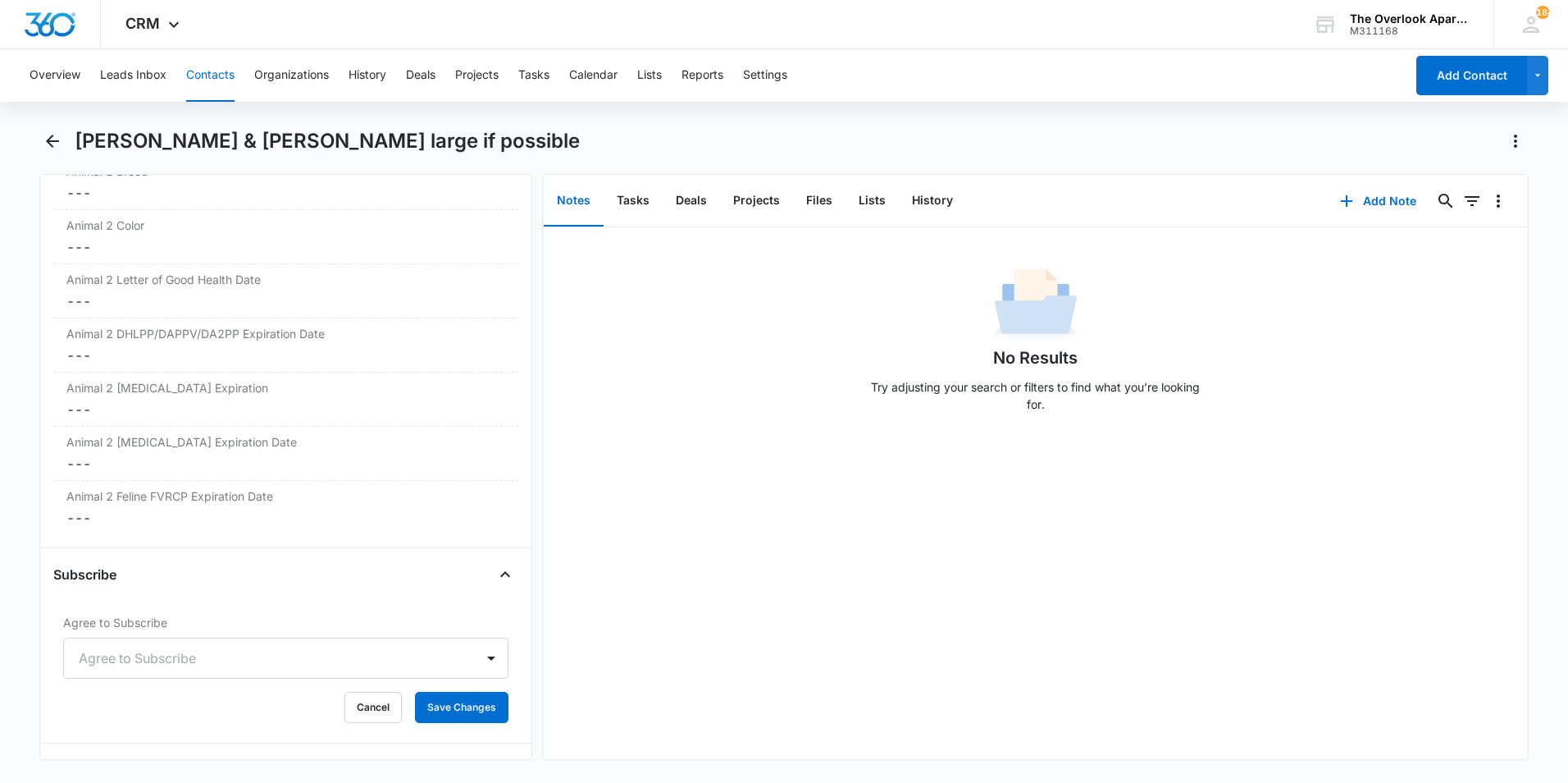
click at [152, 656] on div at bounding box center [265, 658] width 375 height 23
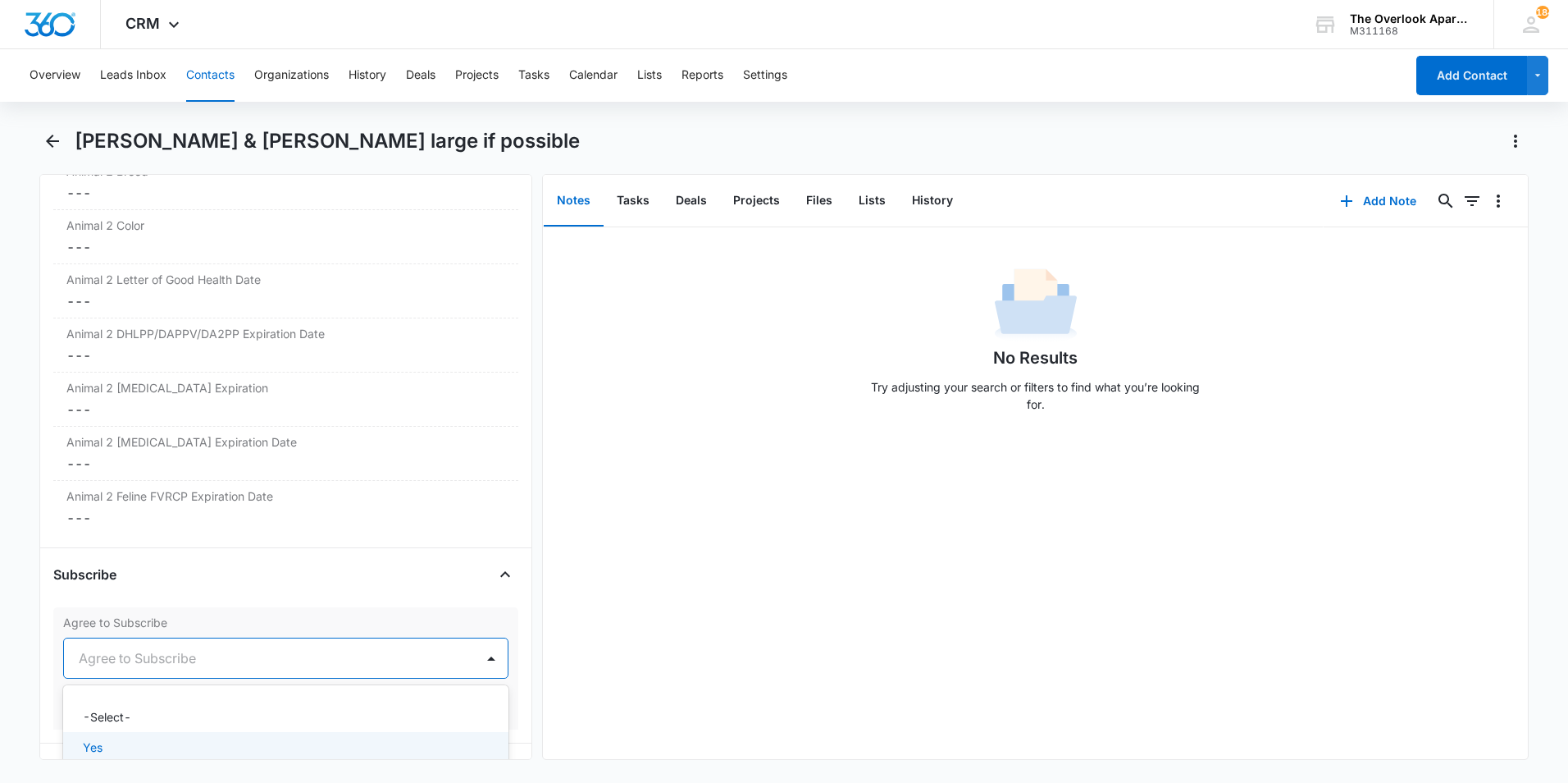
click at [100, 738] on div "Yes" at bounding box center [286, 747] width 445 height 30
click at [439, 699] on button "Save Changes" at bounding box center [462, 706] width 93 height 31
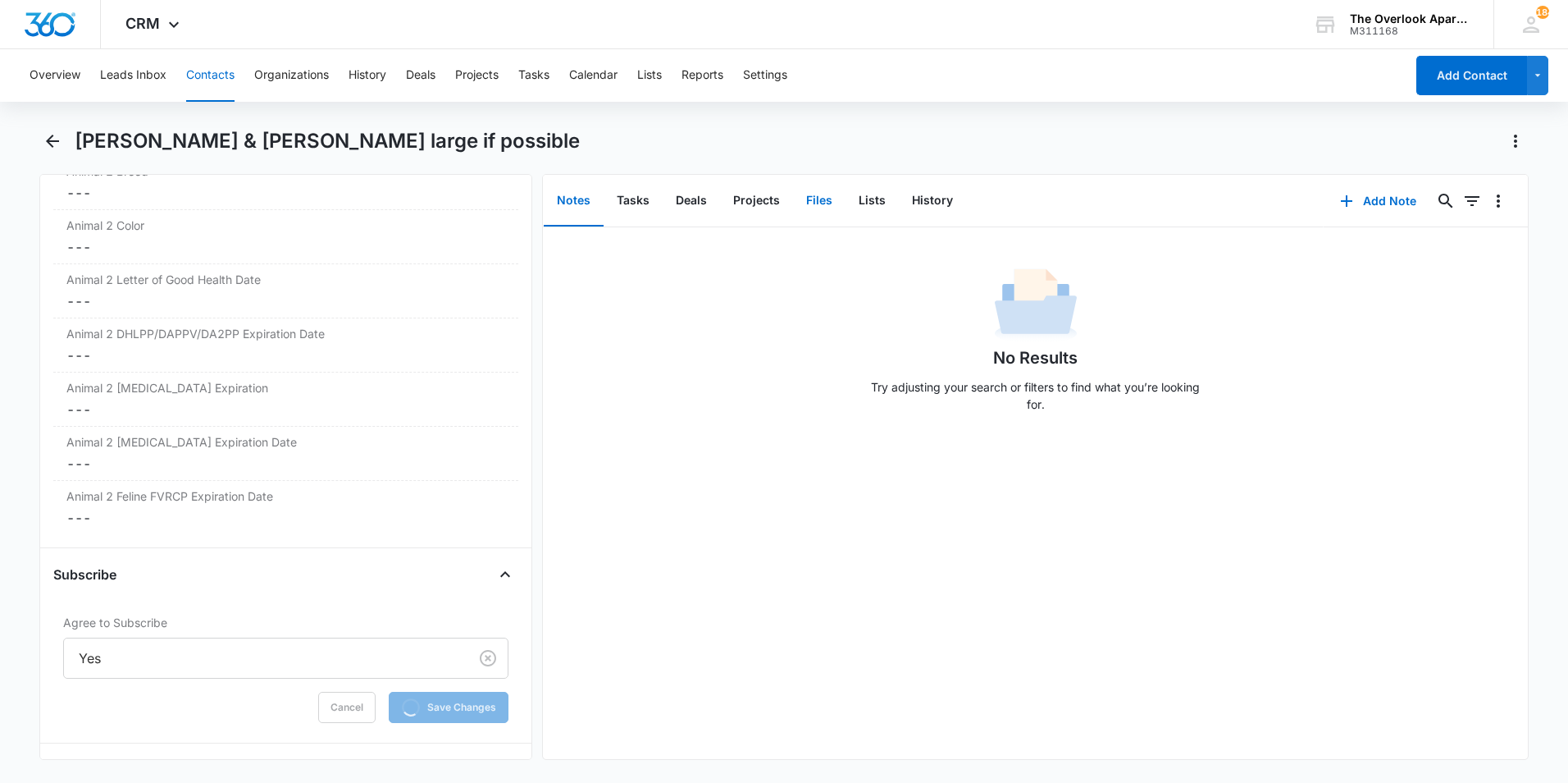
drag, startPoint x: 823, startPoint y: 192, endPoint x: 928, endPoint y: 227, distance: 110.7
click at [822, 195] on button "Files" at bounding box center [820, 201] width 53 height 51
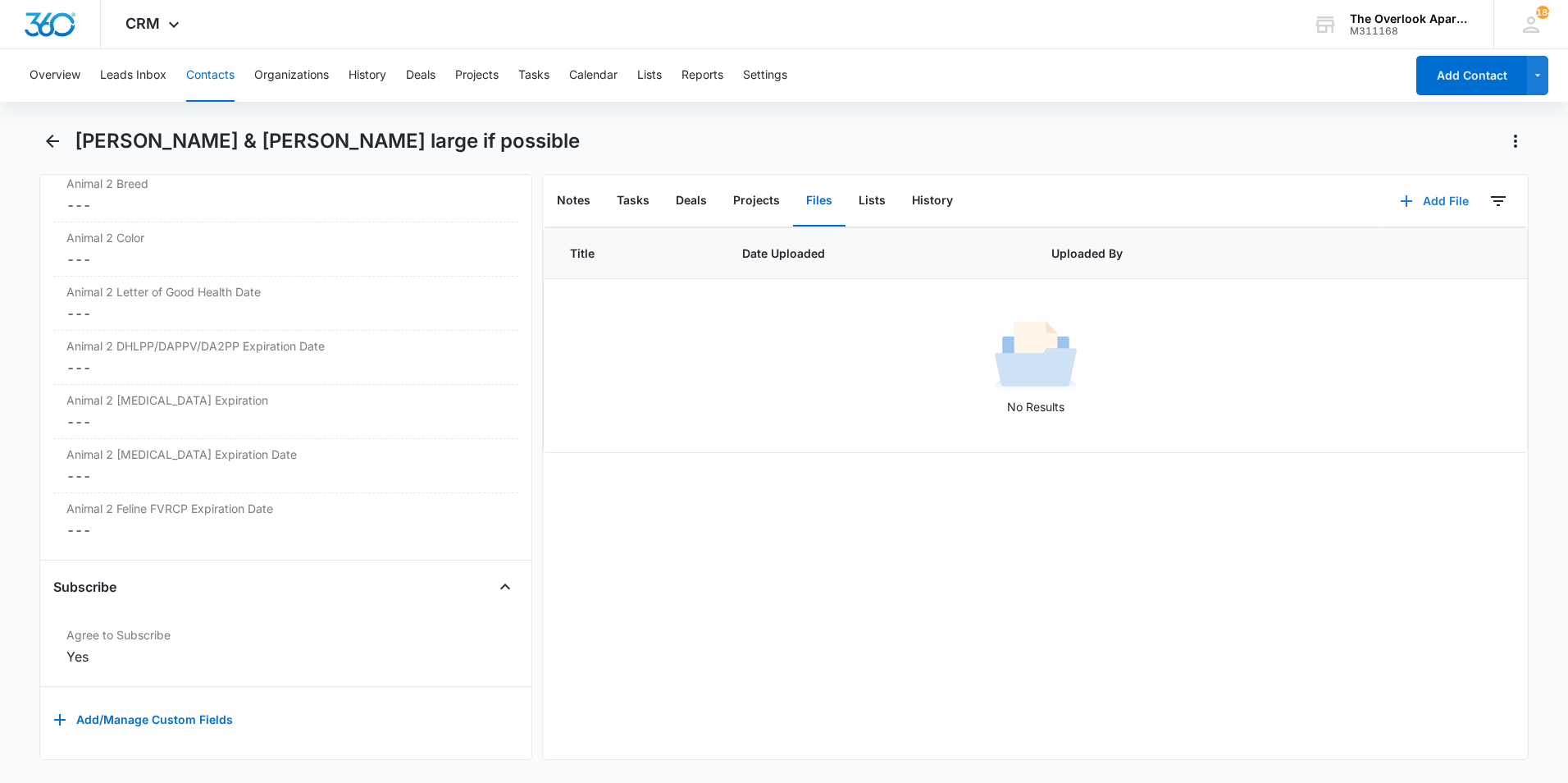
click at [1439, 194] on button "Add File" at bounding box center [1434, 201] width 101 height 40
click at [1391, 242] on button "Upload Files" at bounding box center [1422, 254] width 124 height 25
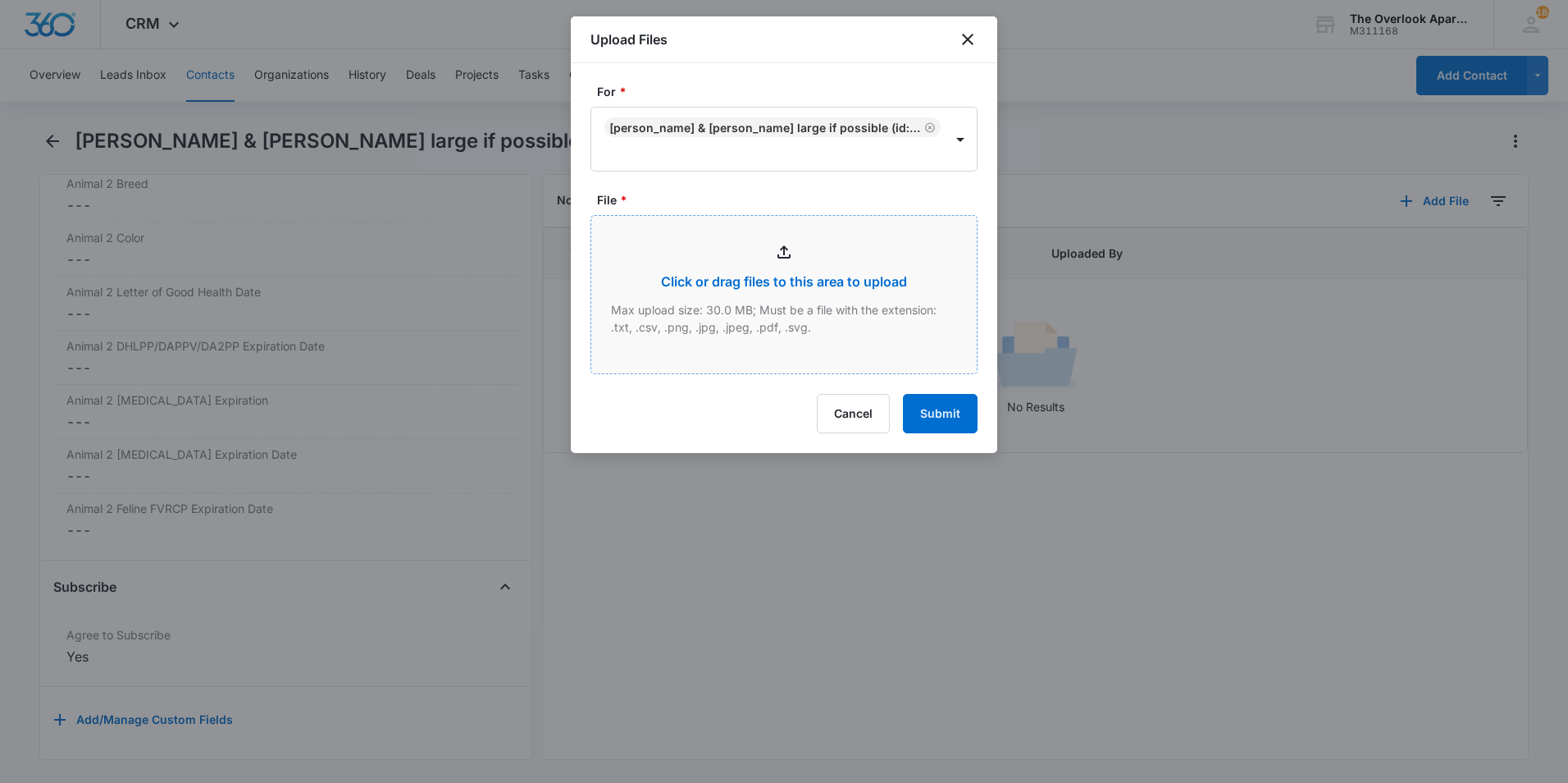
click at [831, 289] on input "File *" at bounding box center [784, 295] width 385 height 158
type input "C:\fakepath\548-10308 lease.pdf"
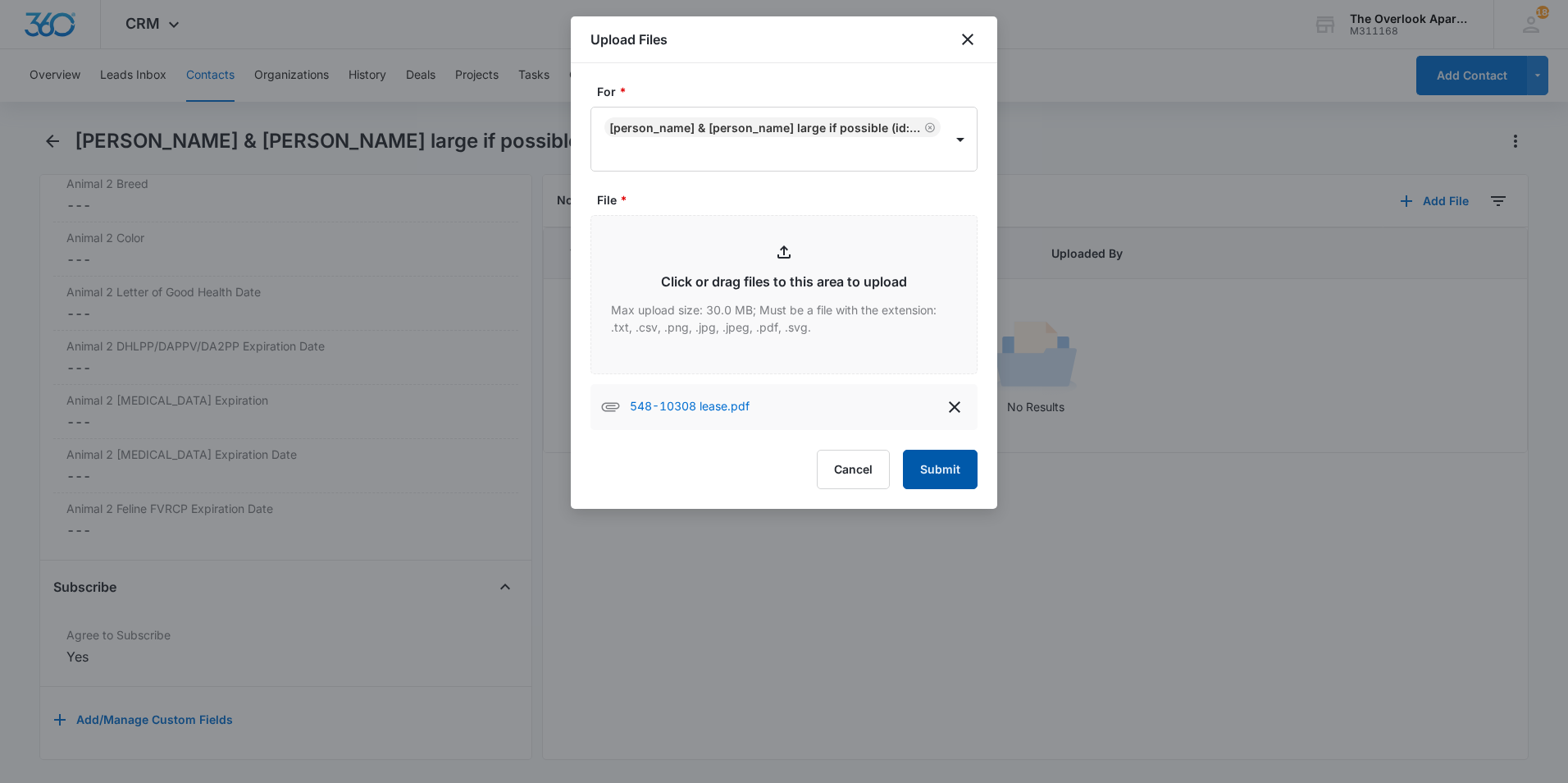
drag, startPoint x: 939, startPoint y: 470, endPoint x: 1319, endPoint y: 451, distance: 380.5
click at [940, 470] on button "Submit" at bounding box center [940, 469] width 75 height 40
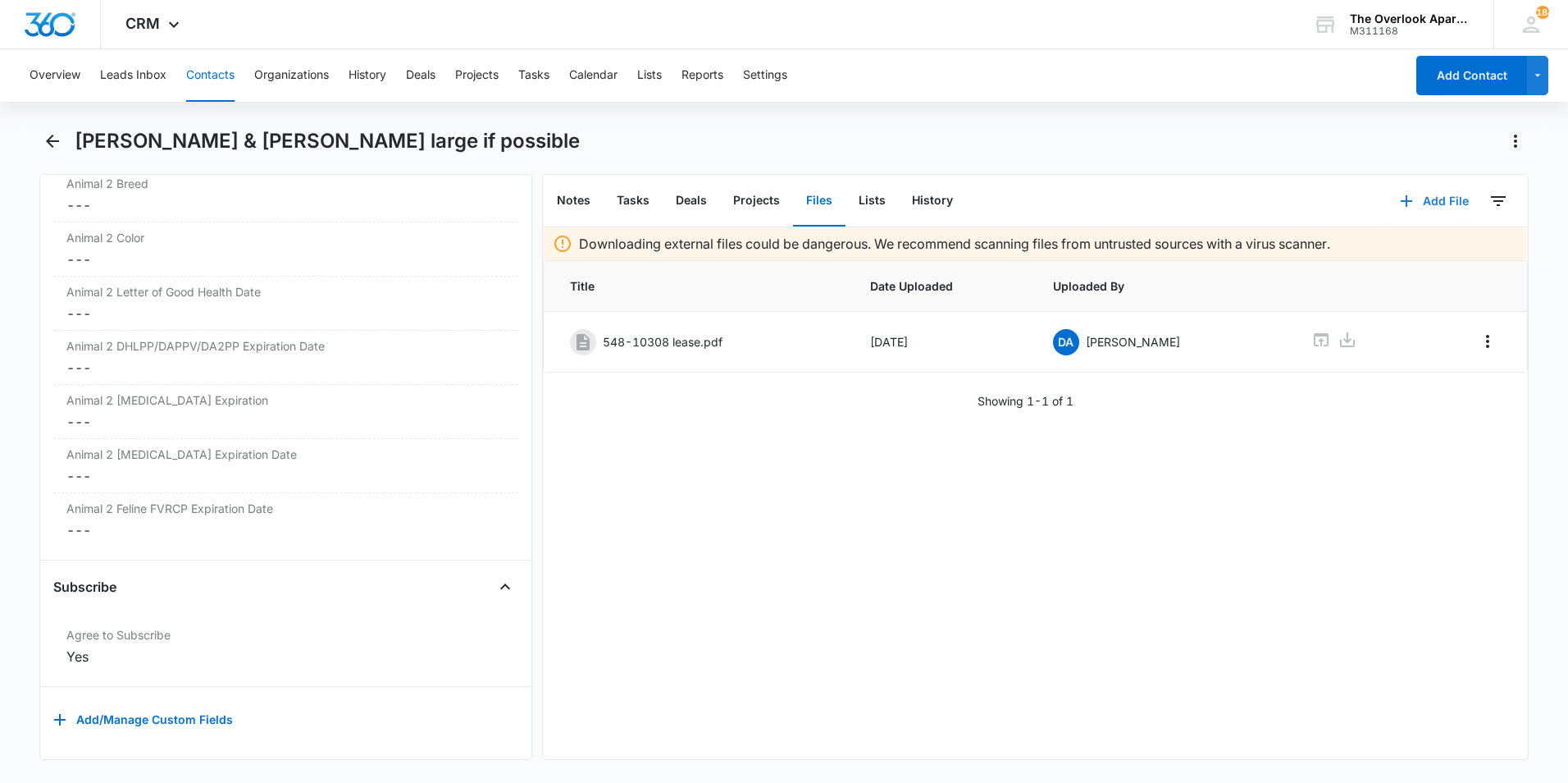
click at [1401, 191] on icon "button" at bounding box center [1407, 201] width 19 height 19
click at [1389, 248] on div "Upload Files" at bounding box center [1412, 253] width 65 height 11
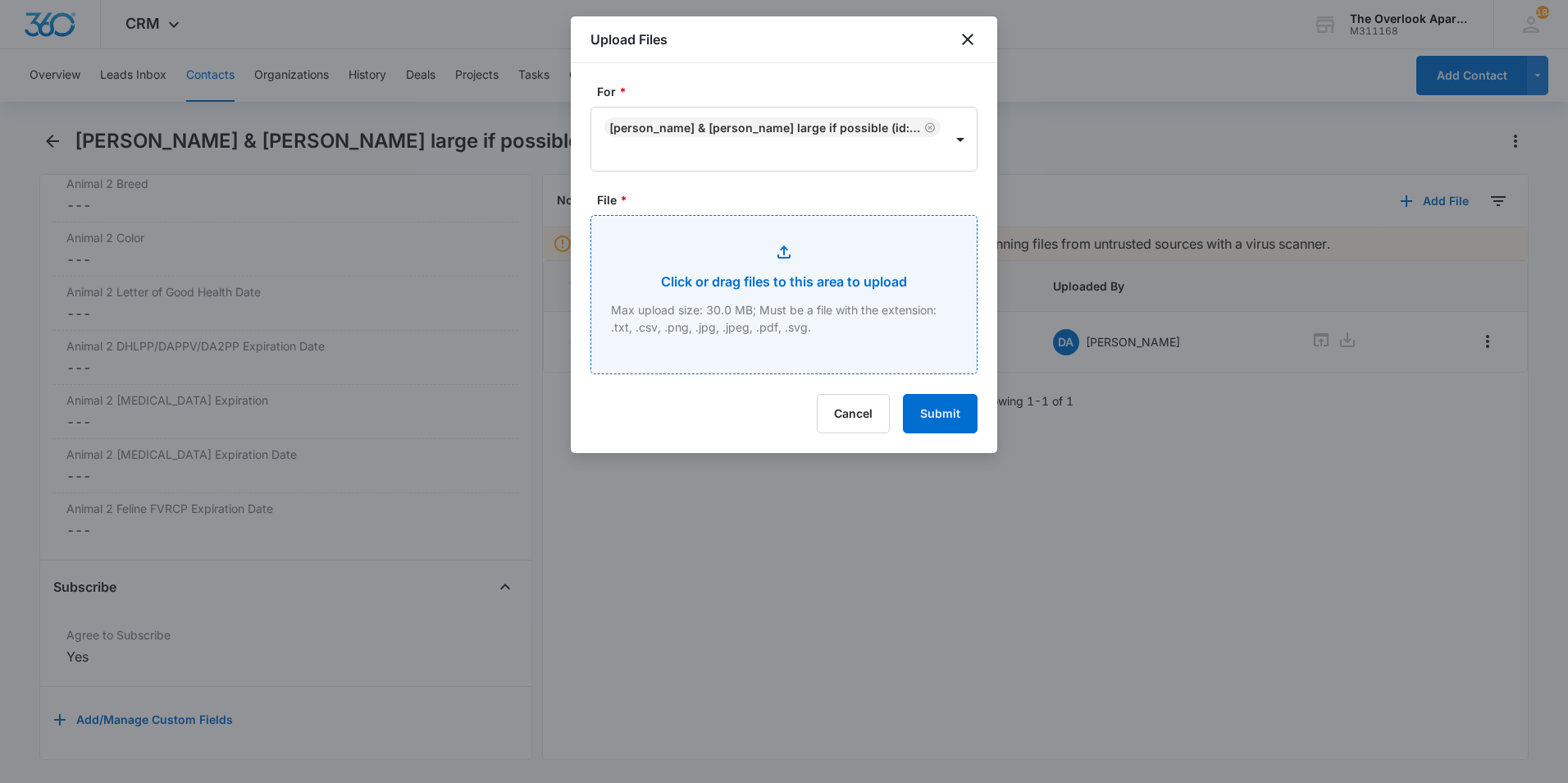
click at [860, 287] on input "File *" at bounding box center [784, 295] width 385 height 158
type input "C:\fakepath\548-10308 additional addendumns.pdf"
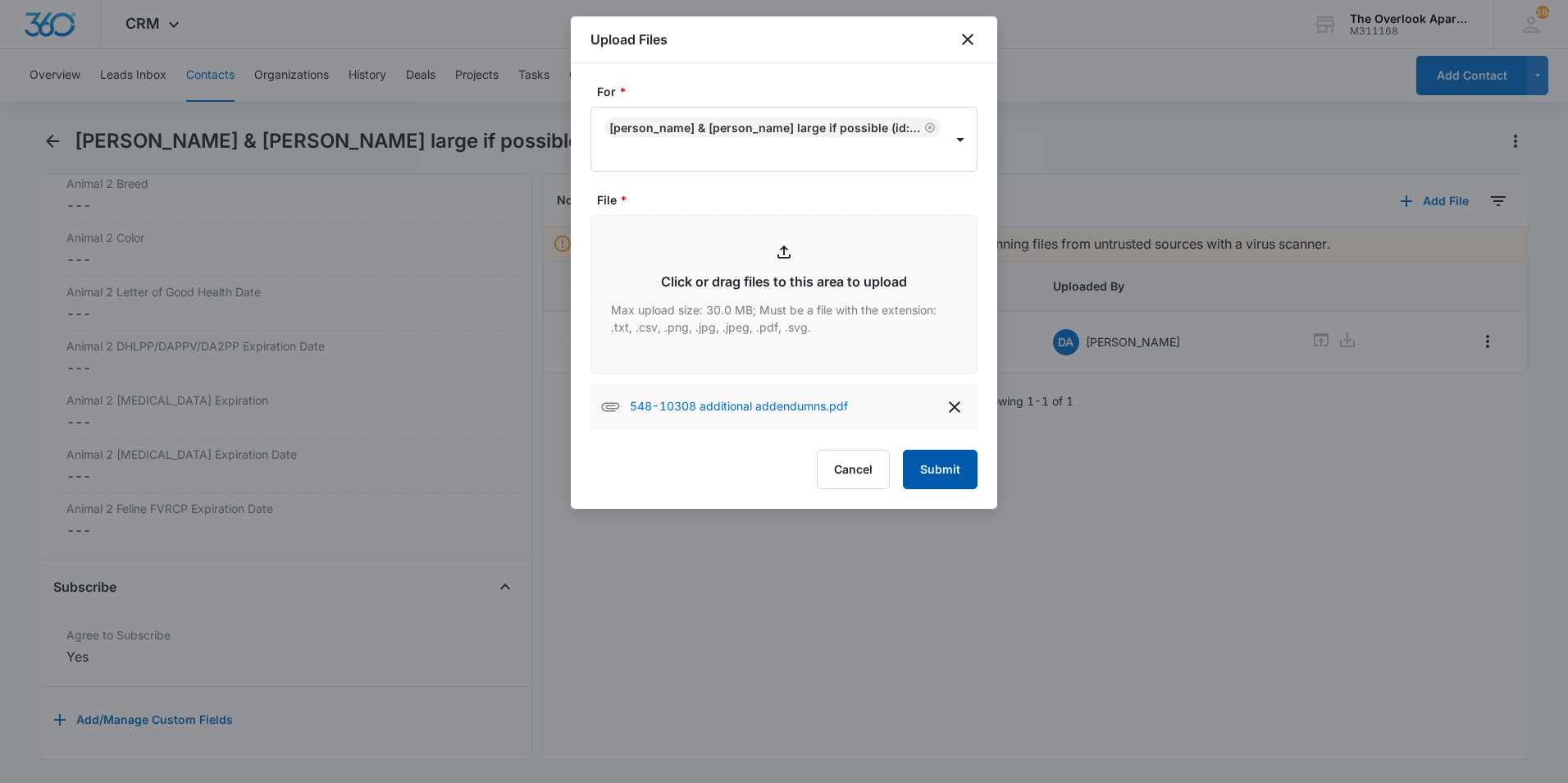
click at [937, 479] on button "Submit" at bounding box center [940, 469] width 75 height 40
